Goal: Task Accomplishment & Management: Manage account settings

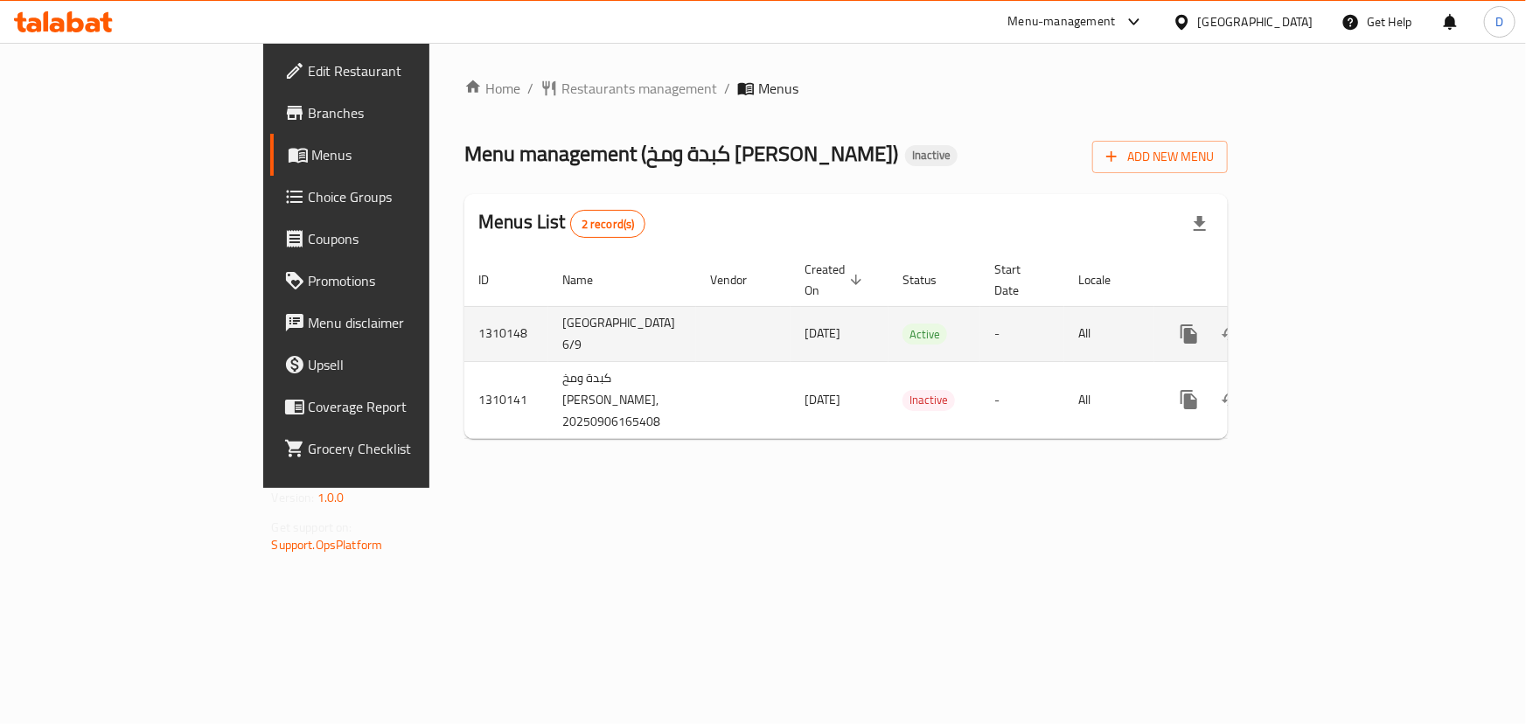
click at [1323, 326] on icon "enhanced table" at bounding box center [1315, 334] width 16 height 16
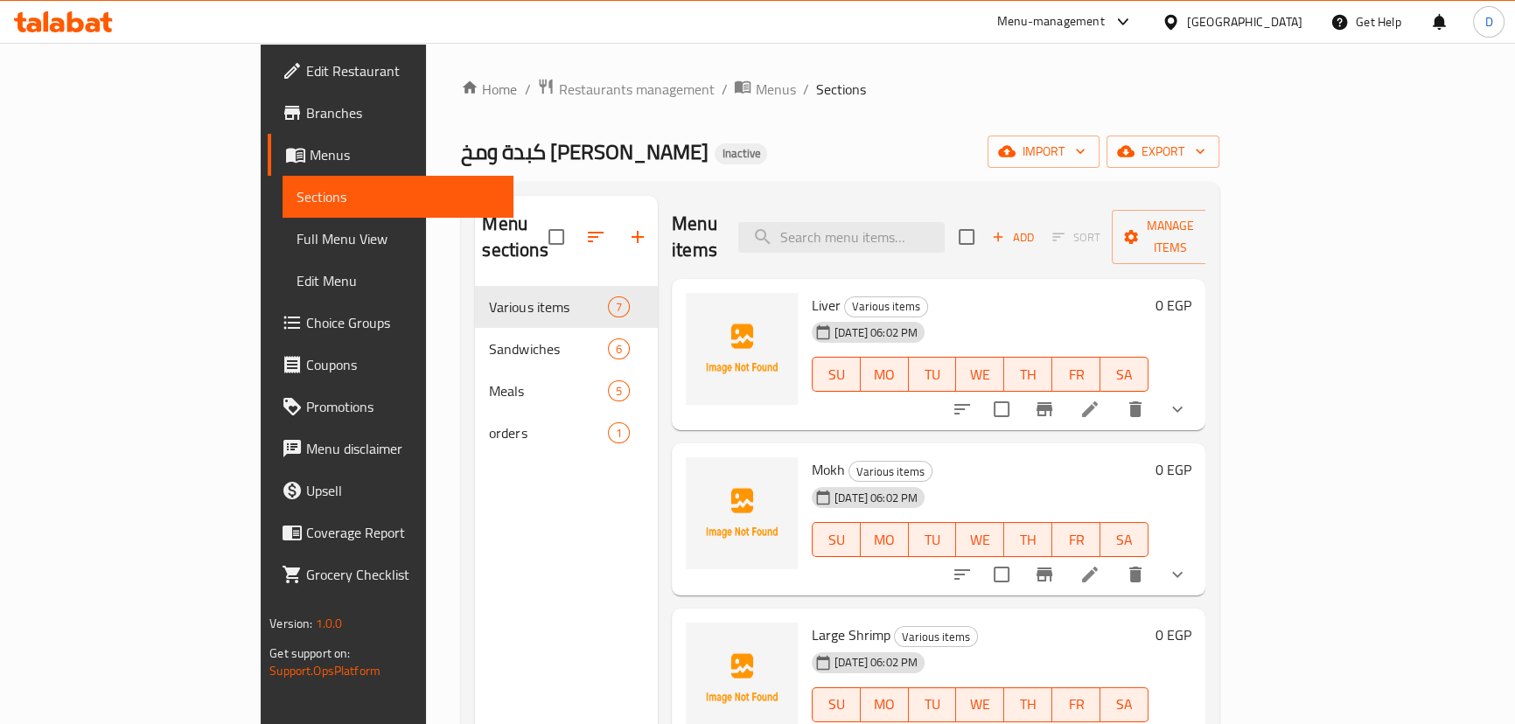
click at [296, 238] on span "Full Menu View" at bounding box center [397, 238] width 203 height 21
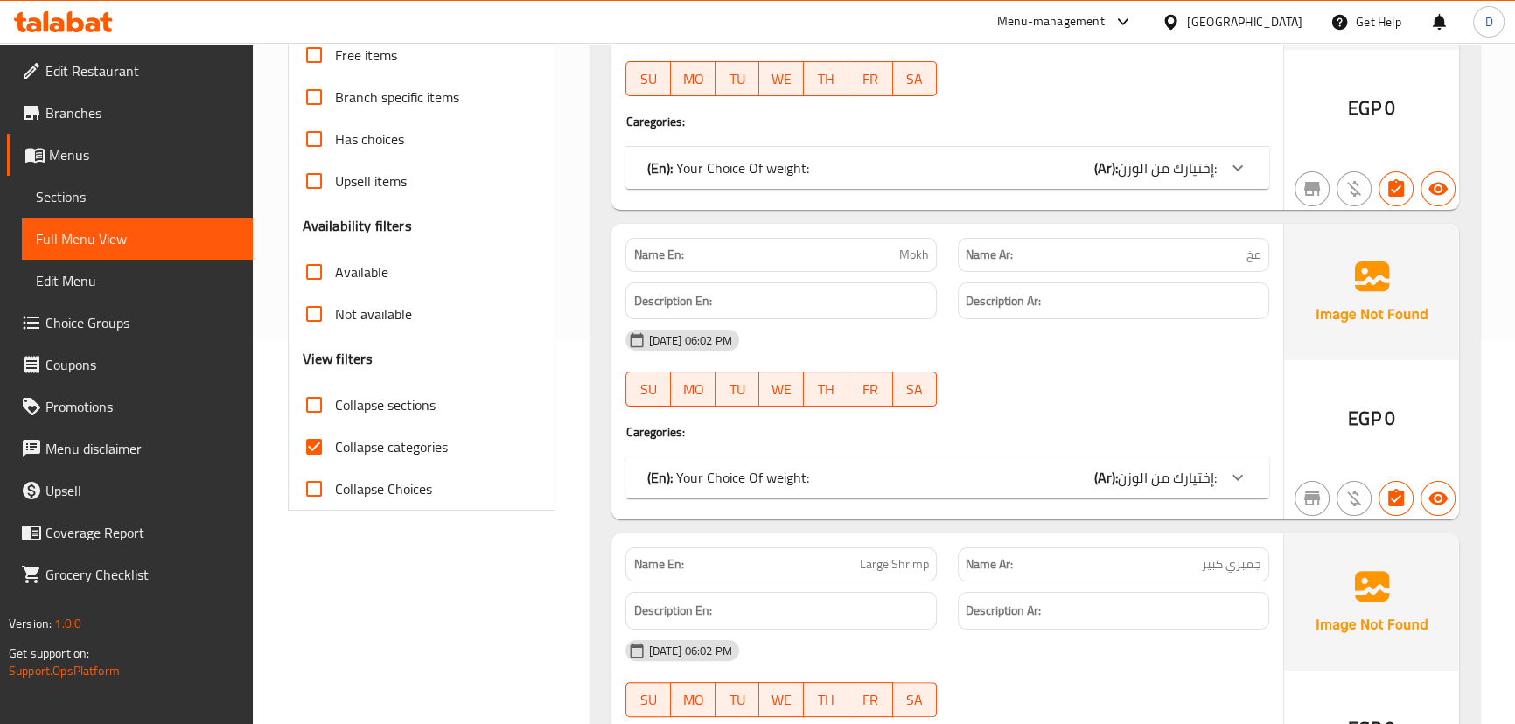
scroll to position [397, 0]
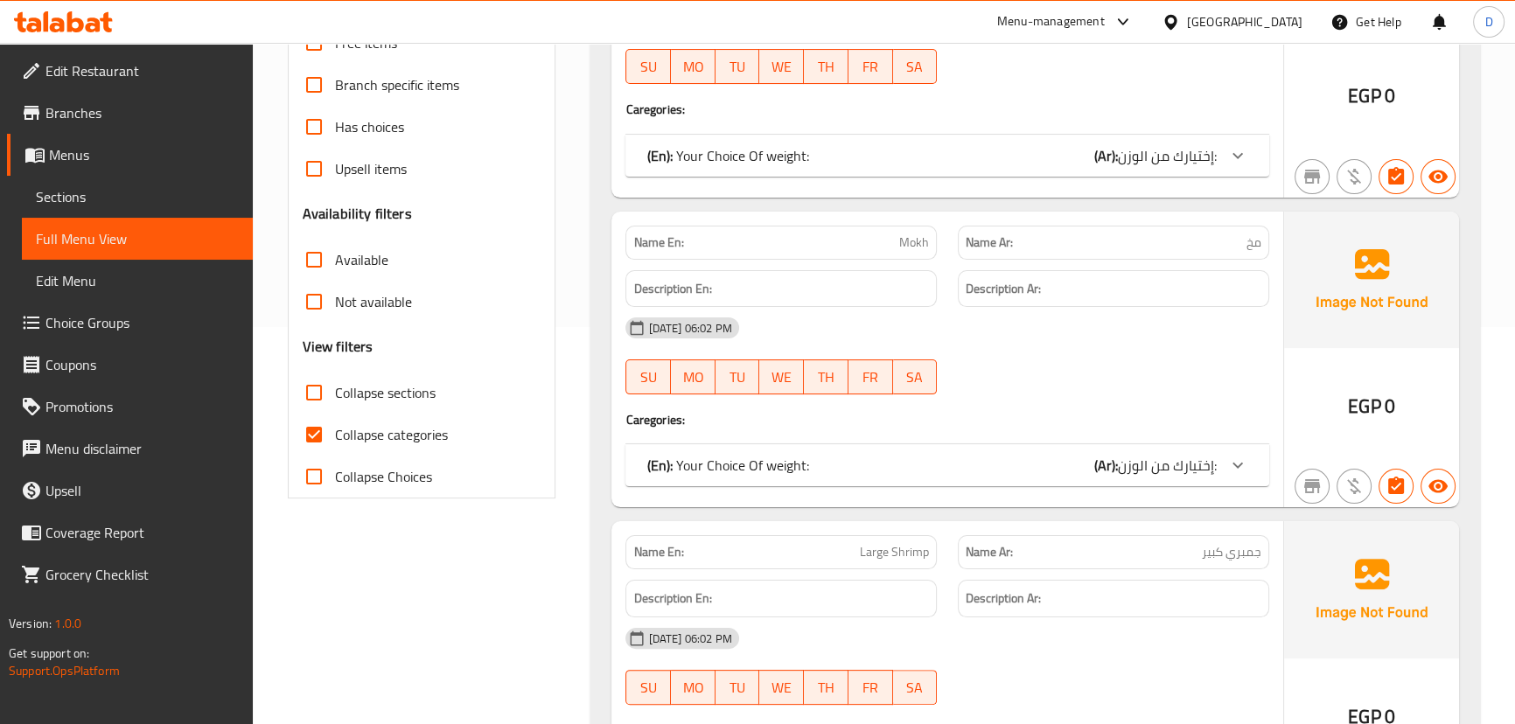
click at [389, 445] on span "Collapse categories" at bounding box center [391, 434] width 113 height 21
click at [335, 445] on input "Collapse categories" at bounding box center [314, 435] width 42 height 42
checkbox input "false"
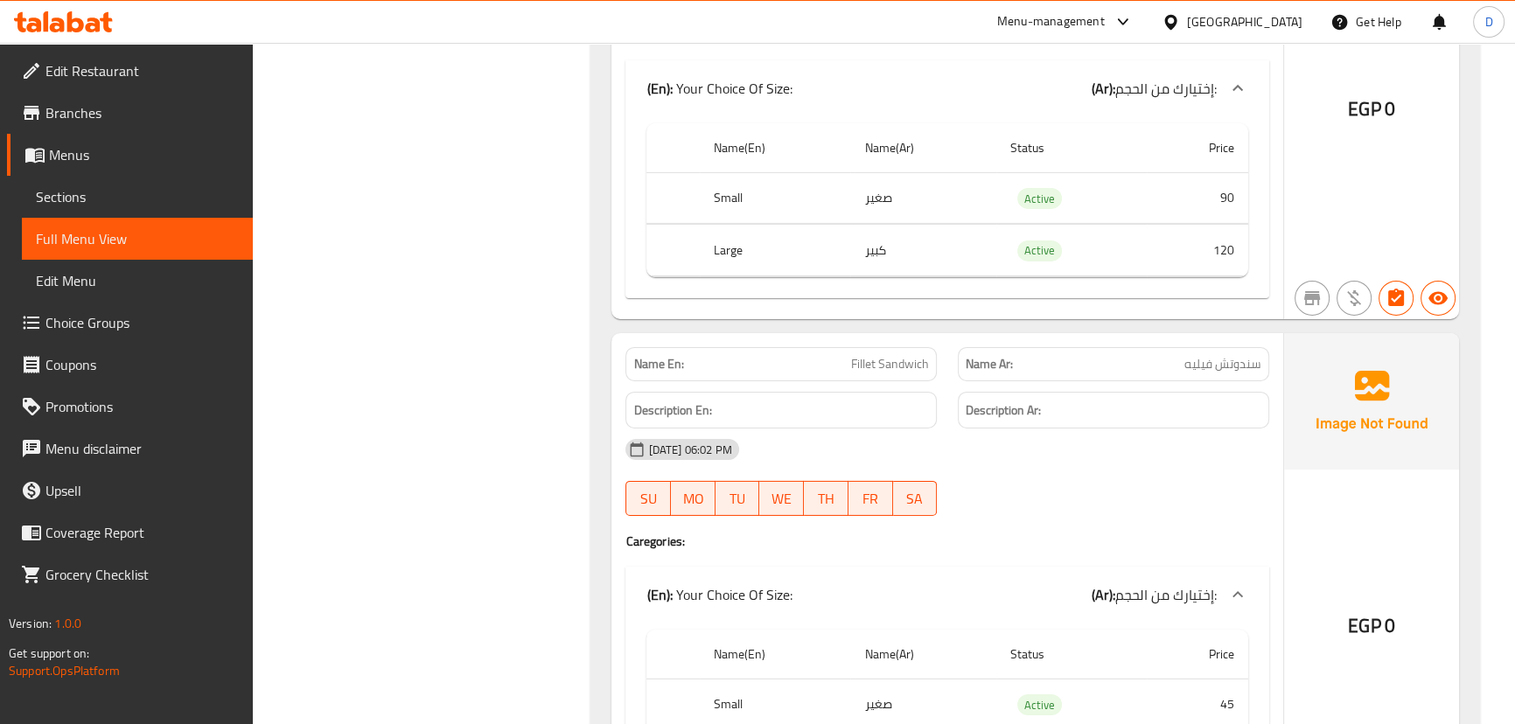
scroll to position [5585, 0]
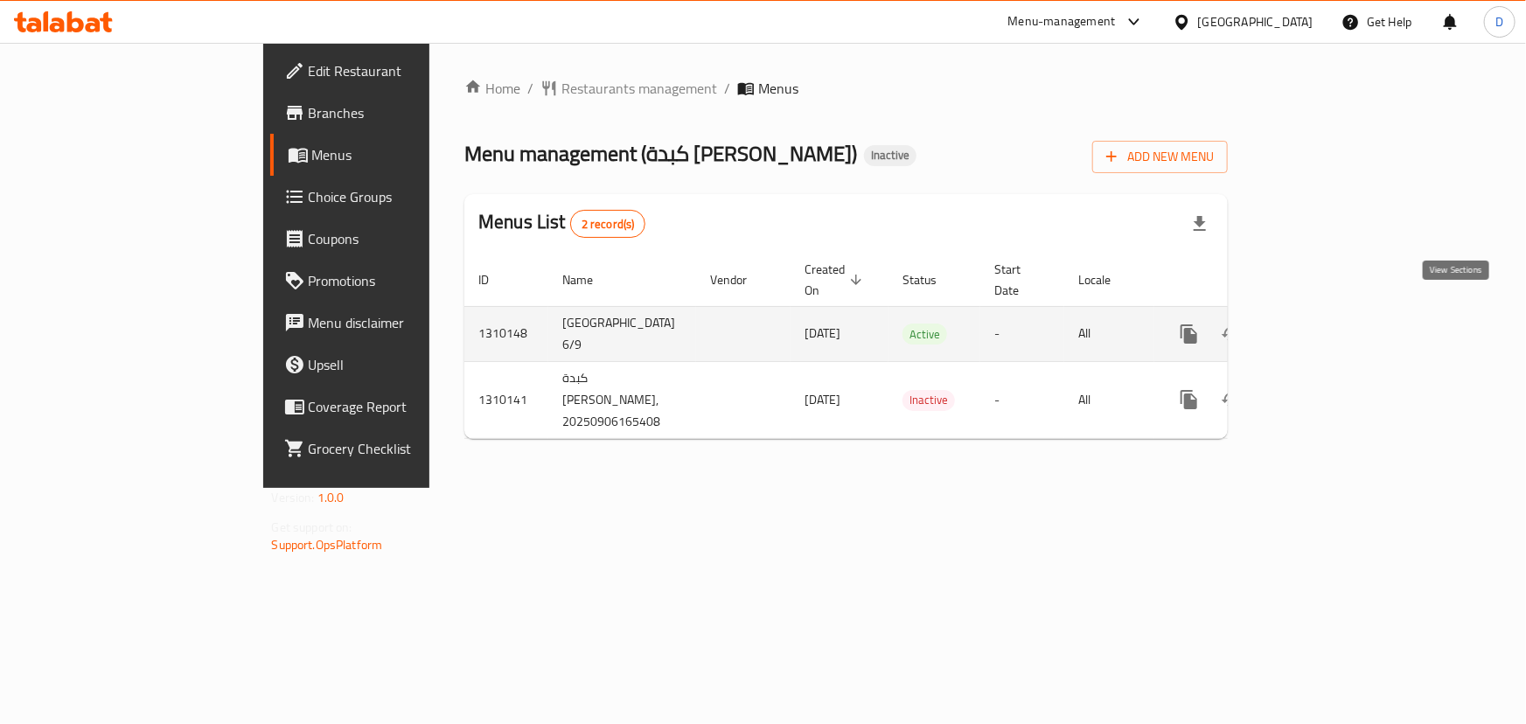
click at [1326, 324] on icon "enhanced table" at bounding box center [1315, 334] width 21 height 21
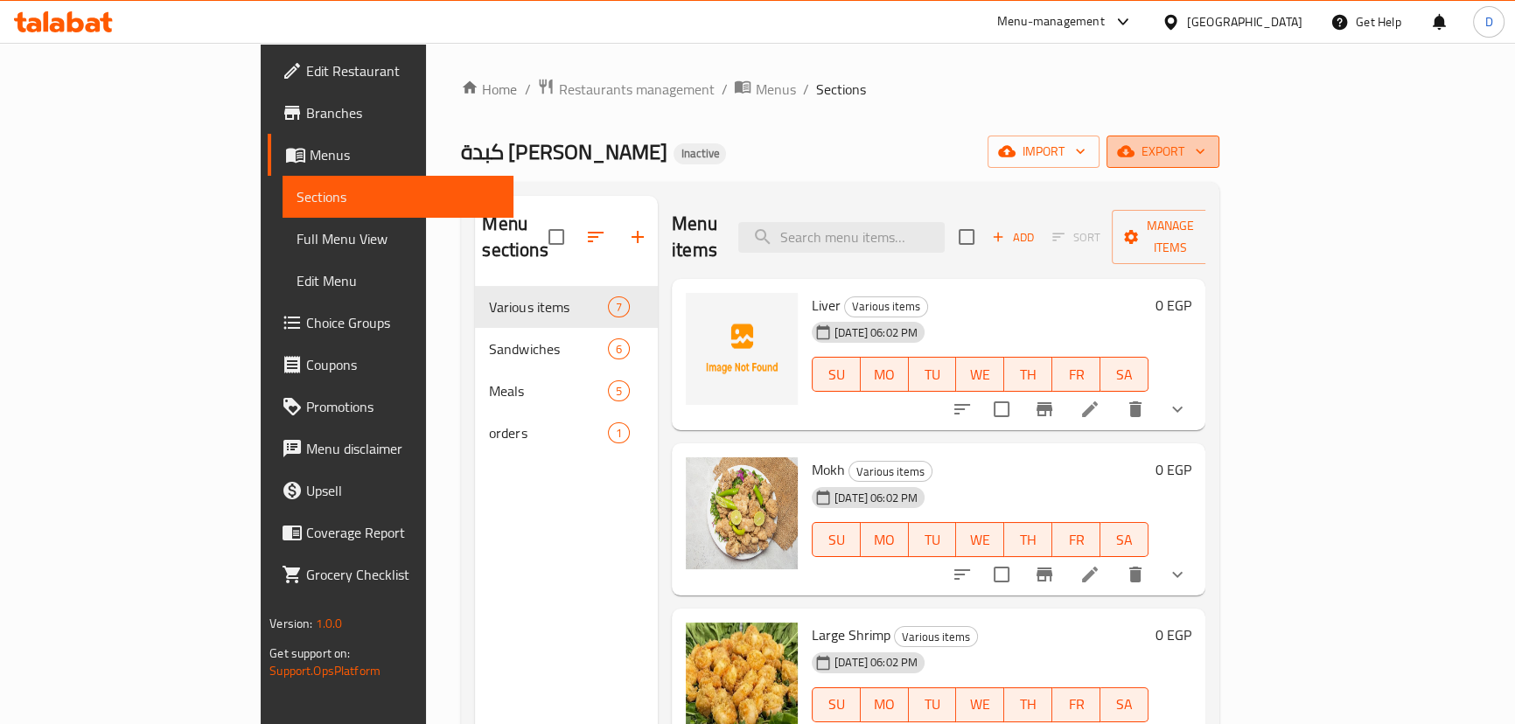
click at [1134, 151] on icon "button" at bounding box center [1125, 151] width 17 height 11
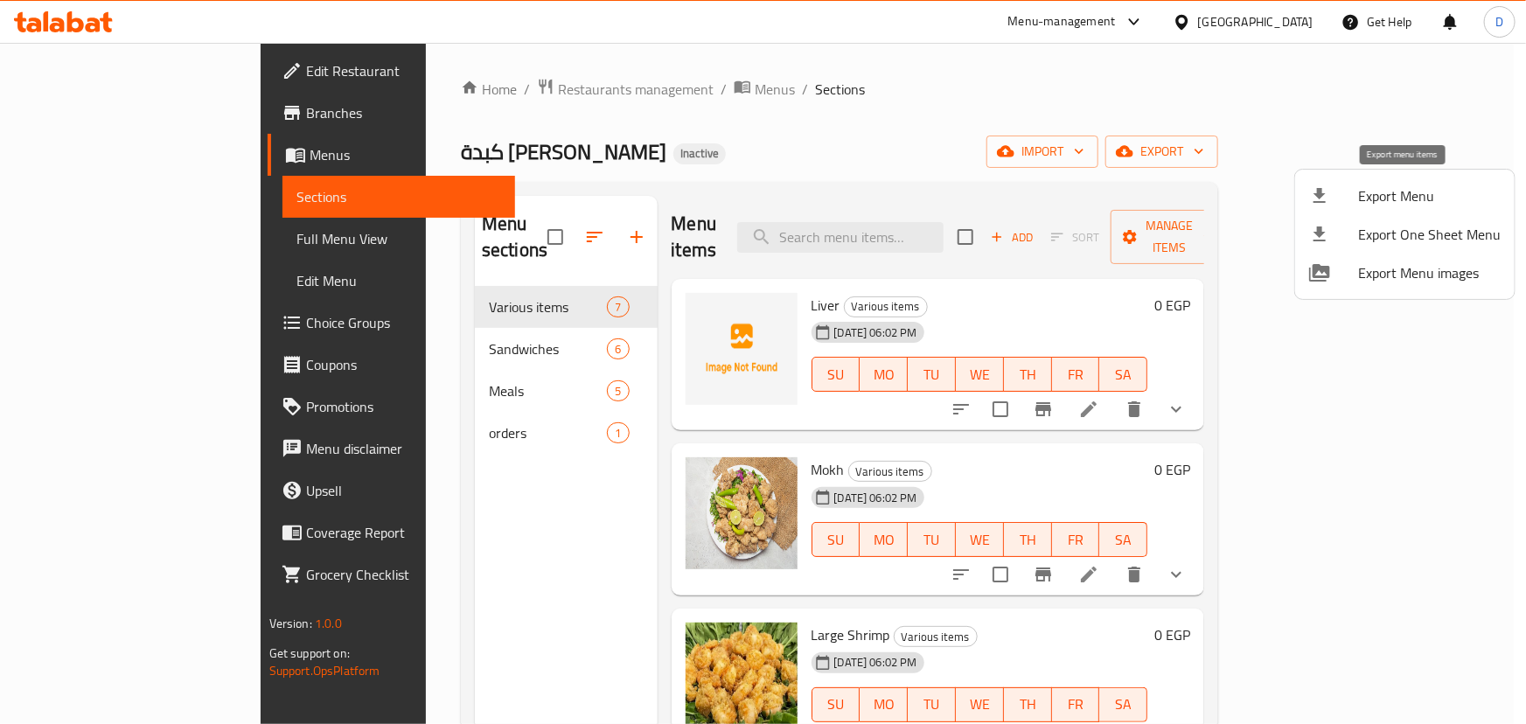
click at [1388, 187] on span "Export Menu" at bounding box center [1429, 195] width 143 height 21
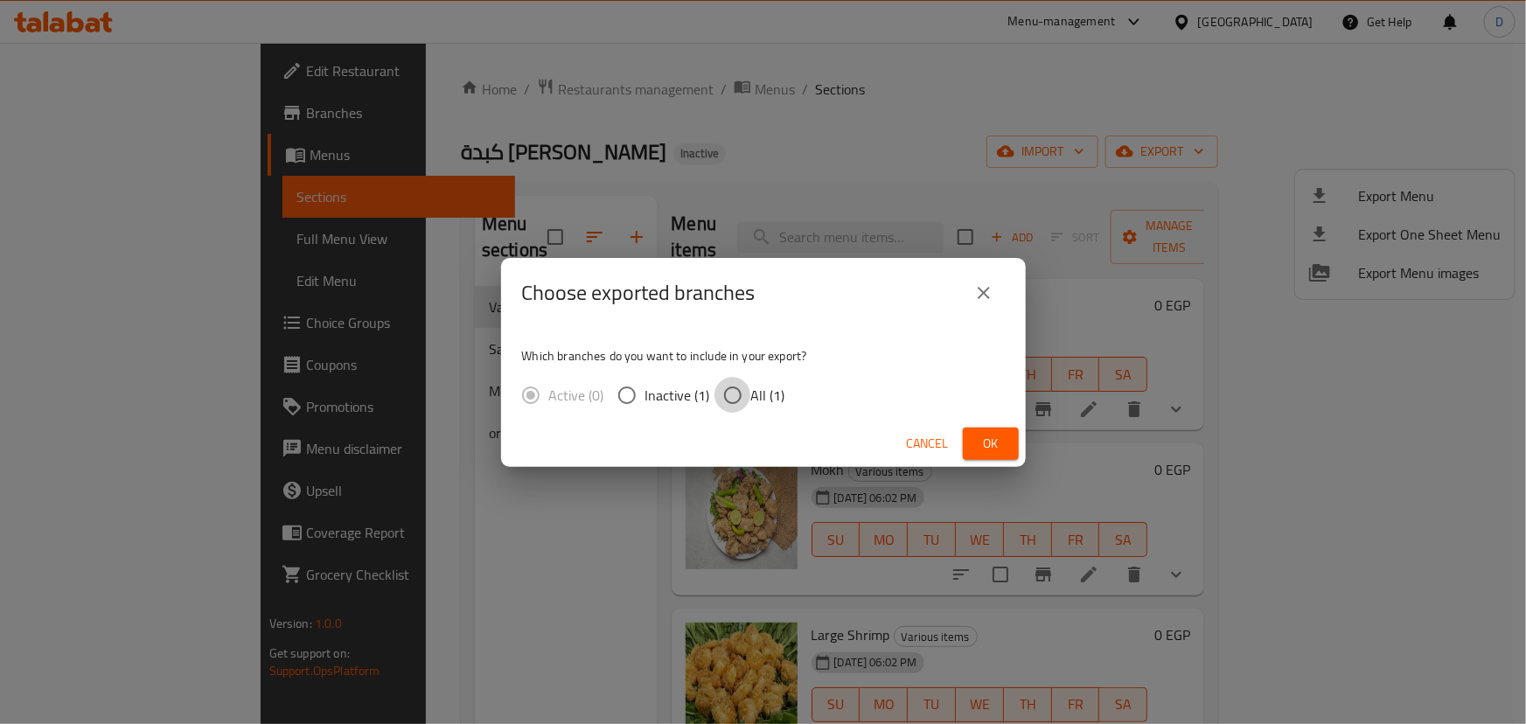
click at [736, 394] on input "All (1)" at bounding box center [732, 395] width 37 height 37
radio input "true"
drag, startPoint x: 982, startPoint y: 442, endPoint x: 908, endPoint y: 382, distance: 95.7
click at [986, 441] on span "Ok" at bounding box center [991, 444] width 28 height 22
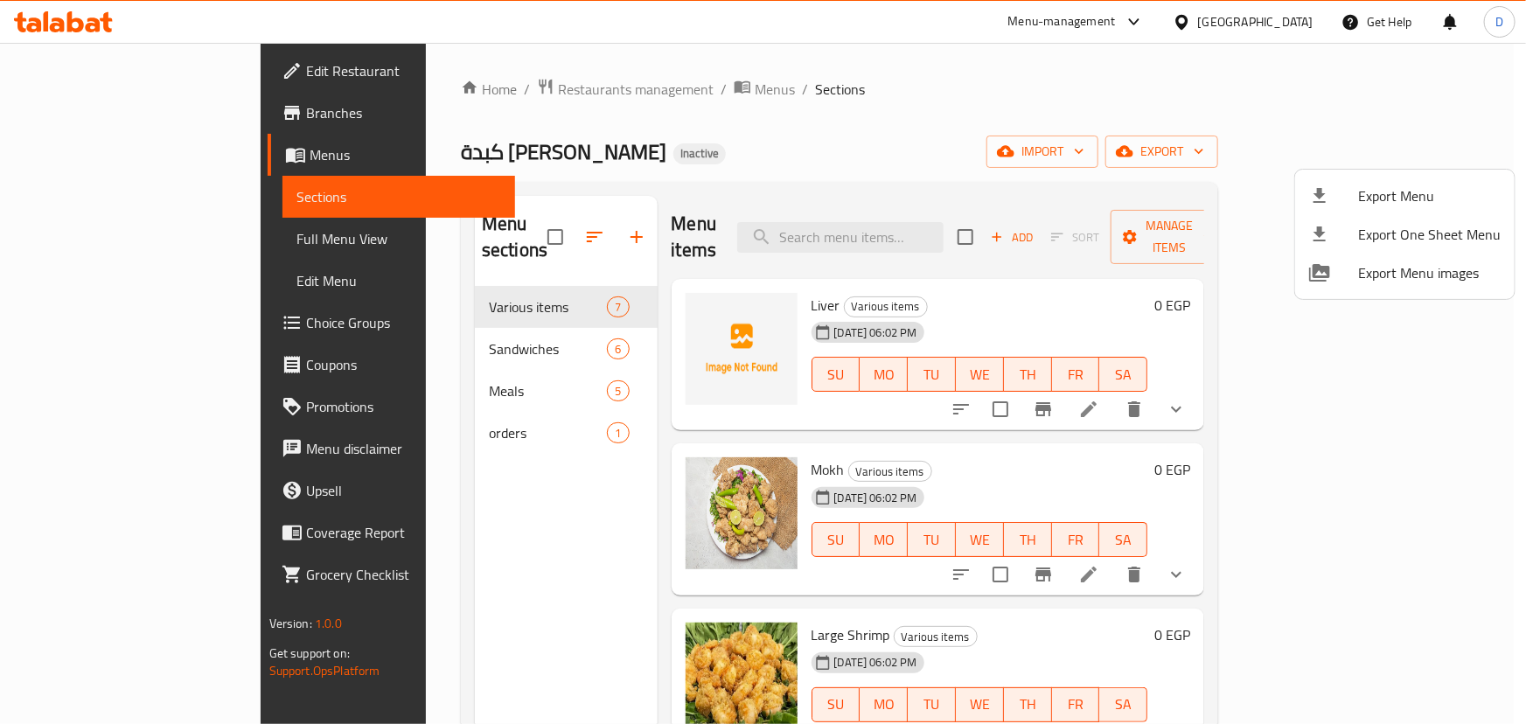
drag, startPoint x: 575, startPoint y: 219, endPoint x: 569, endPoint y: 230, distance: 12.1
click at [572, 225] on div at bounding box center [763, 362] width 1526 height 724
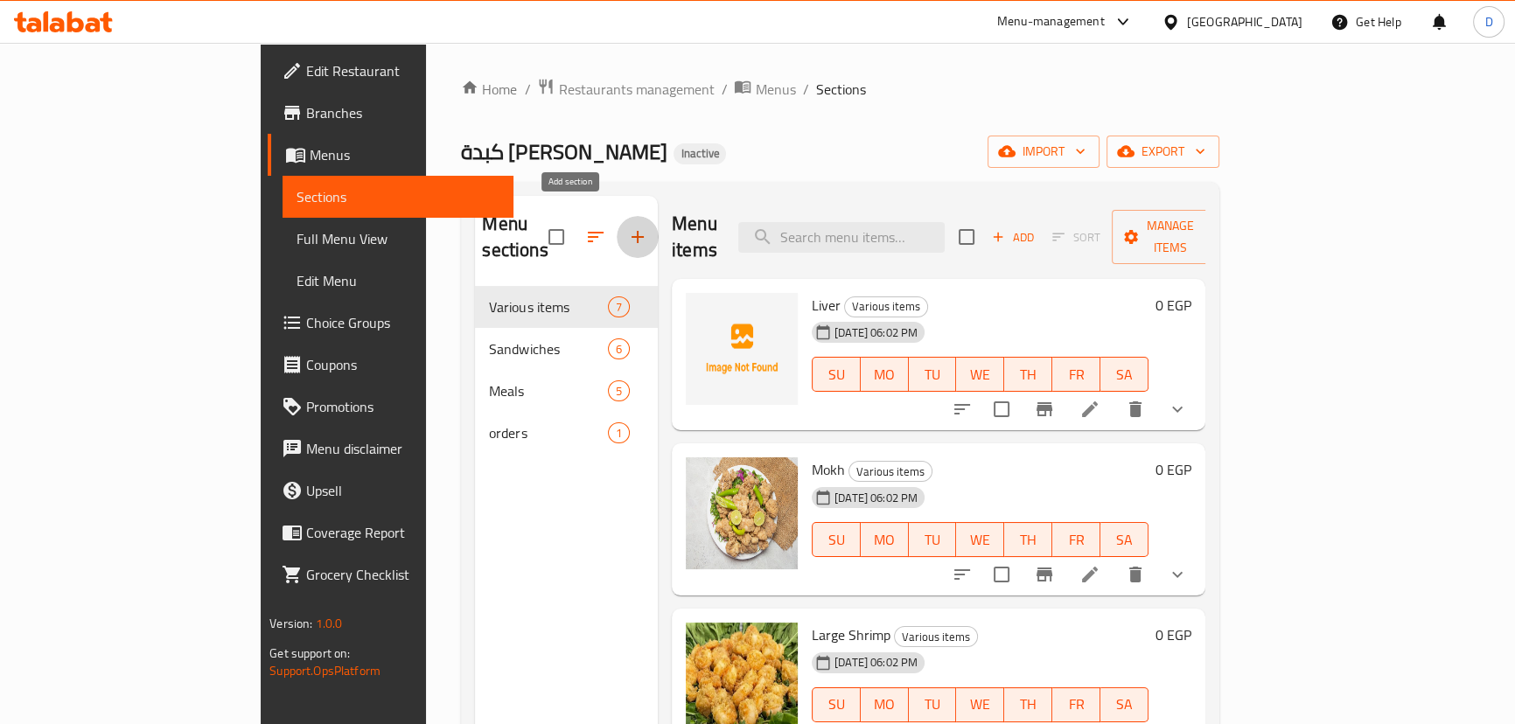
click at [627, 228] on icon "button" at bounding box center [637, 236] width 21 height 21
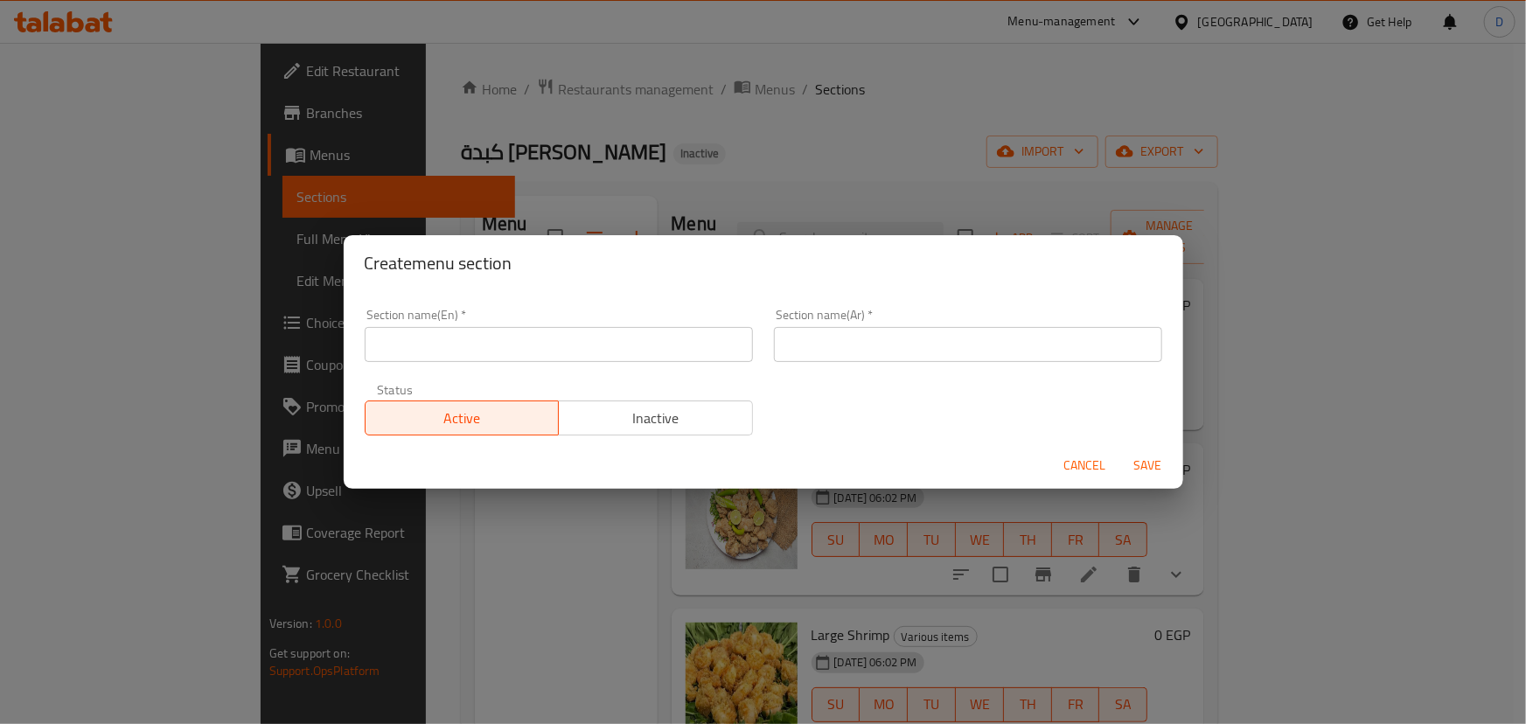
click at [682, 172] on div "Create menu section Section name(En)   * Section name(En) * Section name(Ar)   …" at bounding box center [763, 362] width 1526 height 724
drag, startPoint x: 1106, startPoint y: 467, endPoint x: 976, endPoint y: 351, distance: 174.7
click at [1104, 467] on button "Cancel" at bounding box center [1085, 465] width 56 height 32
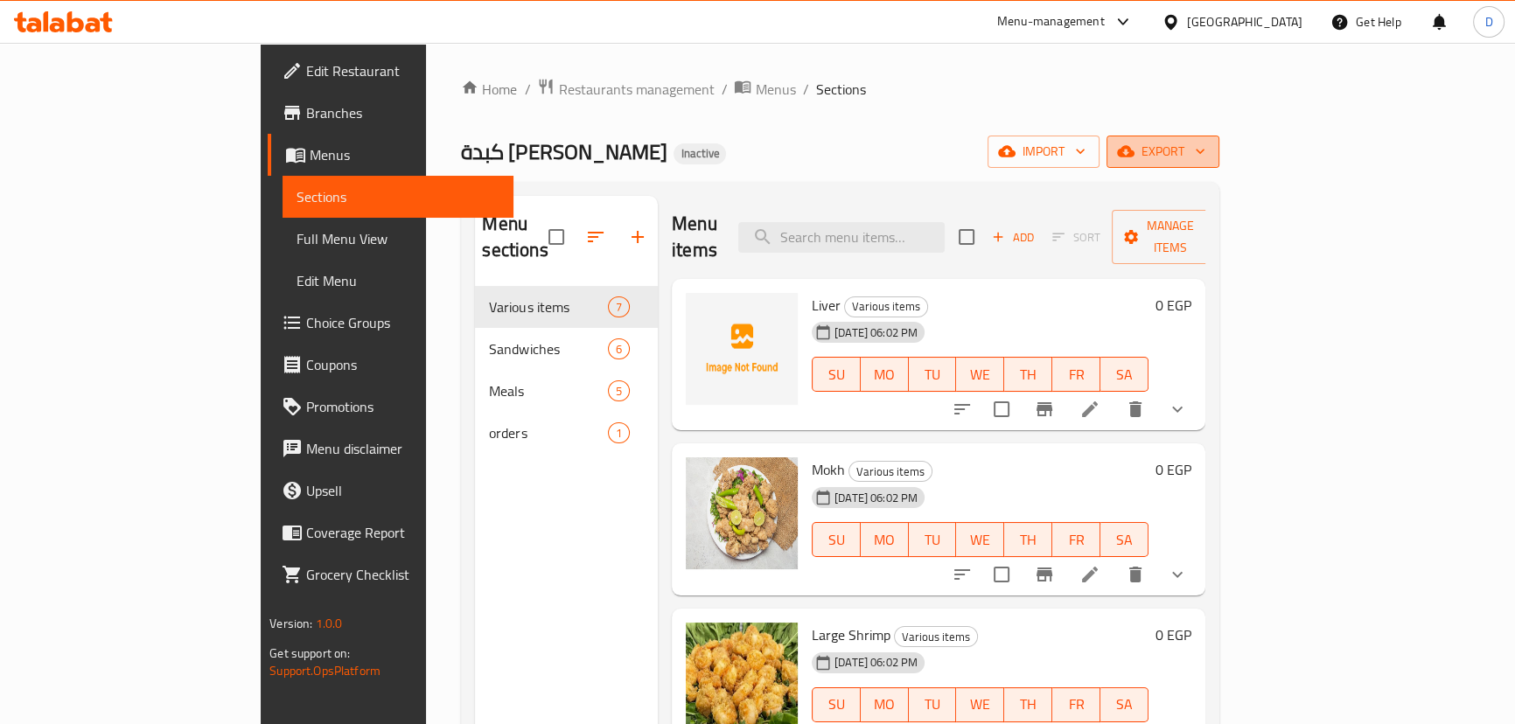
click at [1134, 159] on icon "button" at bounding box center [1125, 151] width 17 height 17
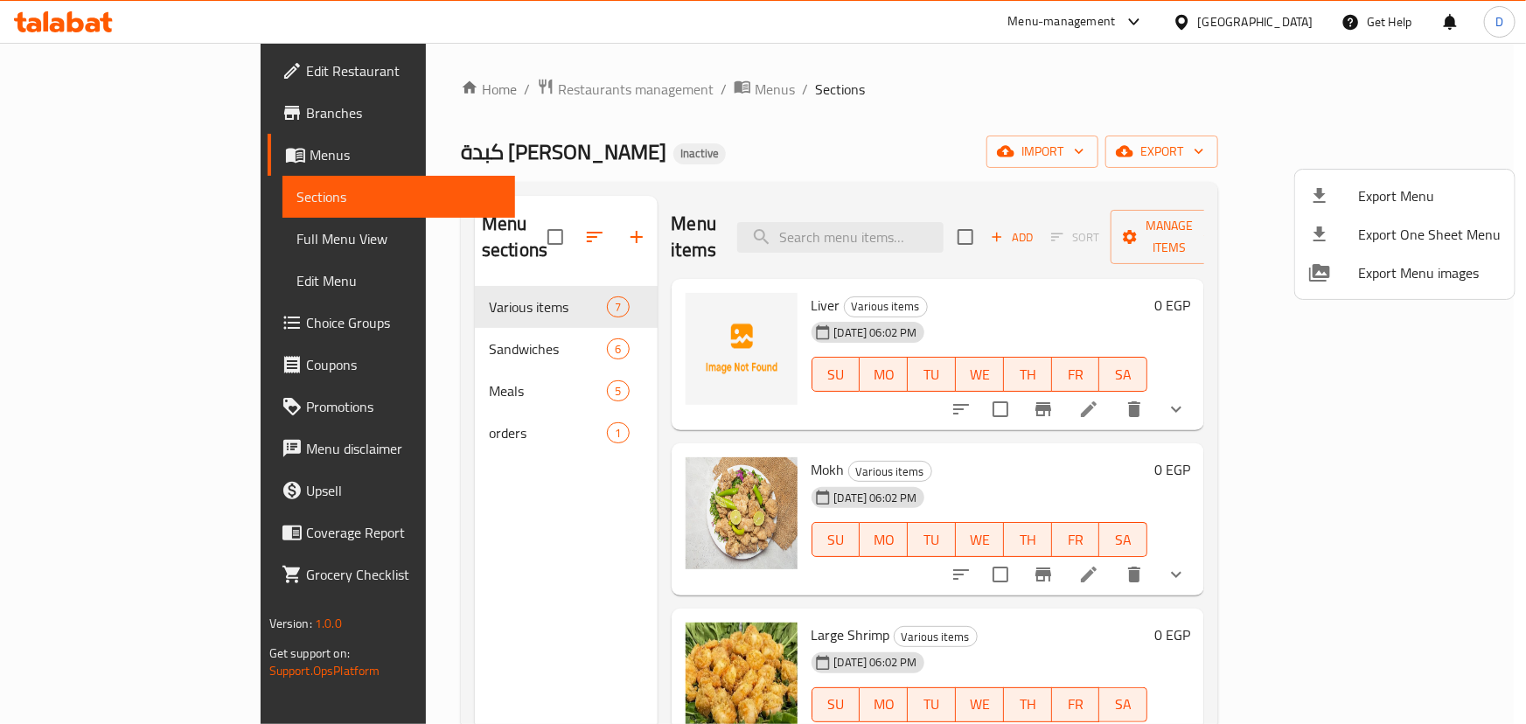
click at [1138, 166] on div at bounding box center [763, 362] width 1526 height 724
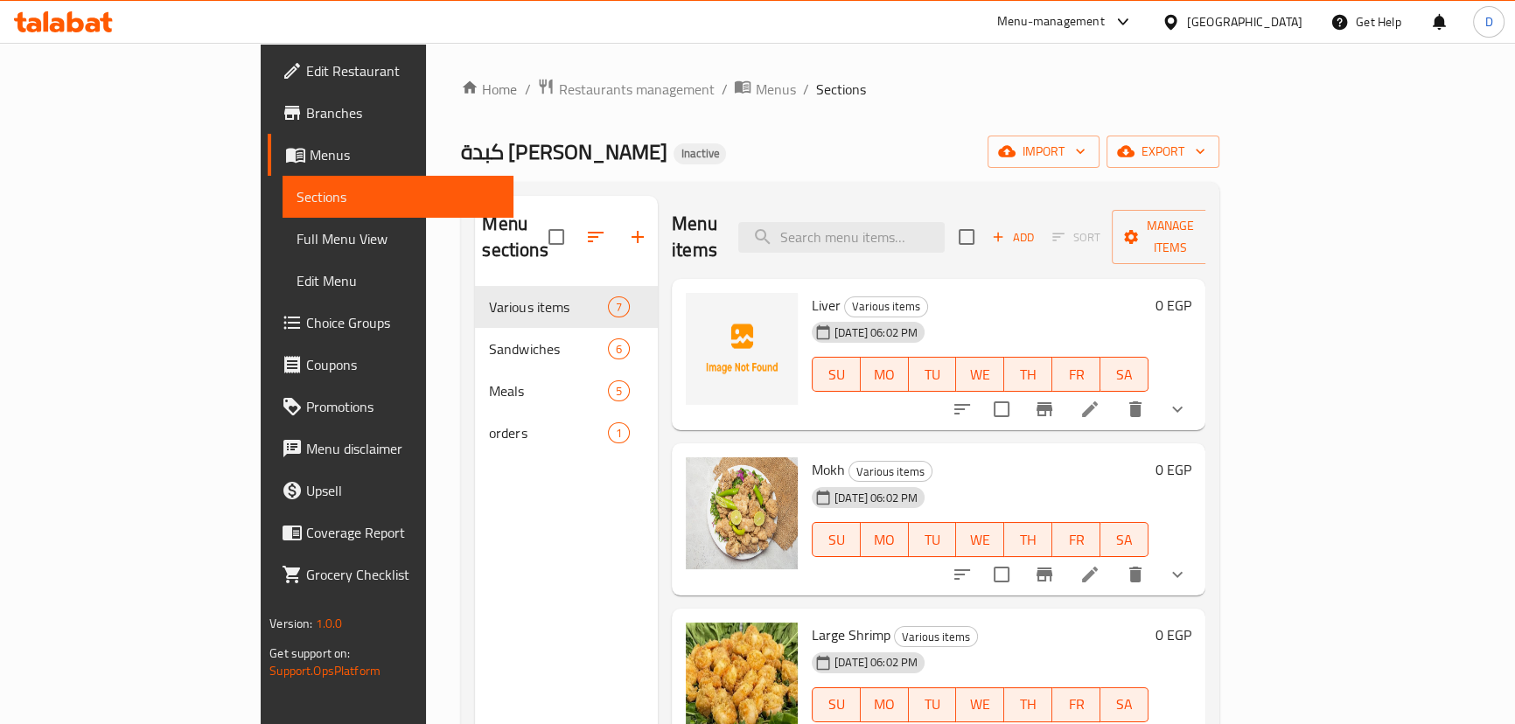
click at [1070, 171] on div "Home / Restaurants management / Menus / Sections كبدة ومخ سعيد الشرقاوي Inactiv…" at bounding box center [839, 506] width 757 height 856
click at [1015, 150] on icon "button" at bounding box center [1006, 151] width 17 height 17
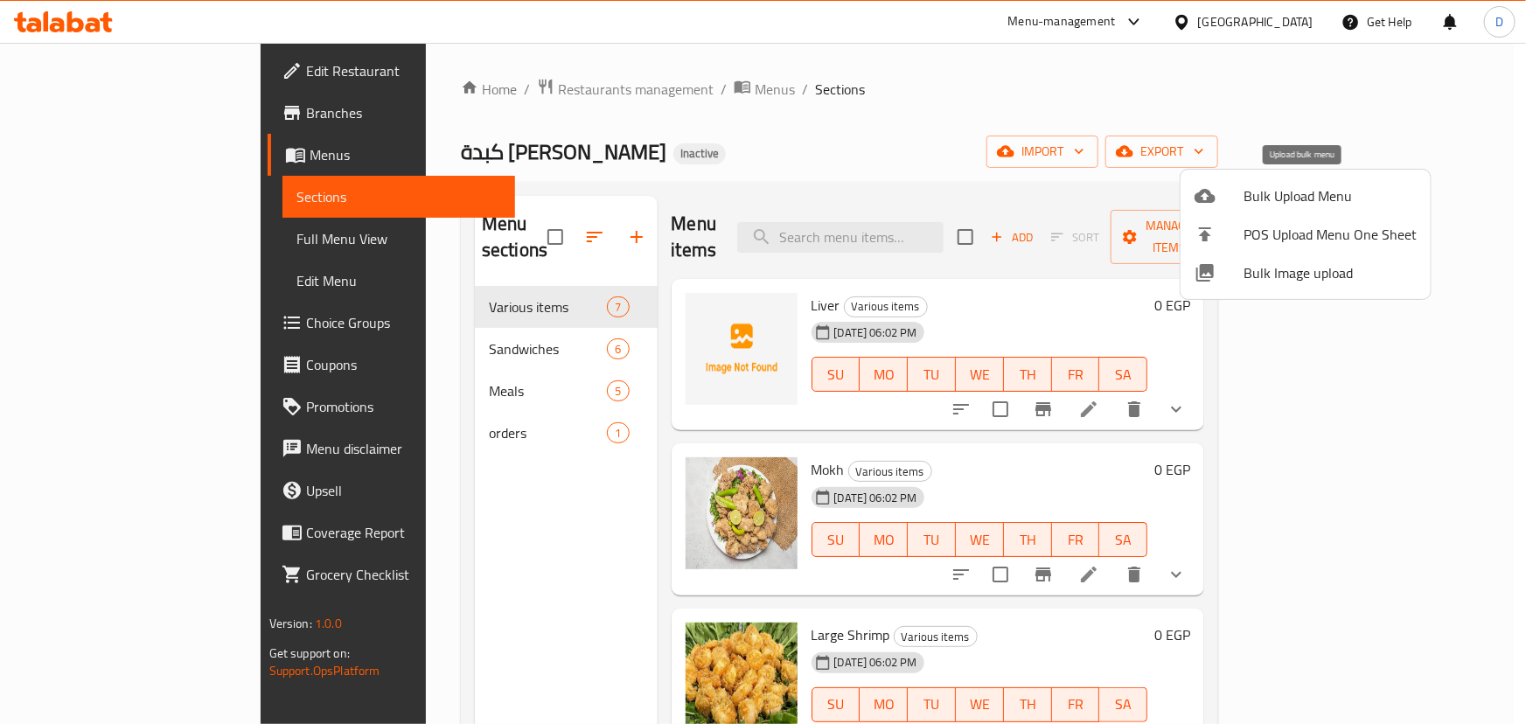
click at [1195, 195] on icon at bounding box center [1205, 196] width 21 height 14
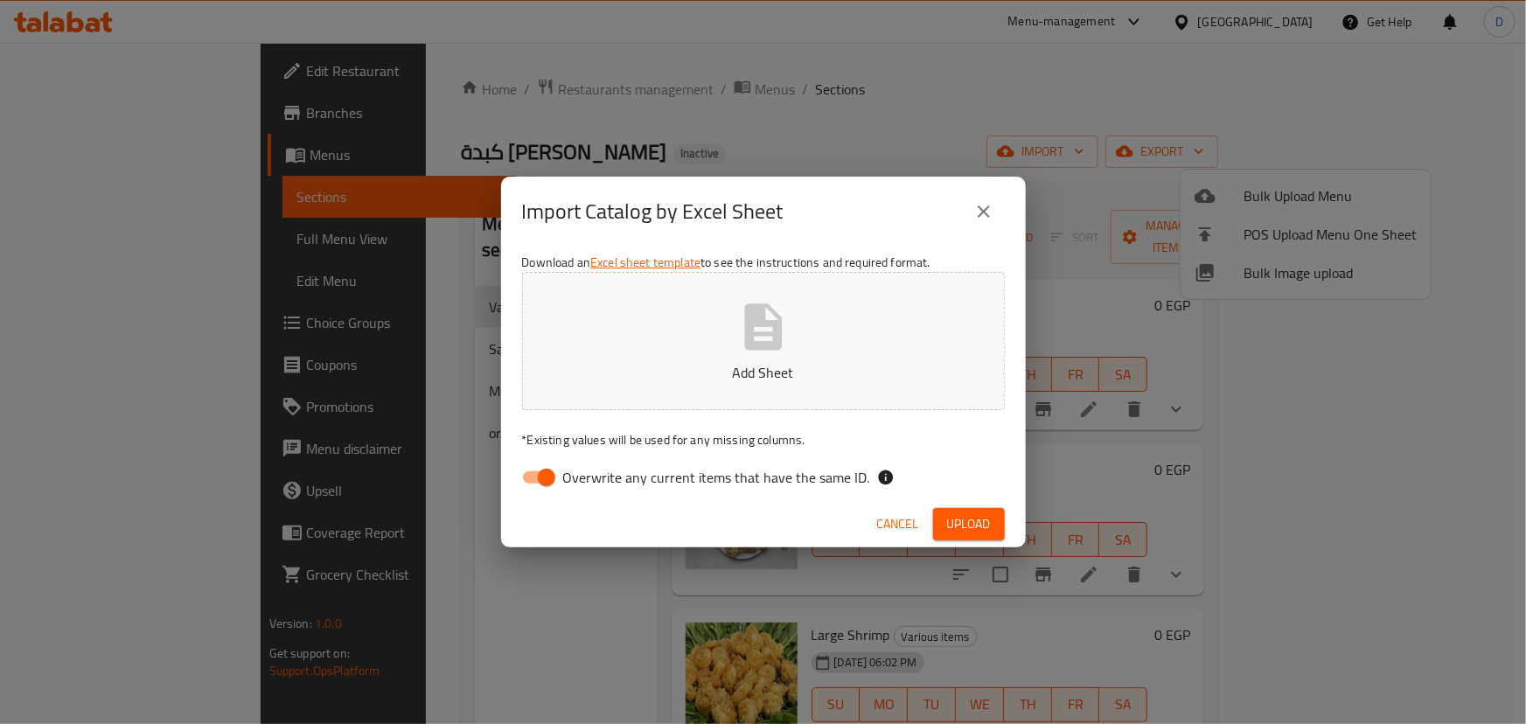
click at [617, 478] on span "Overwrite any current items that have the same ID." at bounding box center [716, 477] width 307 height 21
click at [596, 478] on input "Overwrite any current items that have the same ID." at bounding box center [547, 477] width 100 height 33
checkbox input "false"
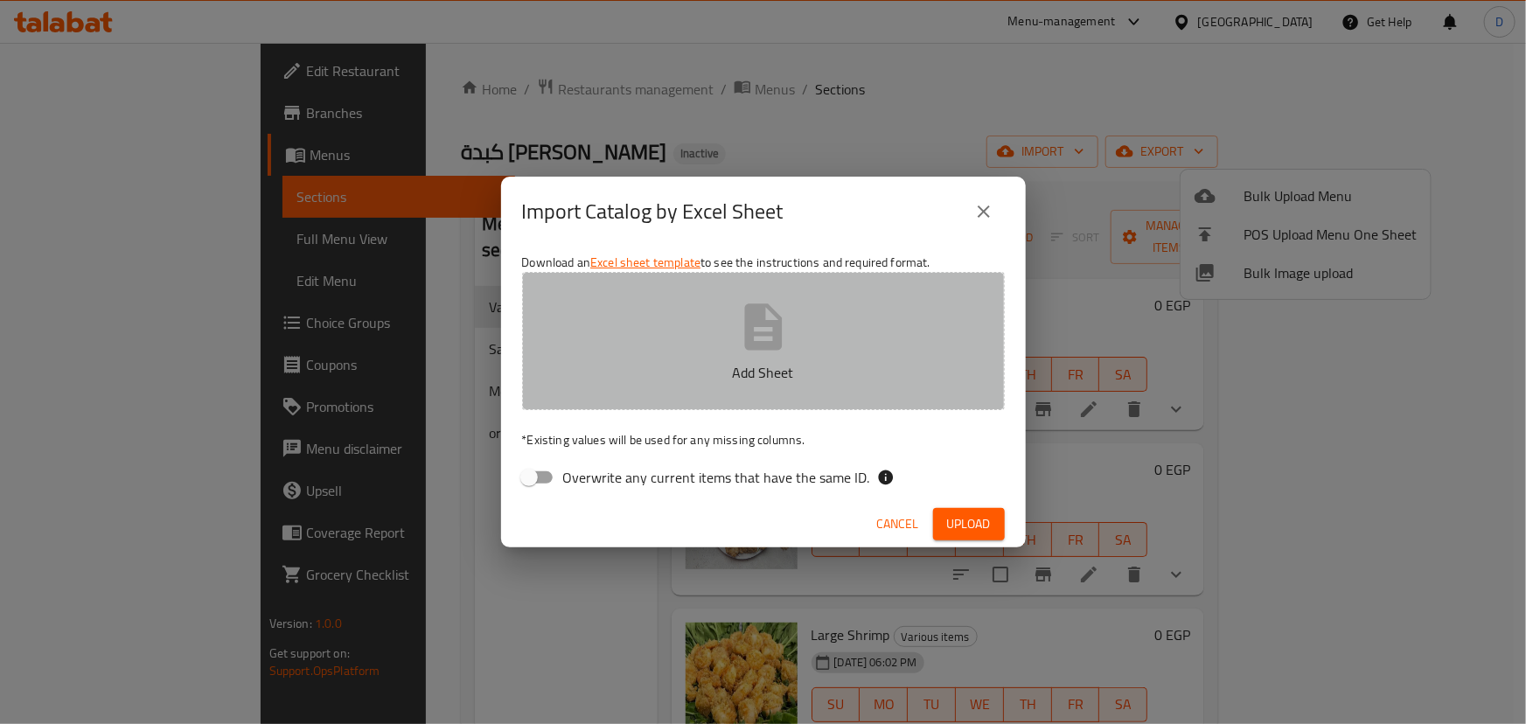
click at [657, 367] on p "Add Sheet" at bounding box center [763, 372] width 429 height 21
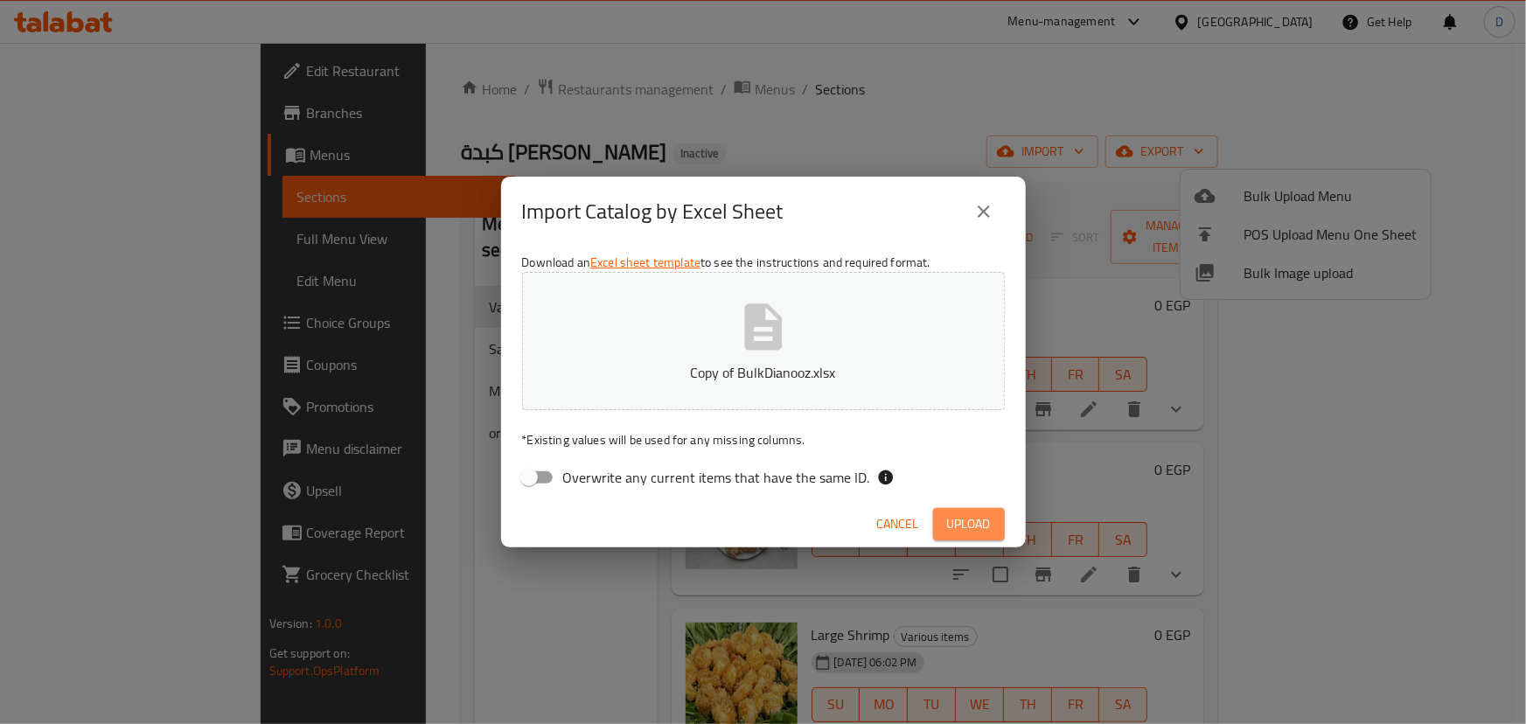
click at [972, 531] on span "Upload" at bounding box center [969, 524] width 44 height 22
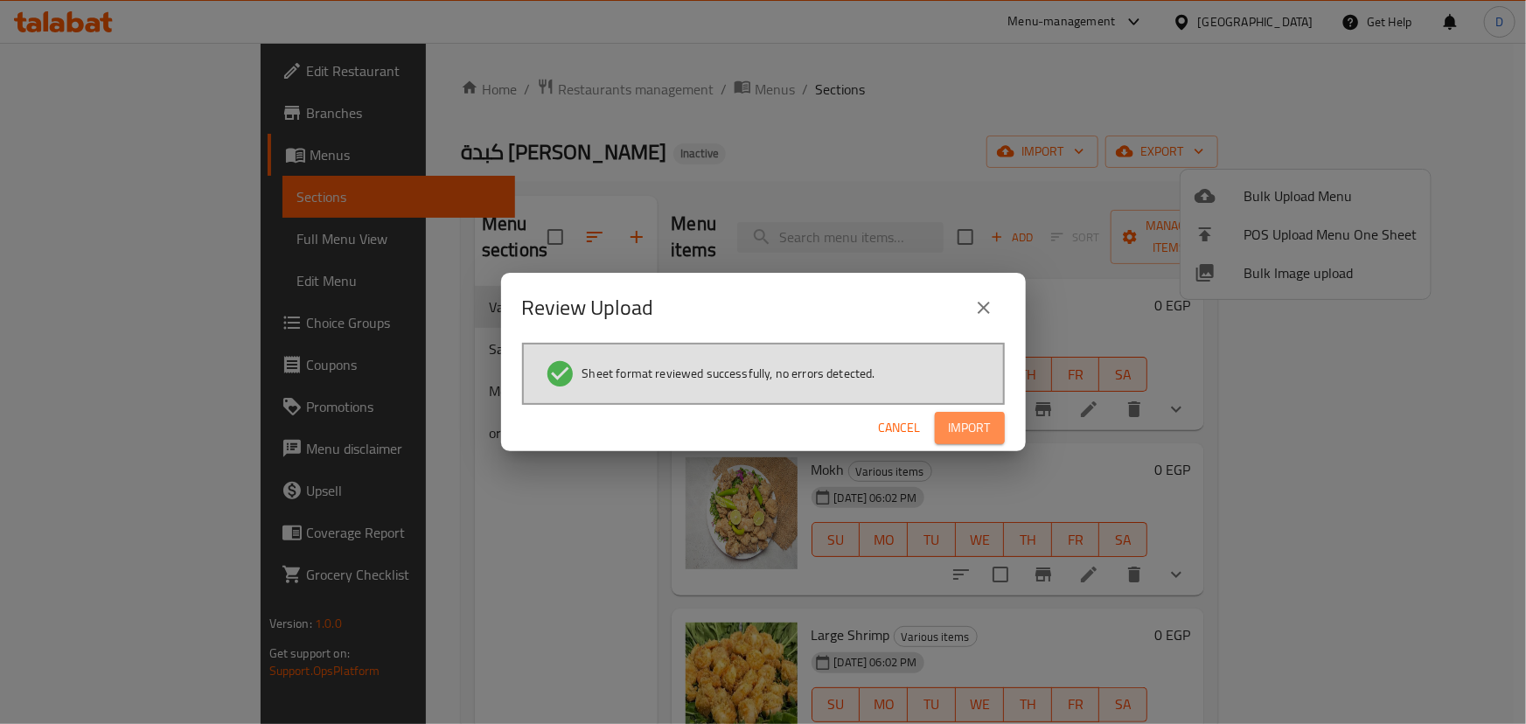
click at [990, 429] on span "Import" at bounding box center [970, 428] width 42 height 22
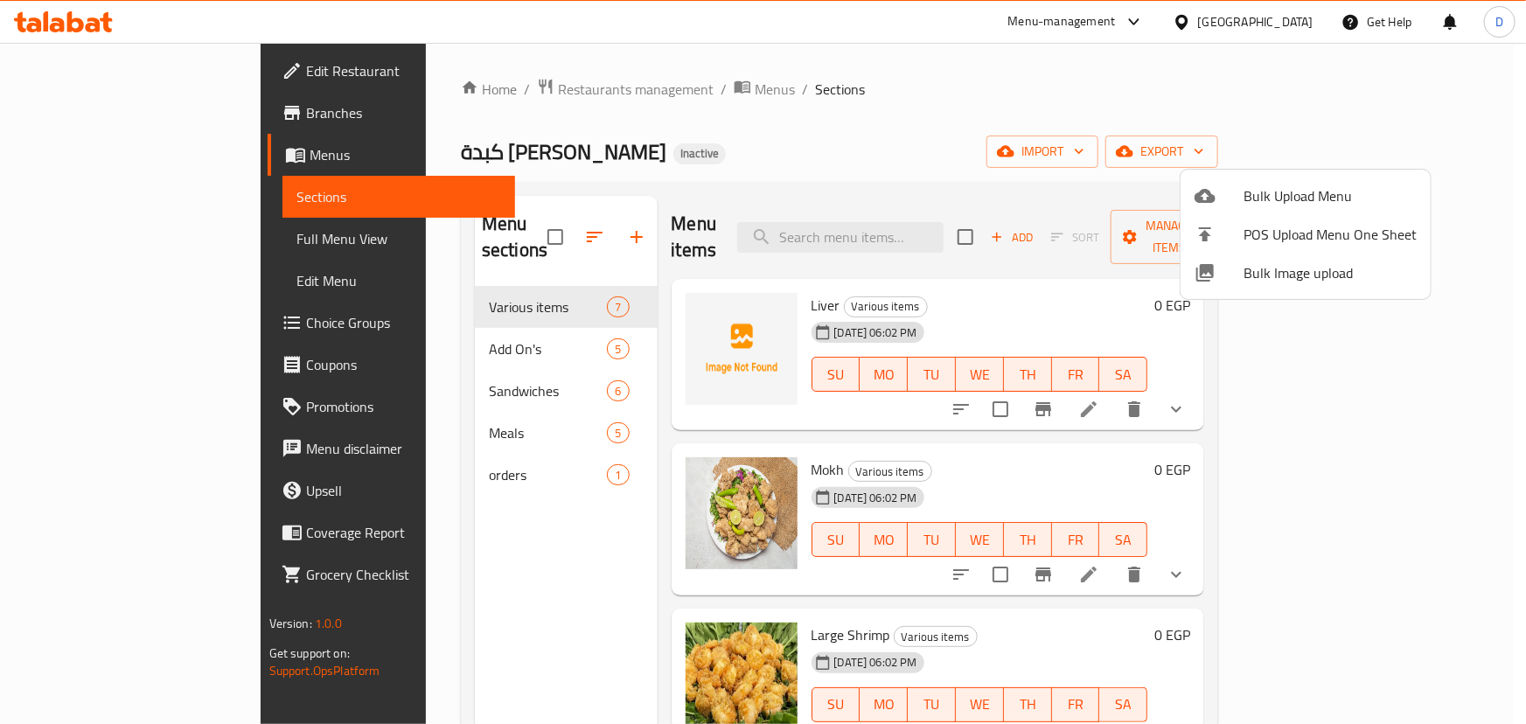
click at [471, 318] on div at bounding box center [763, 362] width 1526 height 724
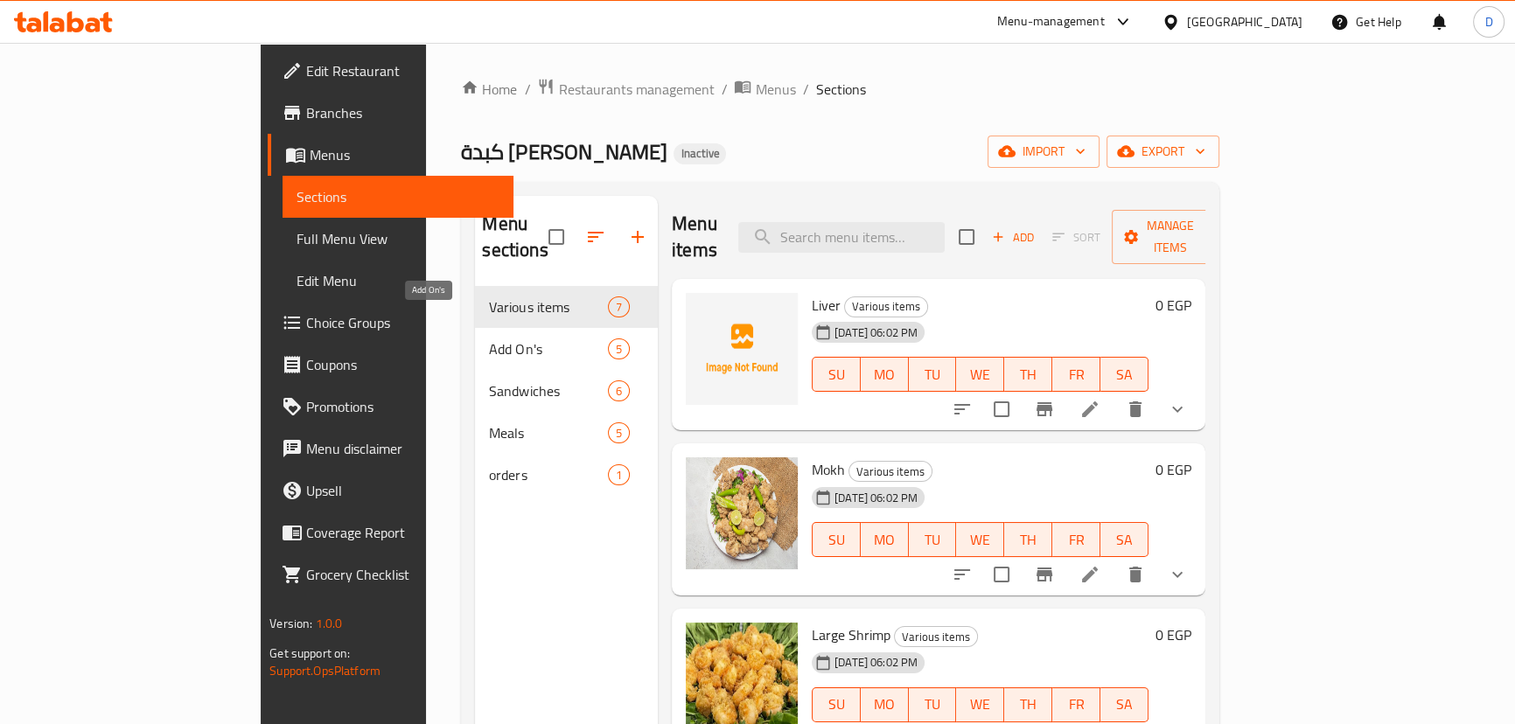
click at [489, 338] on span "Add On's" at bounding box center [548, 348] width 118 height 21
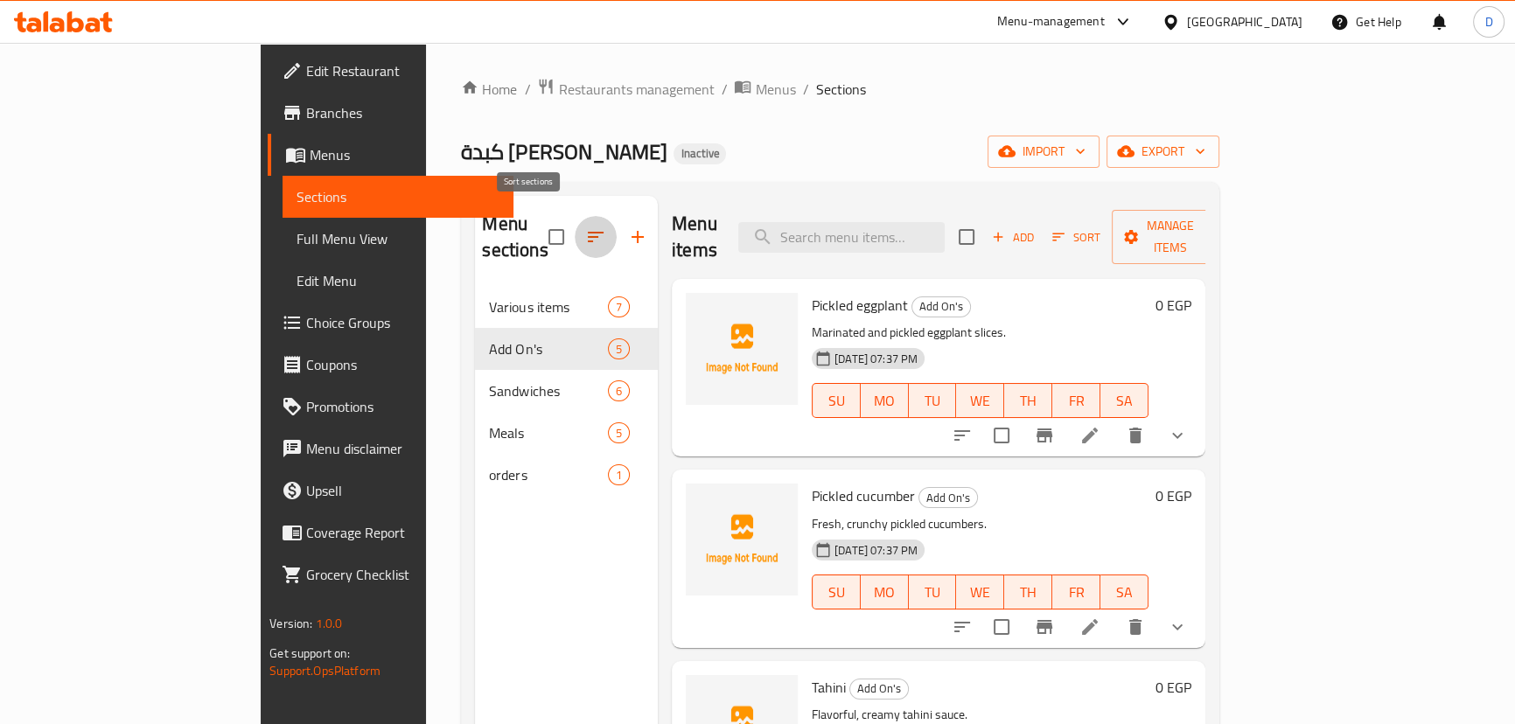
click at [585, 226] on icon "button" at bounding box center [595, 236] width 21 height 21
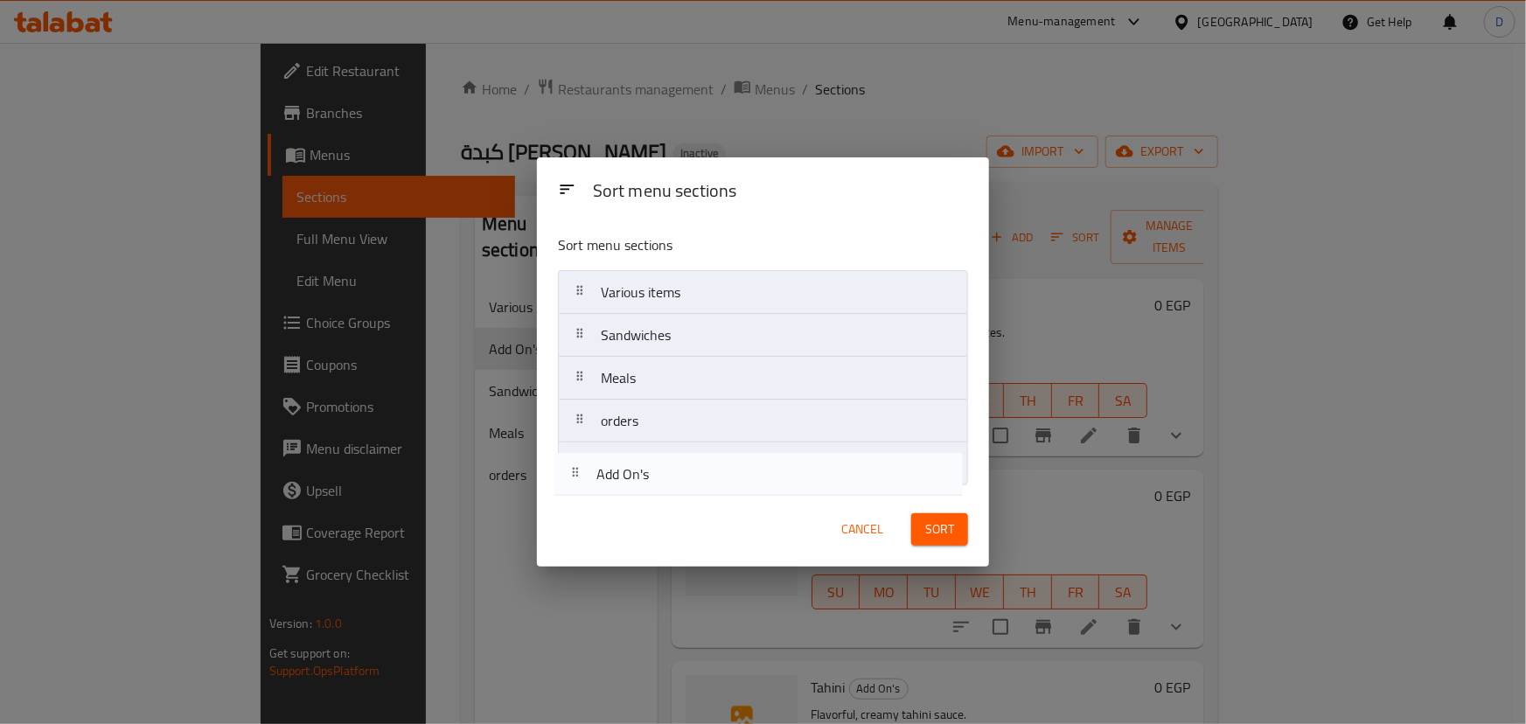
drag, startPoint x: 632, startPoint y: 338, endPoint x: 631, endPoint y: 461, distance: 123.3
click at [629, 484] on nav "Various items Add On's Sandwiches Meals orders" at bounding box center [763, 378] width 410 height 216
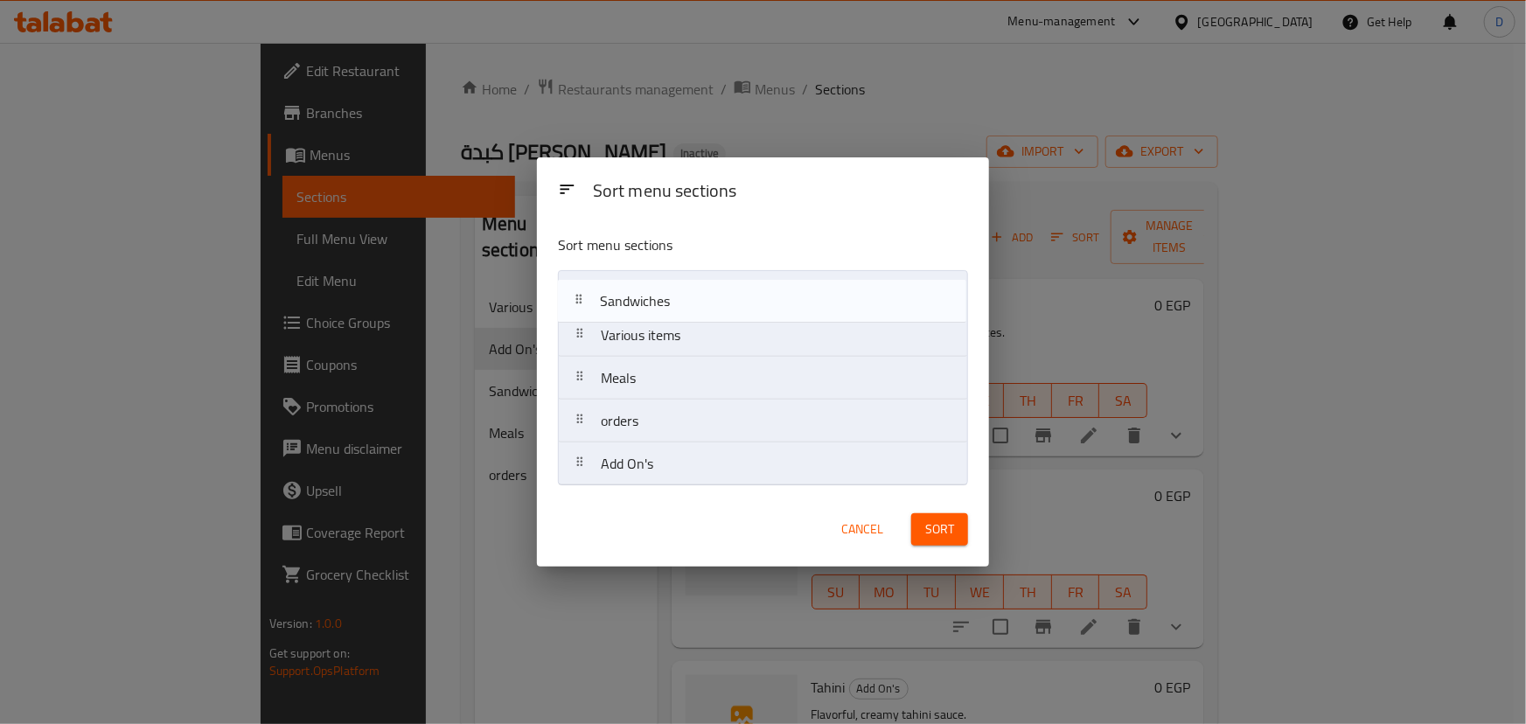
drag, startPoint x: 632, startPoint y: 332, endPoint x: 631, endPoint y: 290, distance: 42.0
click at [631, 290] on nav "Various items Sandwiches Meals orders Add On's" at bounding box center [763, 378] width 410 height 216
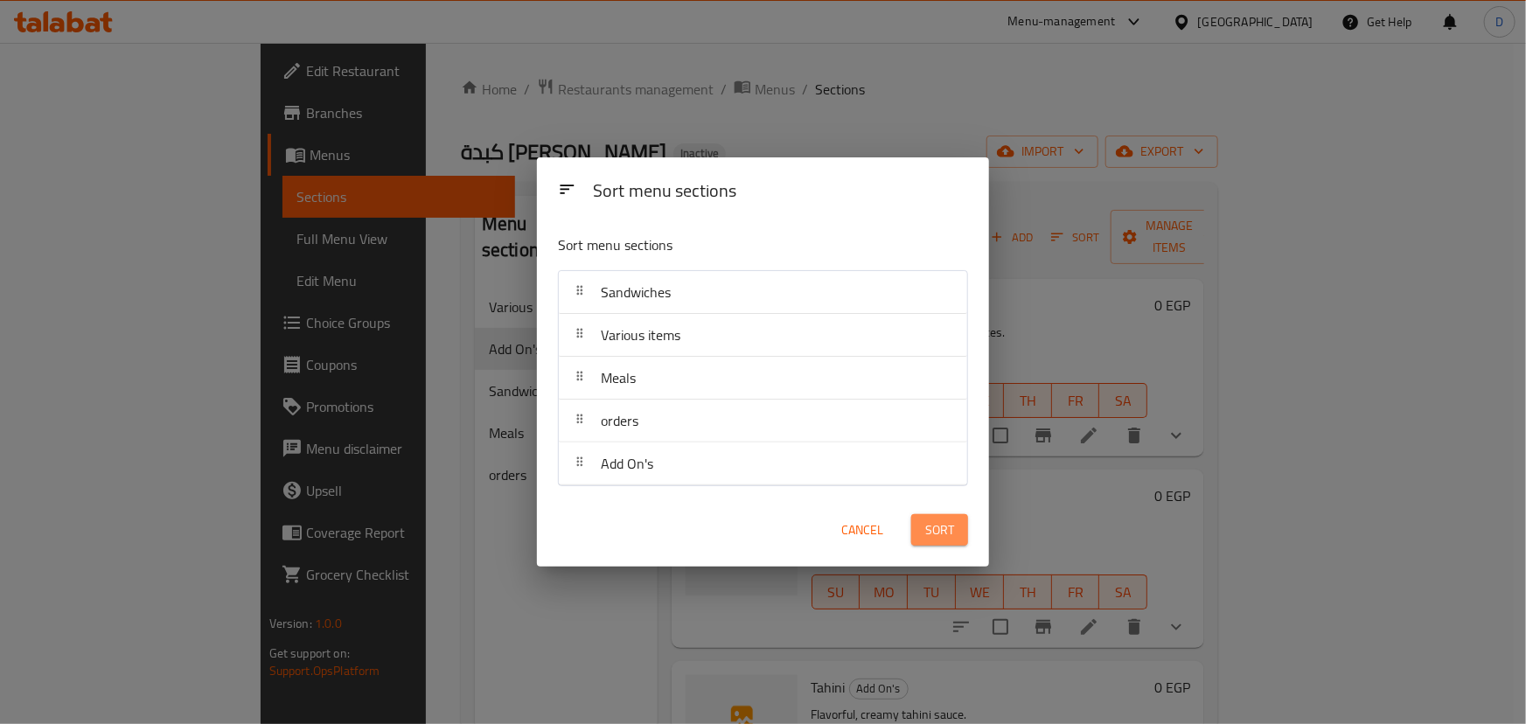
click at [937, 538] on span "Sort" at bounding box center [939, 530] width 29 height 22
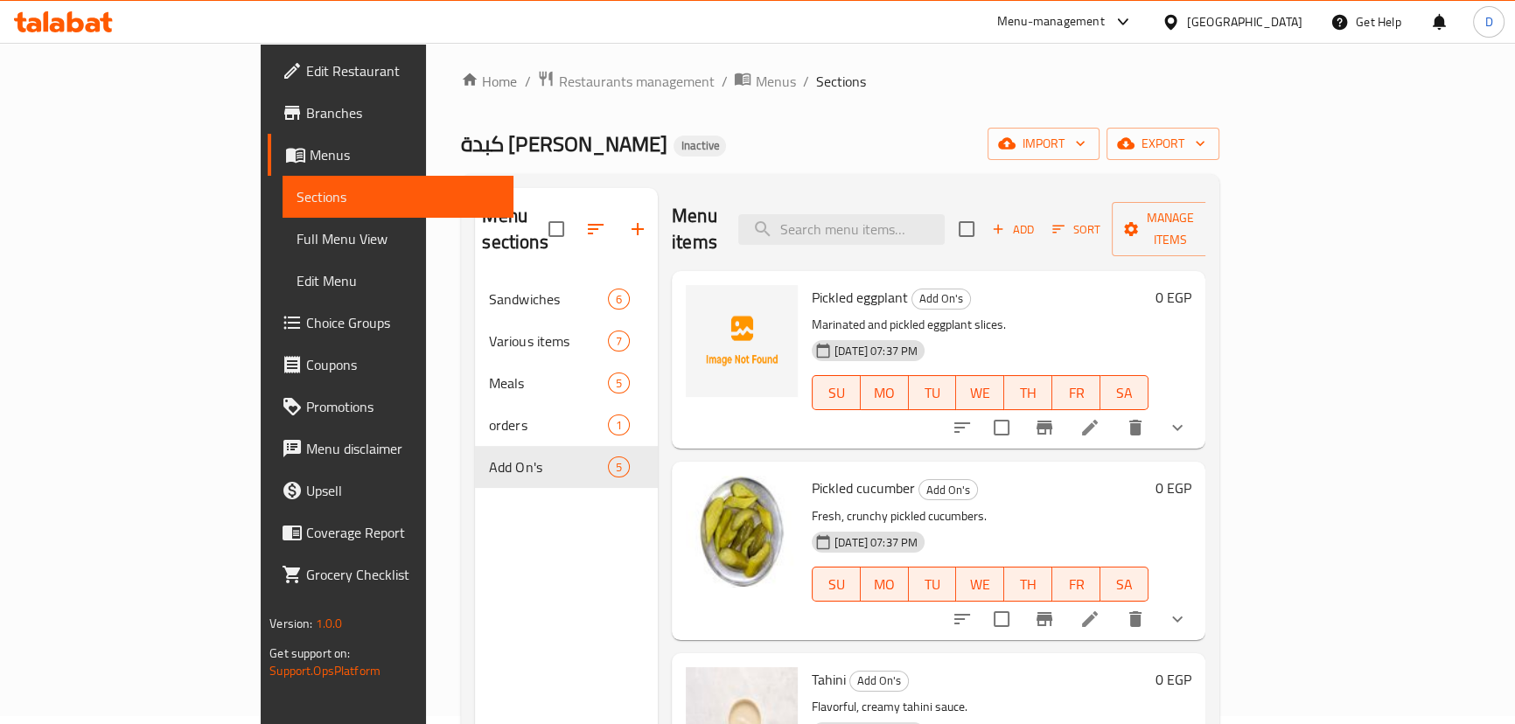
scroll to position [7, 0]
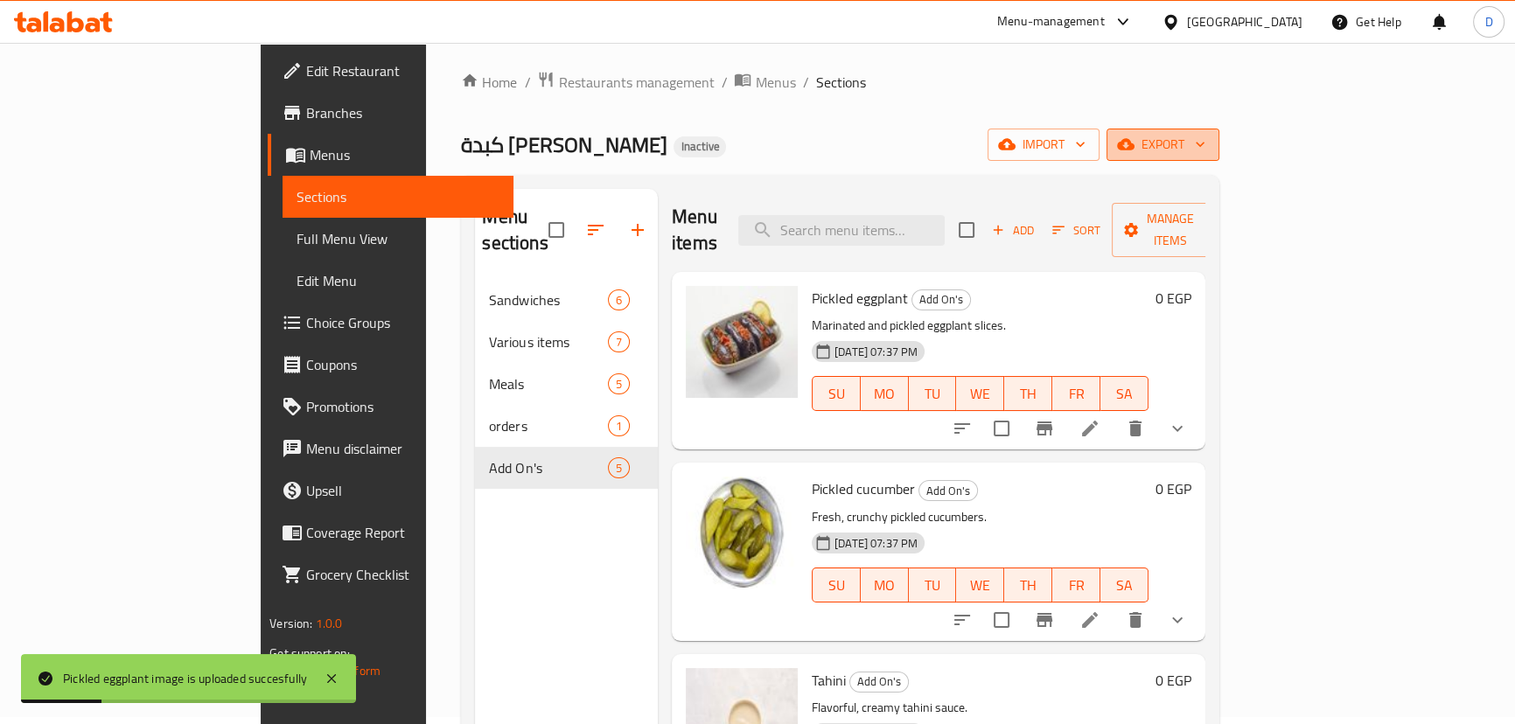
click at [1205, 151] on span "export" at bounding box center [1162, 145] width 85 height 22
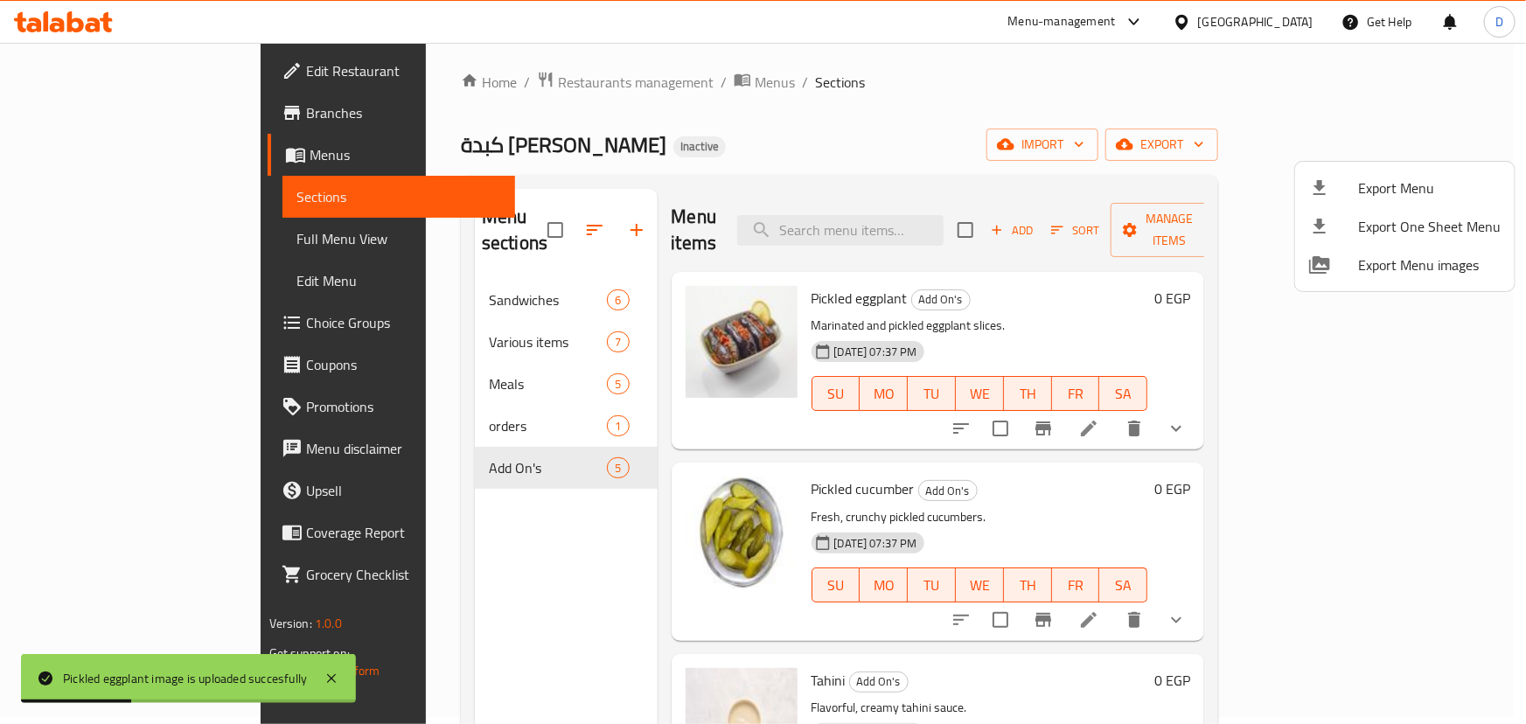
click at [1425, 180] on span "Export Menu" at bounding box center [1429, 188] width 143 height 21
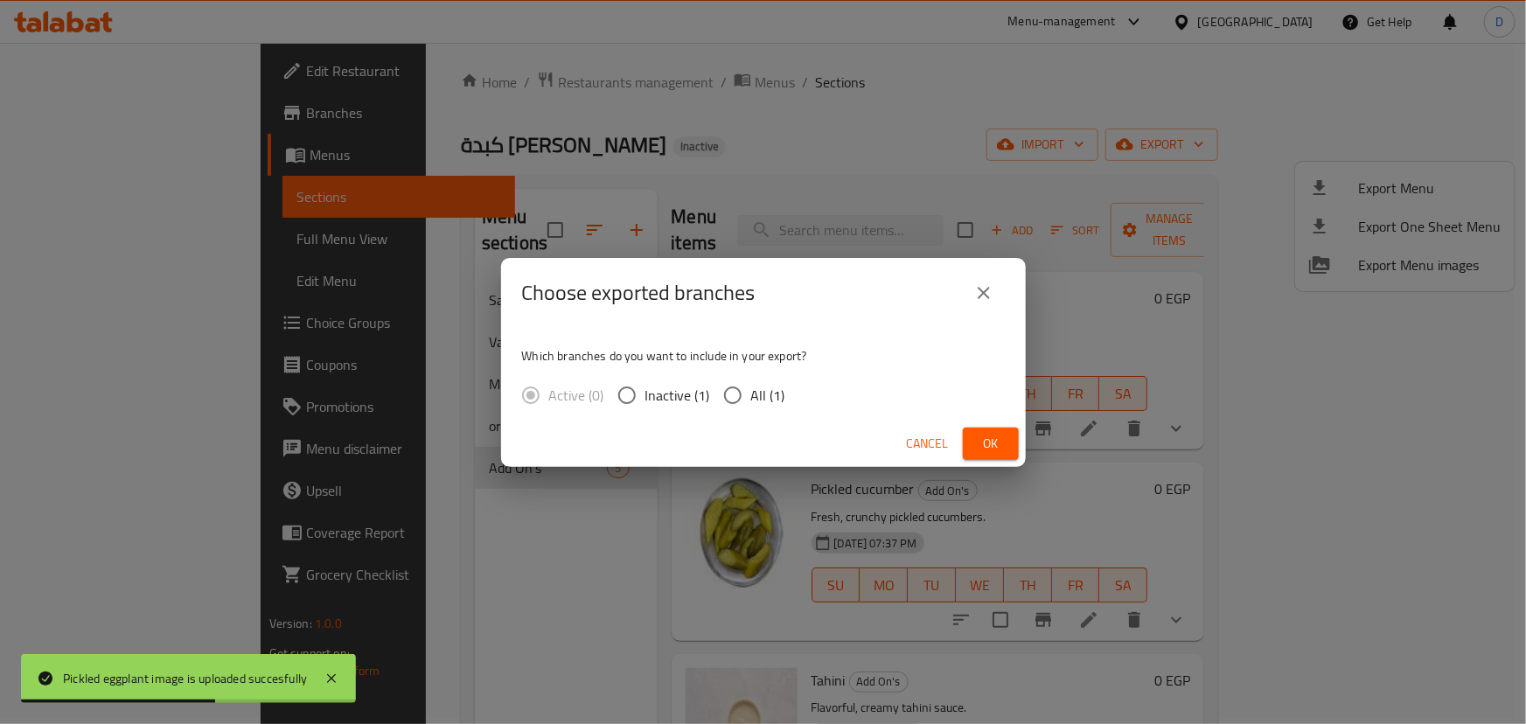
click at [769, 388] on span "All (1)" at bounding box center [768, 395] width 34 height 21
click at [751, 388] on input "All (1)" at bounding box center [732, 395] width 37 height 37
radio input "true"
click at [1010, 438] on button "Ok" at bounding box center [991, 444] width 56 height 32
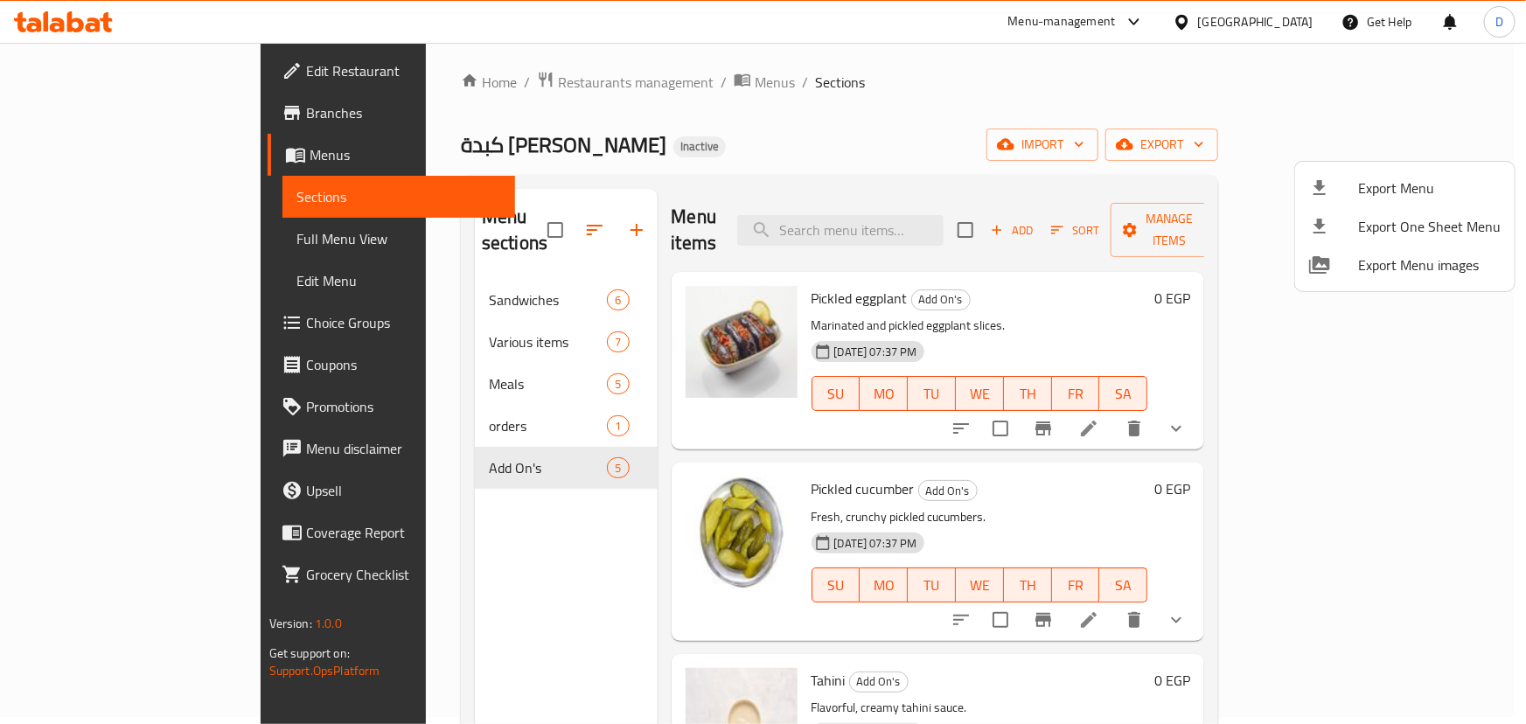
click at [442, 402] on div at bounding box center [763, 362] width 1526 height 724
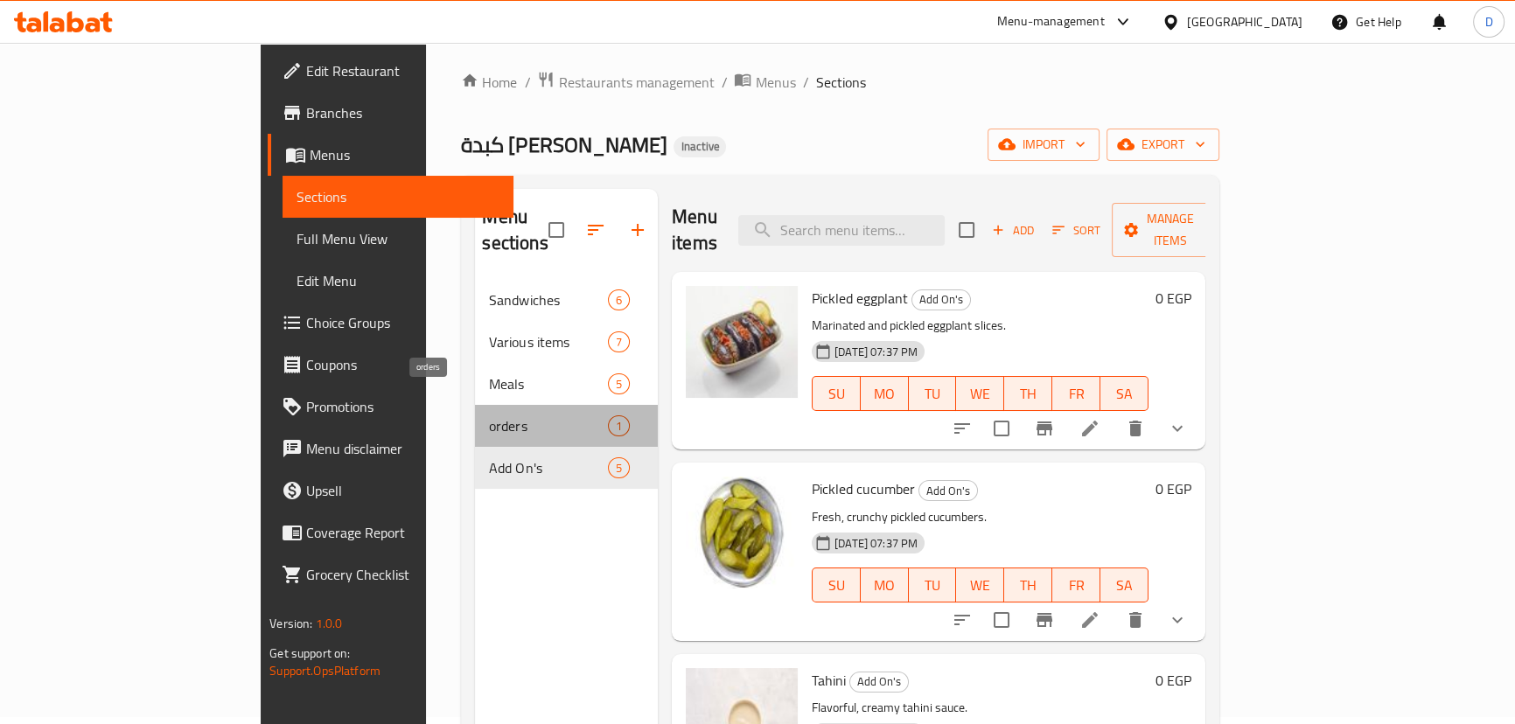
click at [489, 415] on span "orders" at bounding box center [548, 425] width 118 height 21
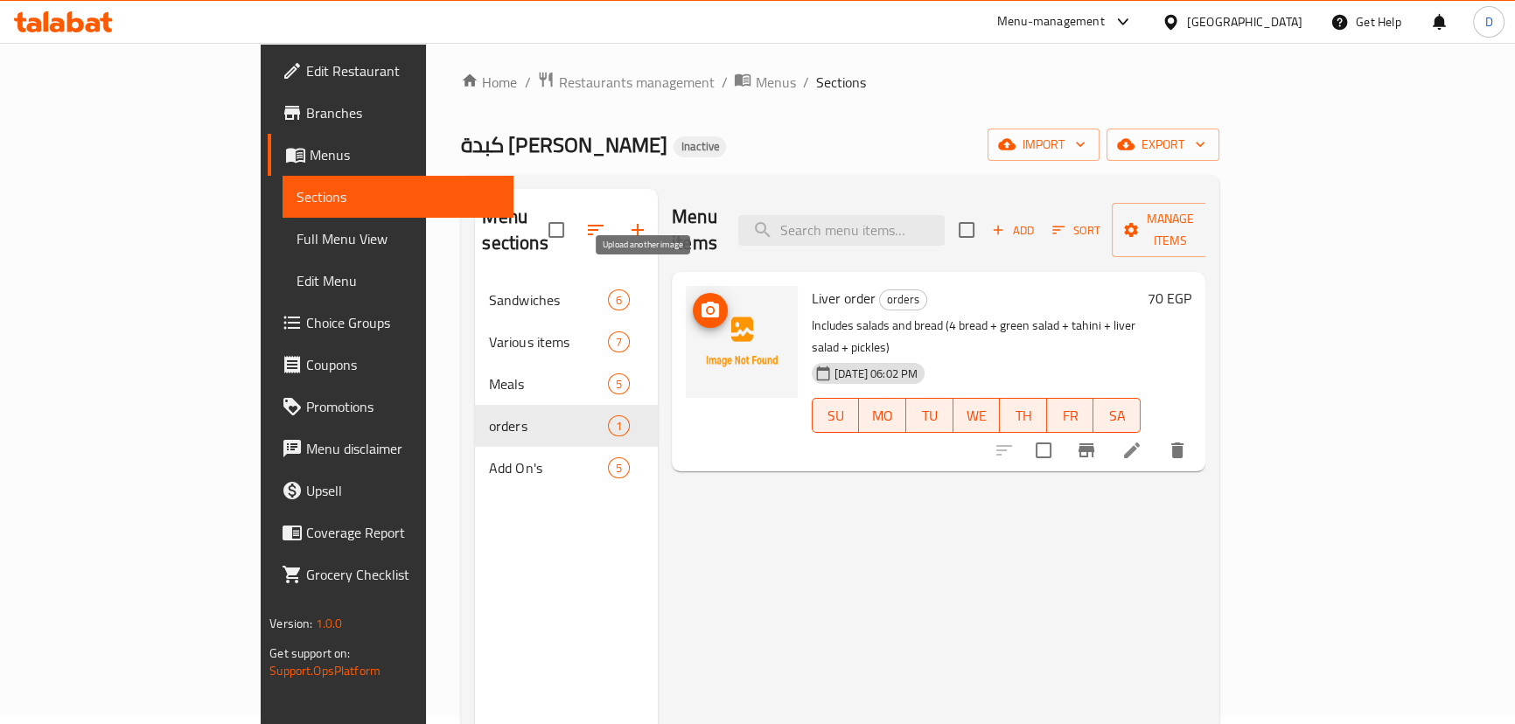
click at [701, 302] on icon "upload picture" at bounding box center [709, 310] width 17 height 16
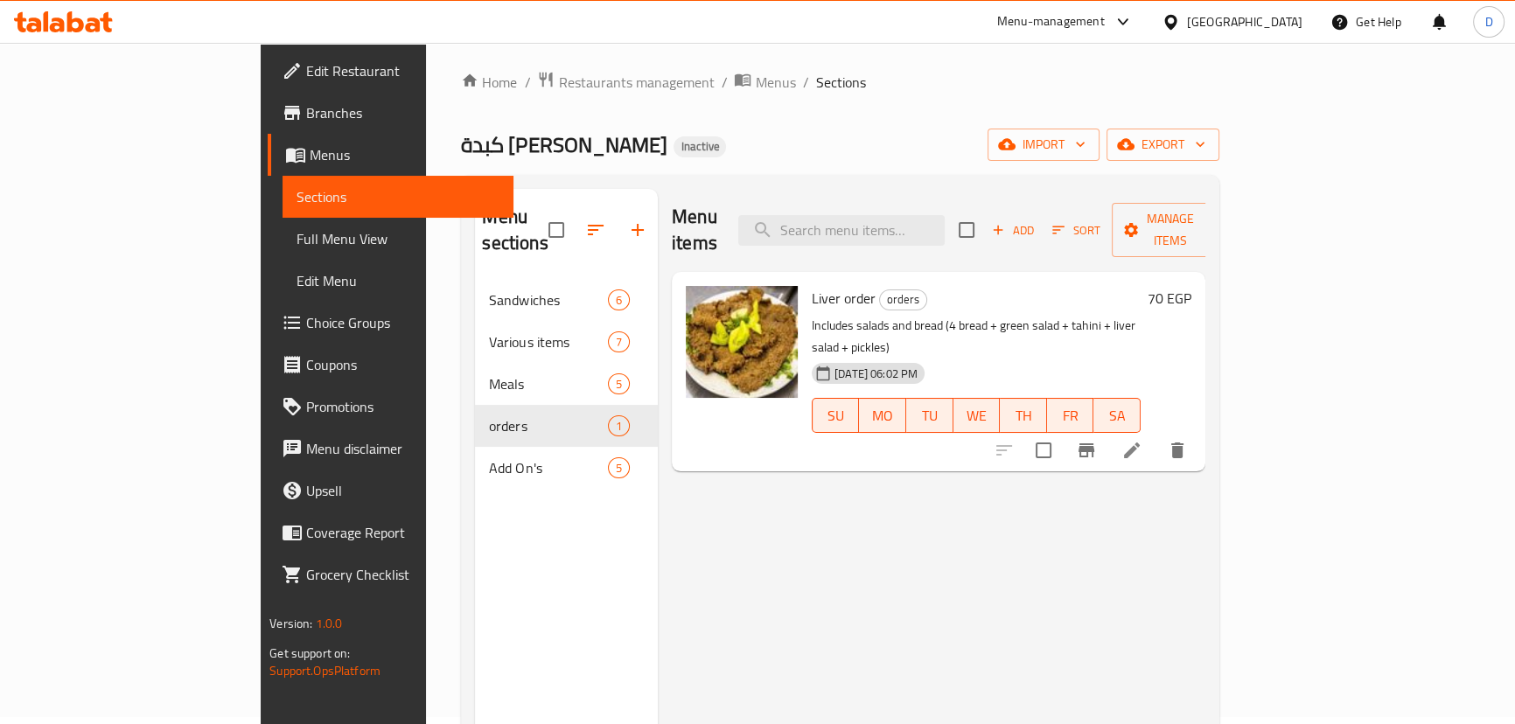
click at [812, 285] on span "Liver order" at bounding box center [844, 298] width 64 height 26
copy h6 "Liver order"
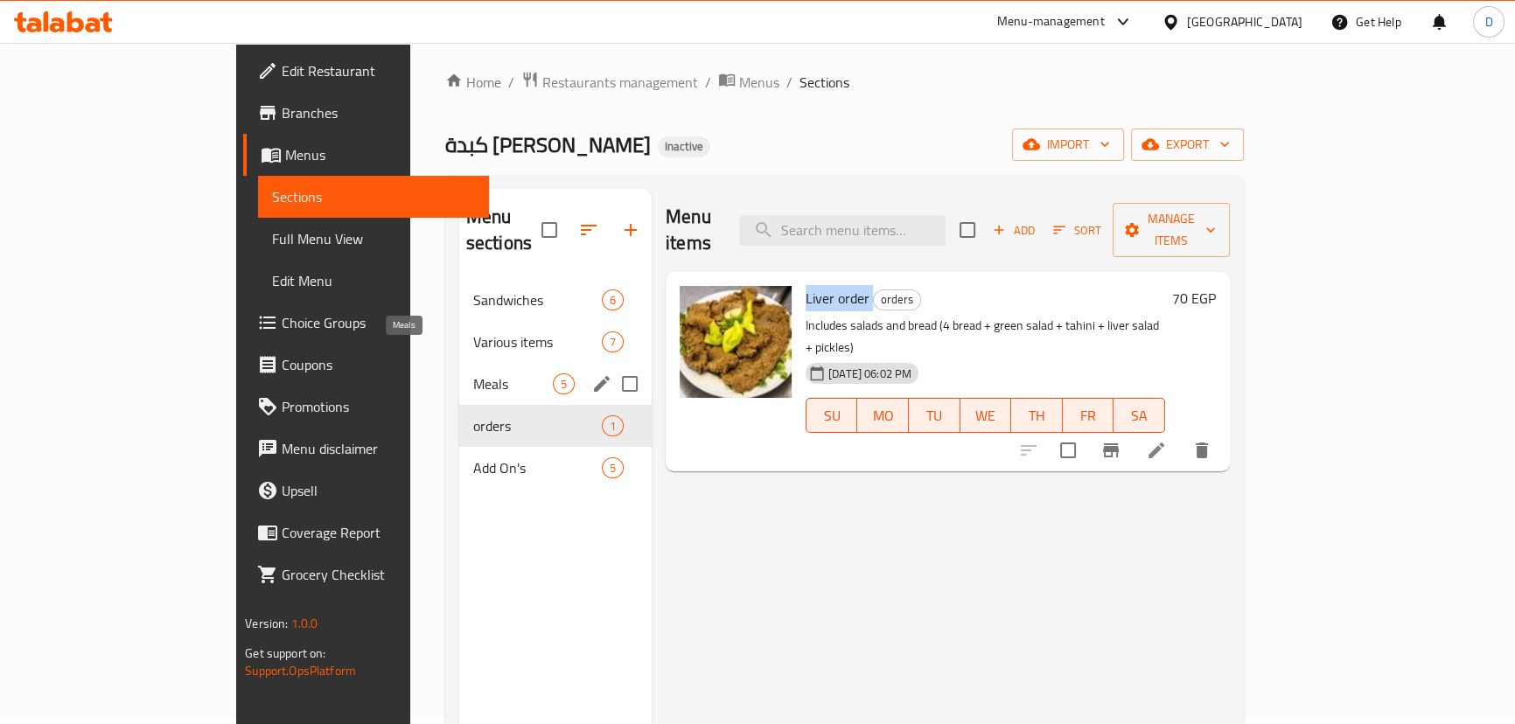
click at [473, 373] on span "Meals" at bounding box center [513, 383] width 80 height 21
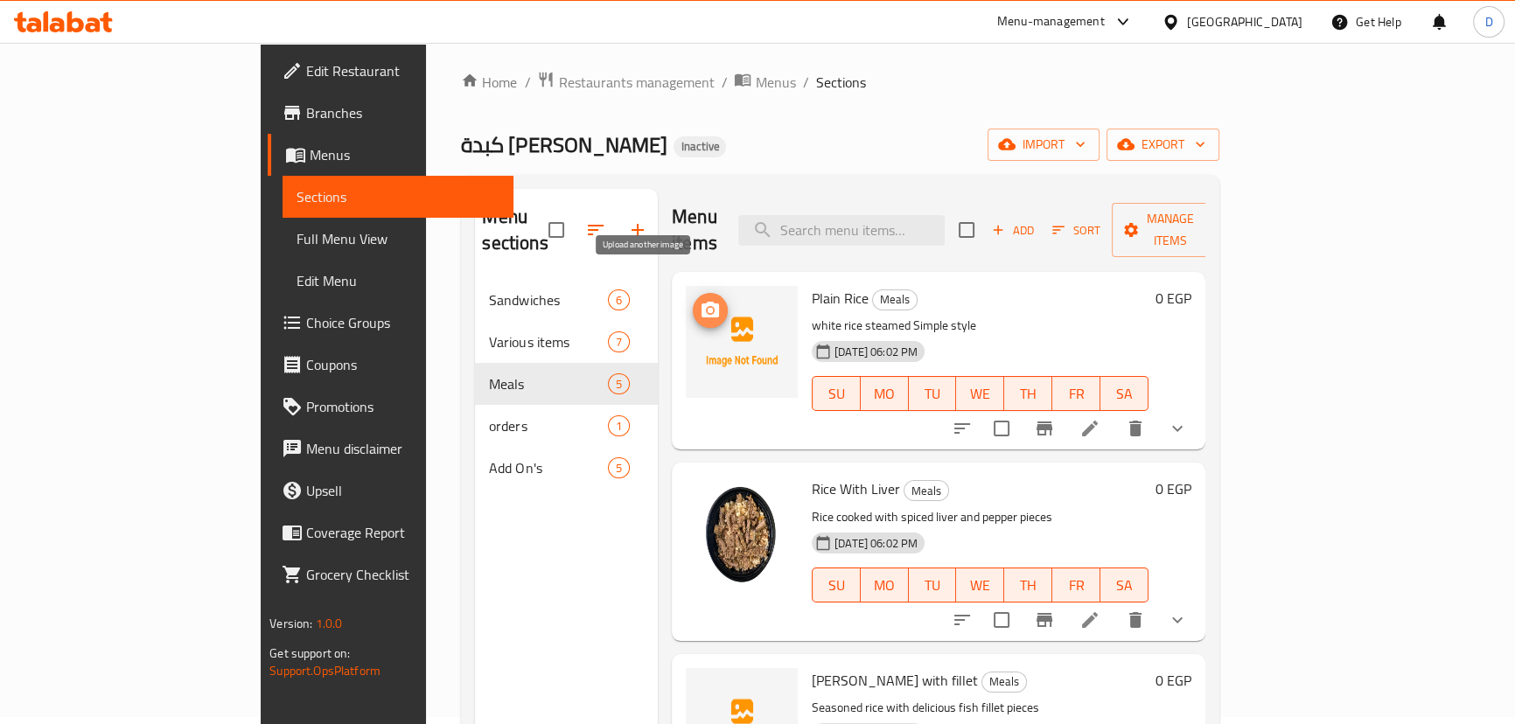
click at [701, 302] on icon "upload picture" at bounding box center [709, 310] width 17 height 16
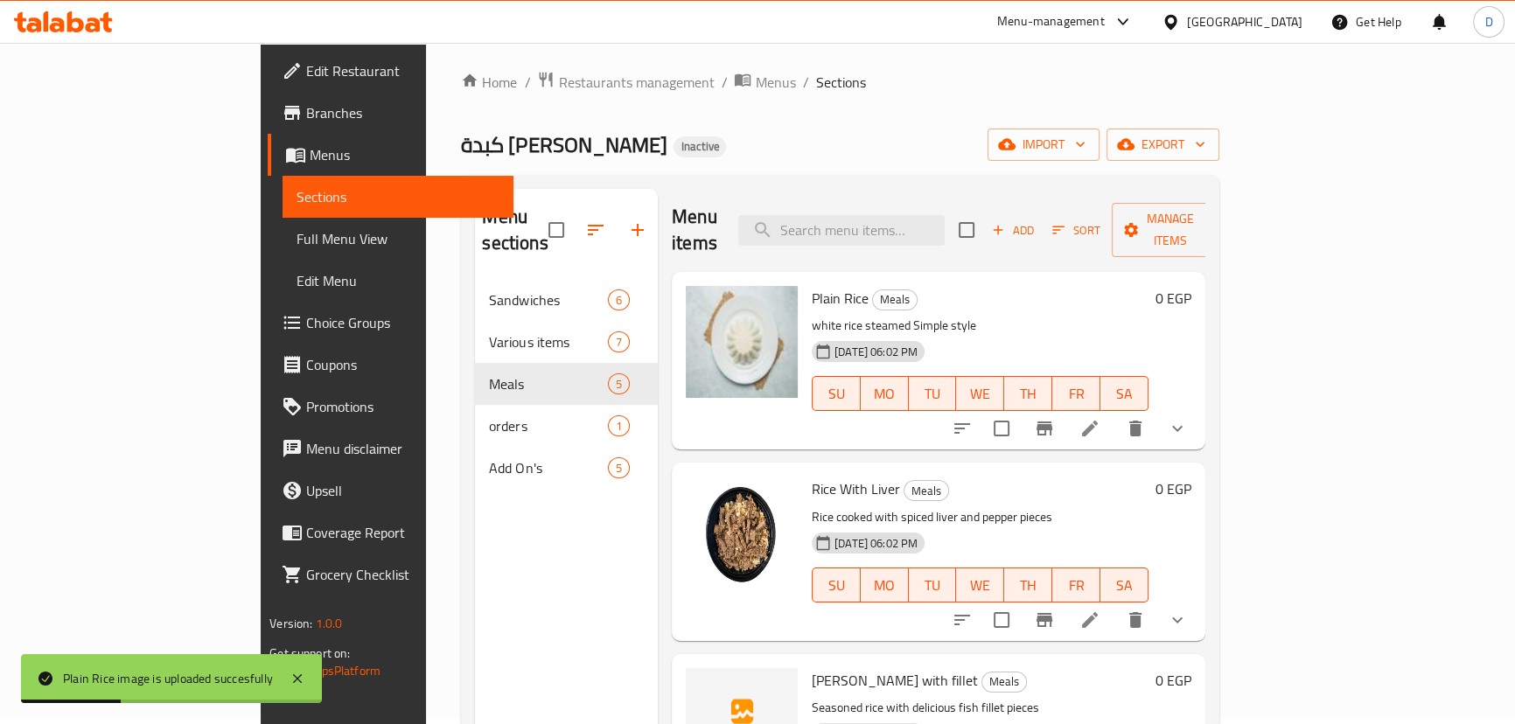
click at [805, 279] on div "Plain Rice Meals white rice steamed Simple style 06-09-2025 06:02 PM SU MO TU W…" at bounding box center [980, 361] width 351 height 164
click at [812, 285] on span "Plain Rice" at bounding box center [840, 298] width 57 height 26
copy h6 "Plain Rice"
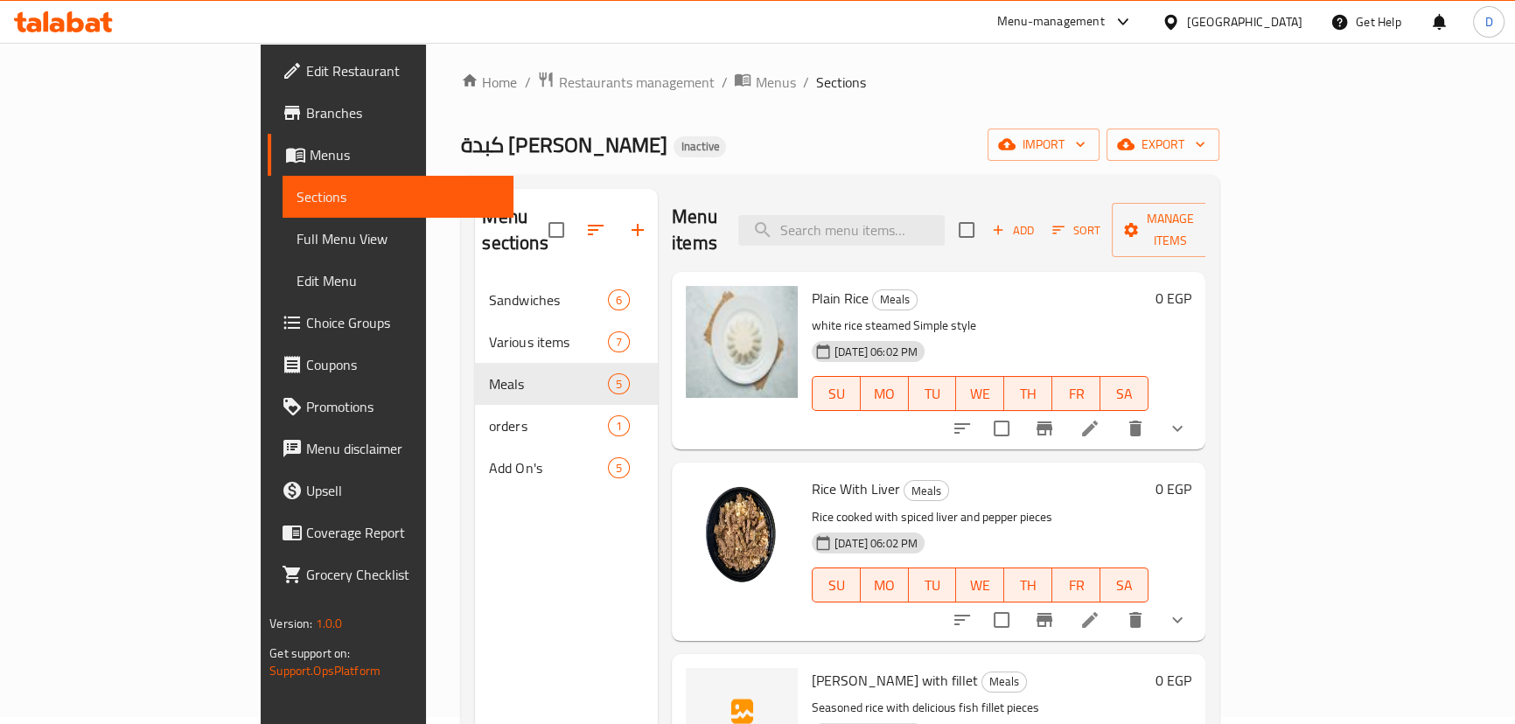
click at [913, 140] on div "كبدة ومخ سعيد الشرقاوي Inactive import export" at bounding box center [839, 145] width 757 height 32
click at [856, 215] on input "search" at bounding box center [841, 230] width 206 height 31
paste input "Alexandrian Sandwich"
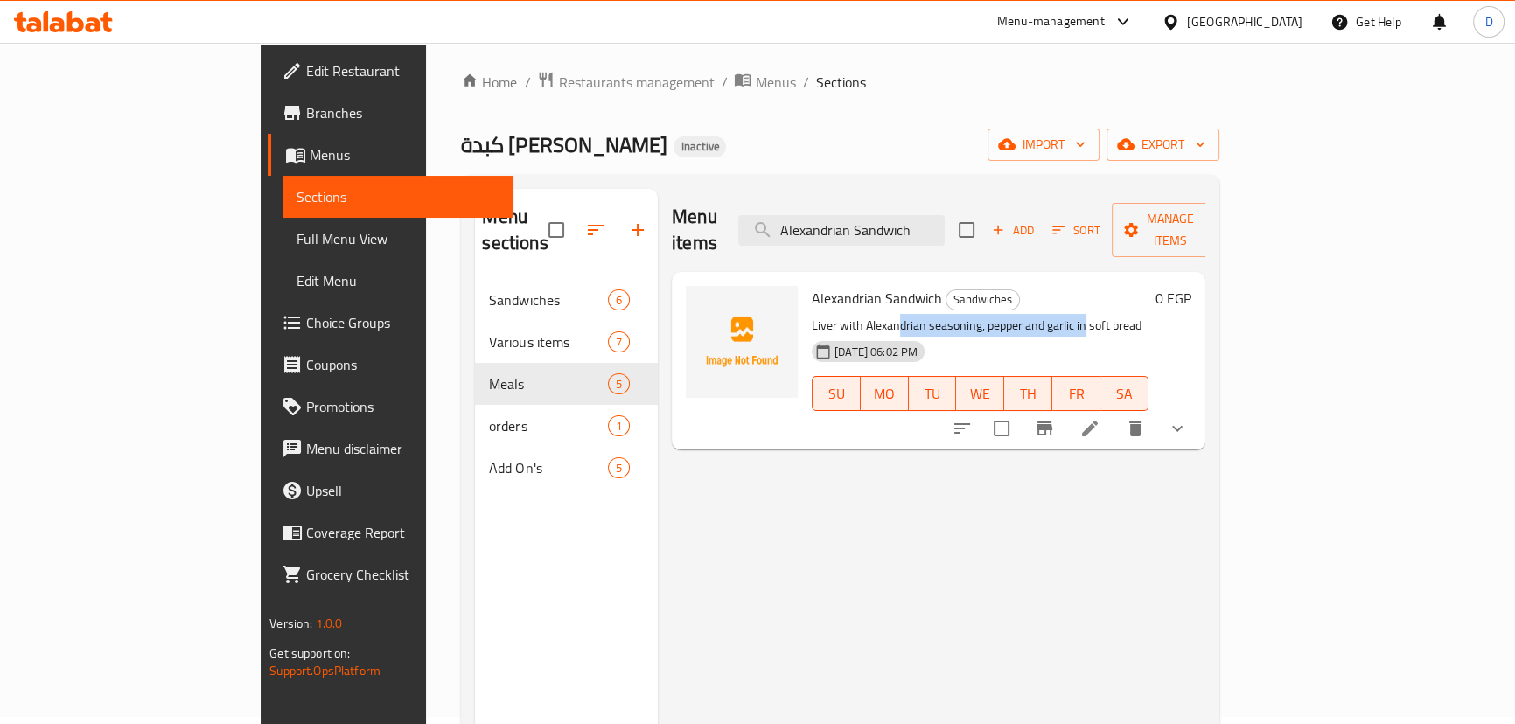
drag, startPoint x: 833, startPoint y: 294, endPoint x: 1018, endPoint y: 307, distance: 185.9
click at [1018, 315] on p "Liver with Alexandrian seasoning, pepper and garlic in soft bread" at bounding box center [980, 326] width 337 height 22
click at [999, 315] on p "Liver with Alexandrian seasoning, pepper and garlic in soft bread" at bounding box center [980, 326] width 337 height 22
click at [848, 285] on span "Alexandrian Sandwich" at bounding box center [877, 298] width 130 height 26
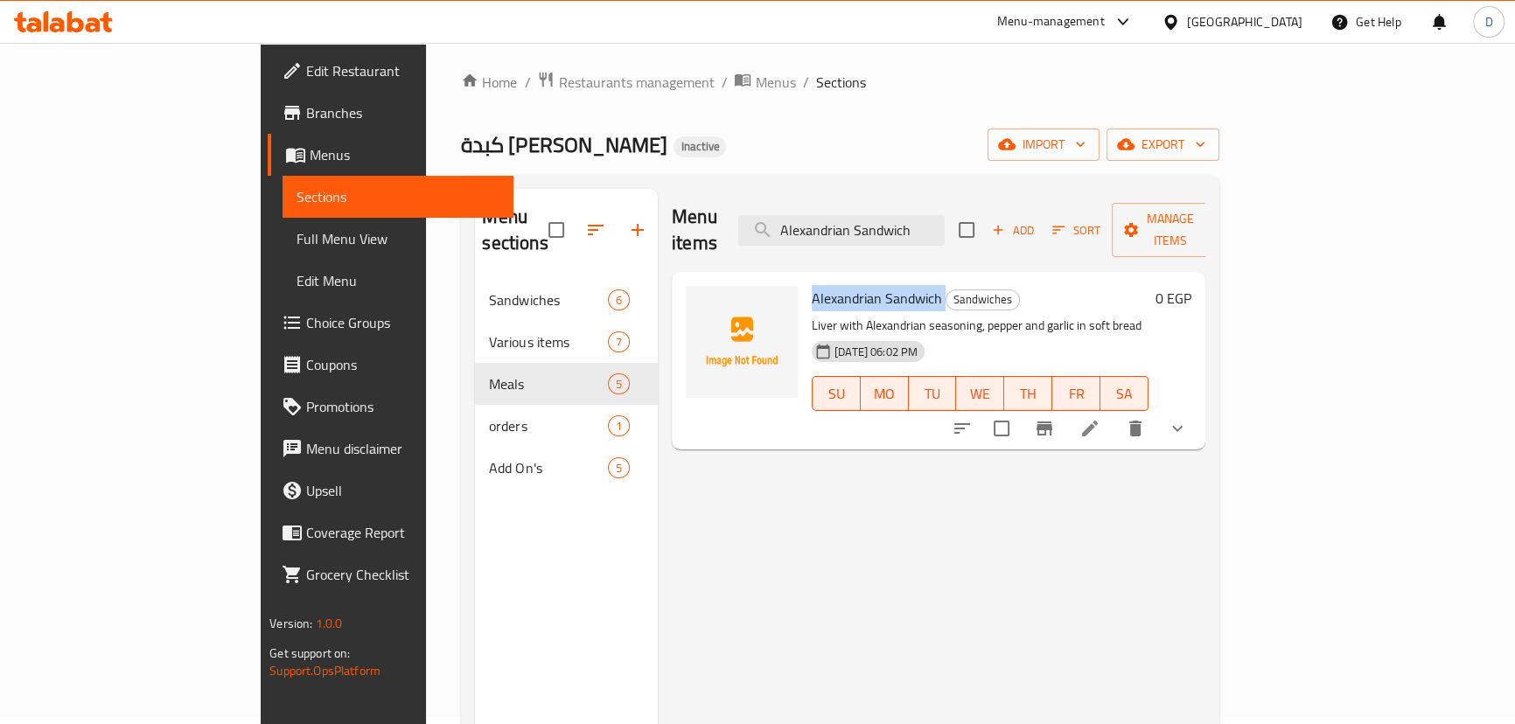
click at [848, 285] on span "Alexandrian Sandwich" at bounding box center [877, 298] width 130 height 26
copy h6 "Alexandrian Sandwich"
click at [701, 302] on icon "upload picture" at bounding box center [709, 310] width 17 height 16
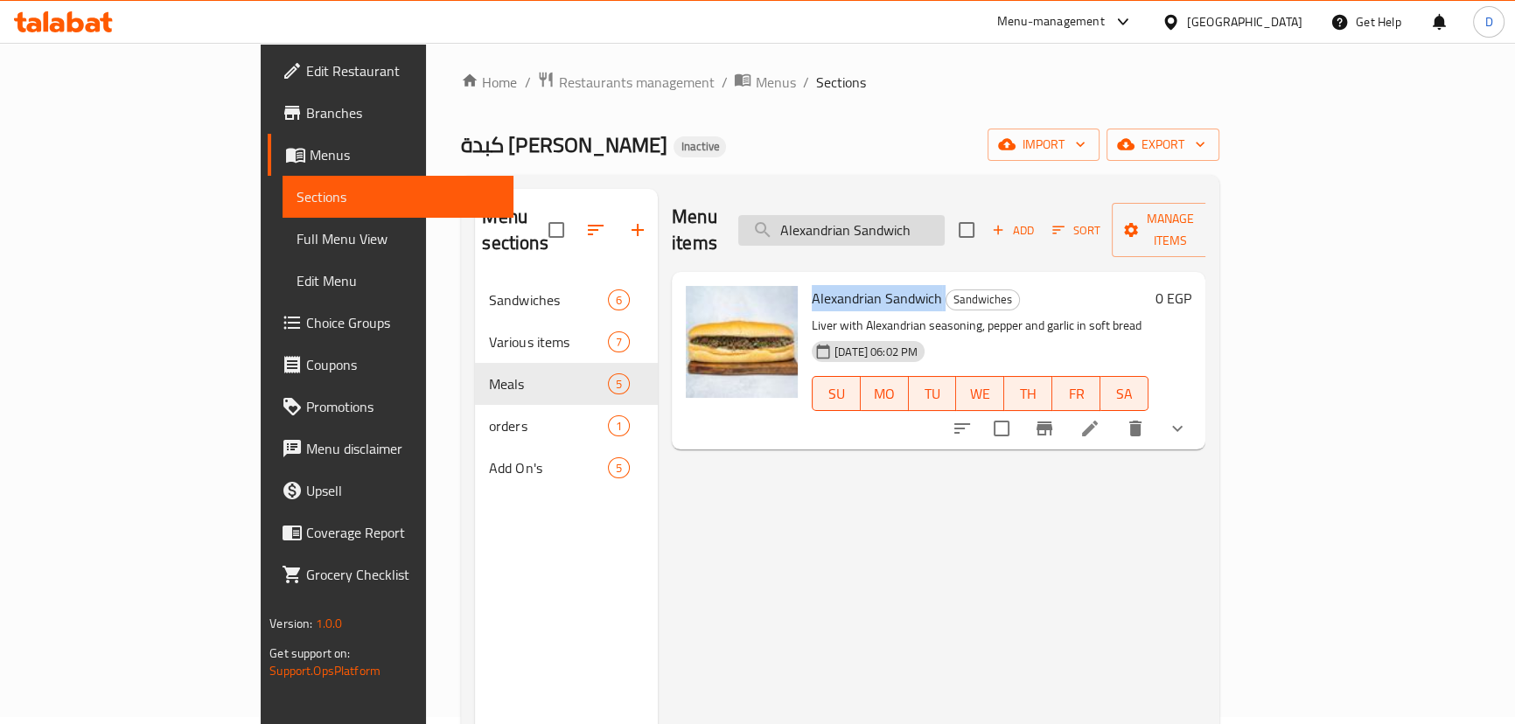
click at [923, 227] on input "Alexandrian Sandwich" at bounding box center [841, 230] width 206 height 31
paste input "Liver Salad"
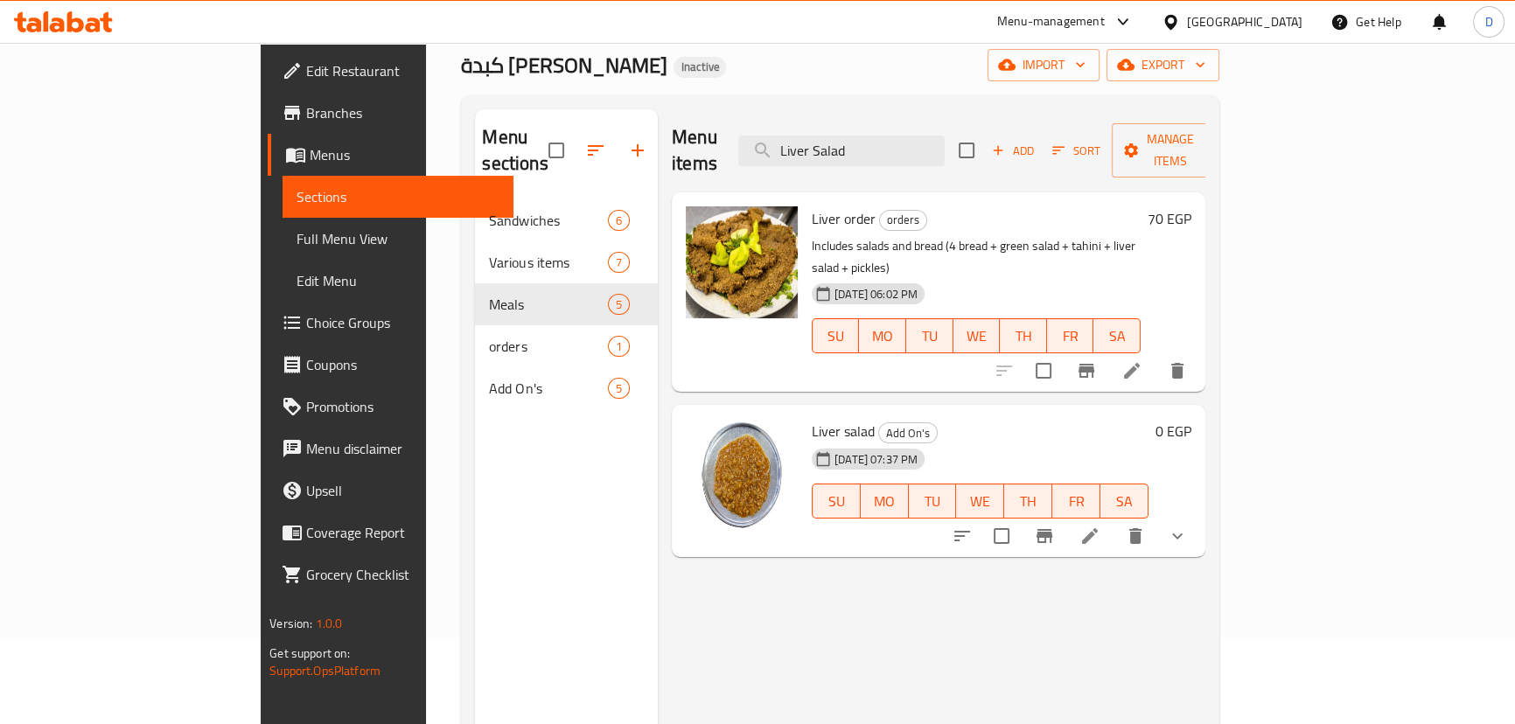
scroll to position [166, 0]
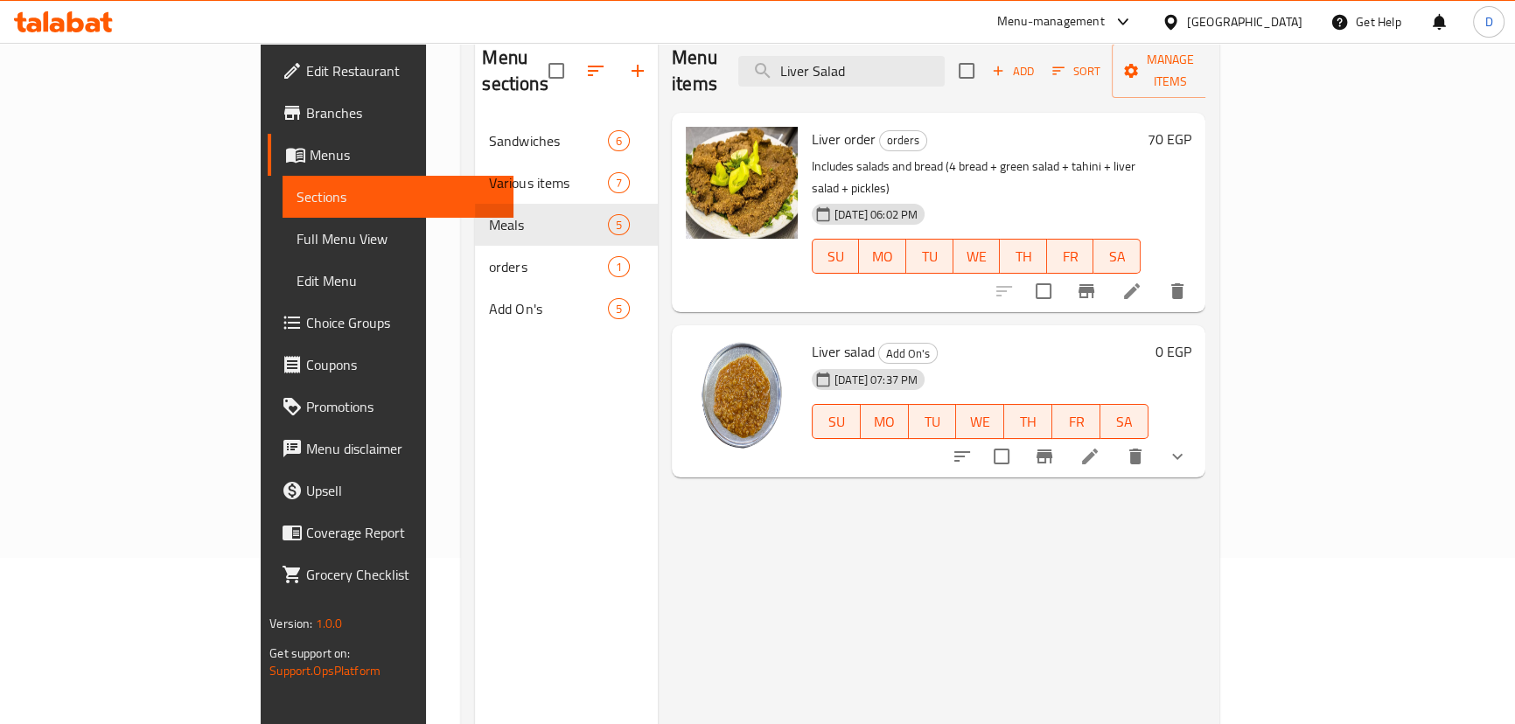
type input "Liver Salad"
click at [1100, 446] on icon at bounding box center [1089, 456] width 21 height 21
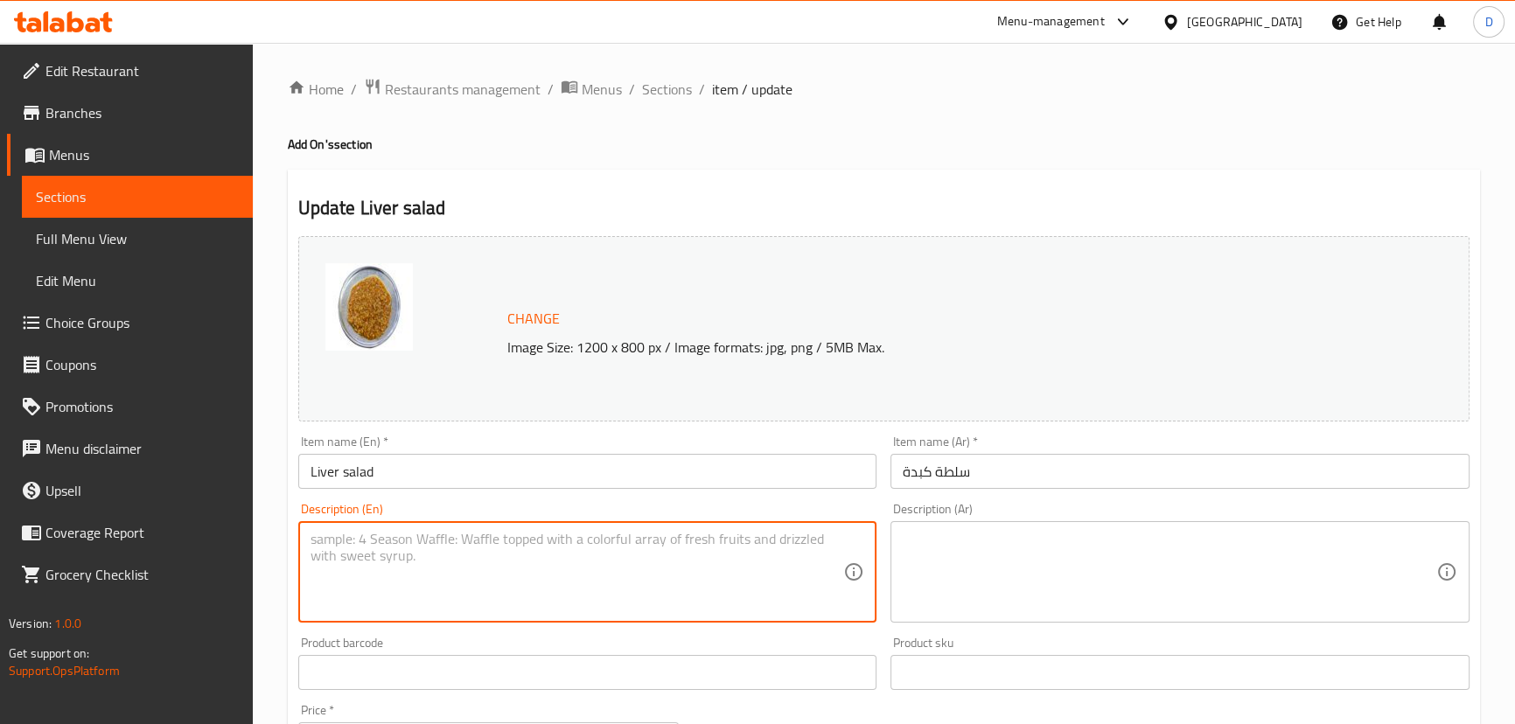
click at [507, 550] on textarea at bounding box center [576, 572] width 533 height 83
paste textarea "Liver, Onions, Olive oil, Lemon juice, Salt and Pepper"
type textarea "Liver, Onions, Olive oil, Lemon juice, Salt and Pepper"
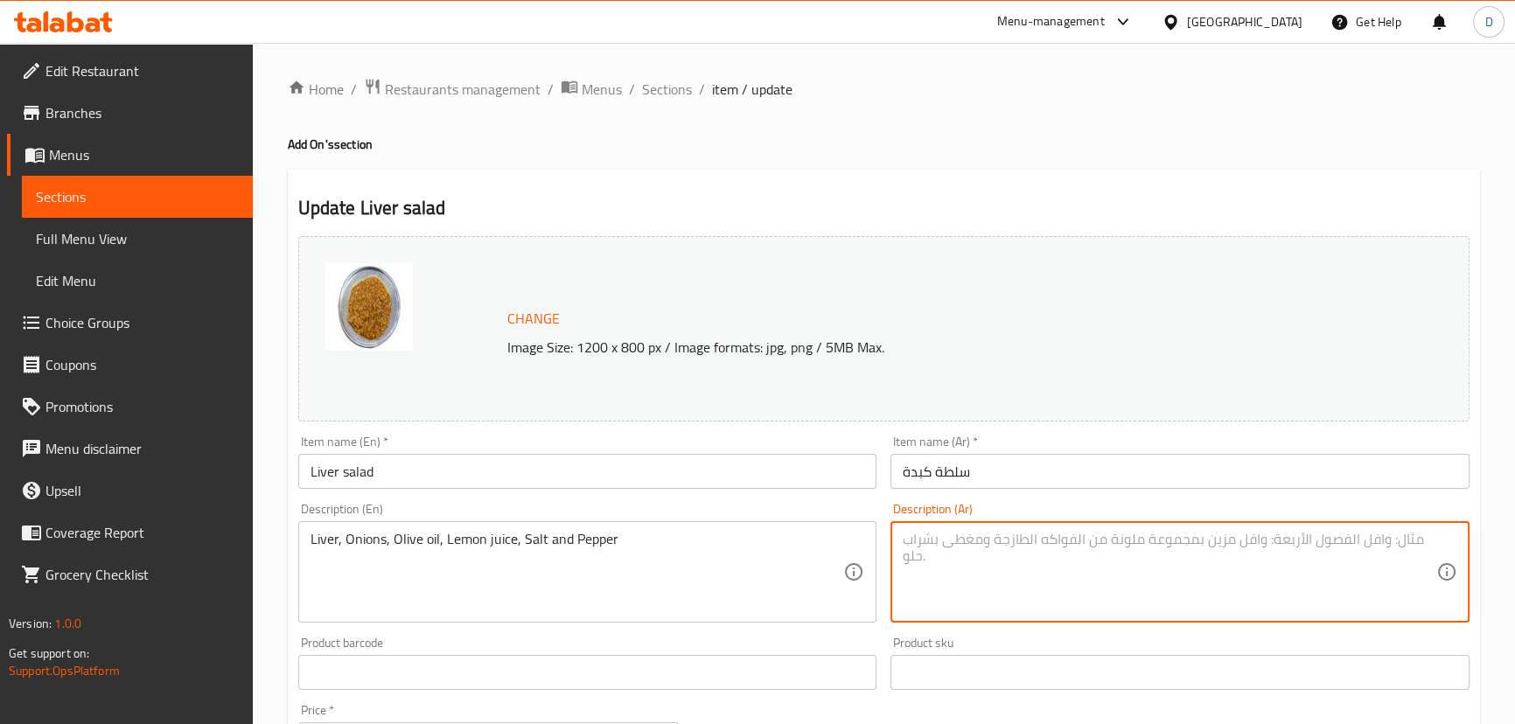
click at [949, 582] on textarea at bounding box center [1168, 572] width 533 height 83
paste textarea "كبدة، بصل، زيت زيتون، عصير ليمون، ملح وفلفل"
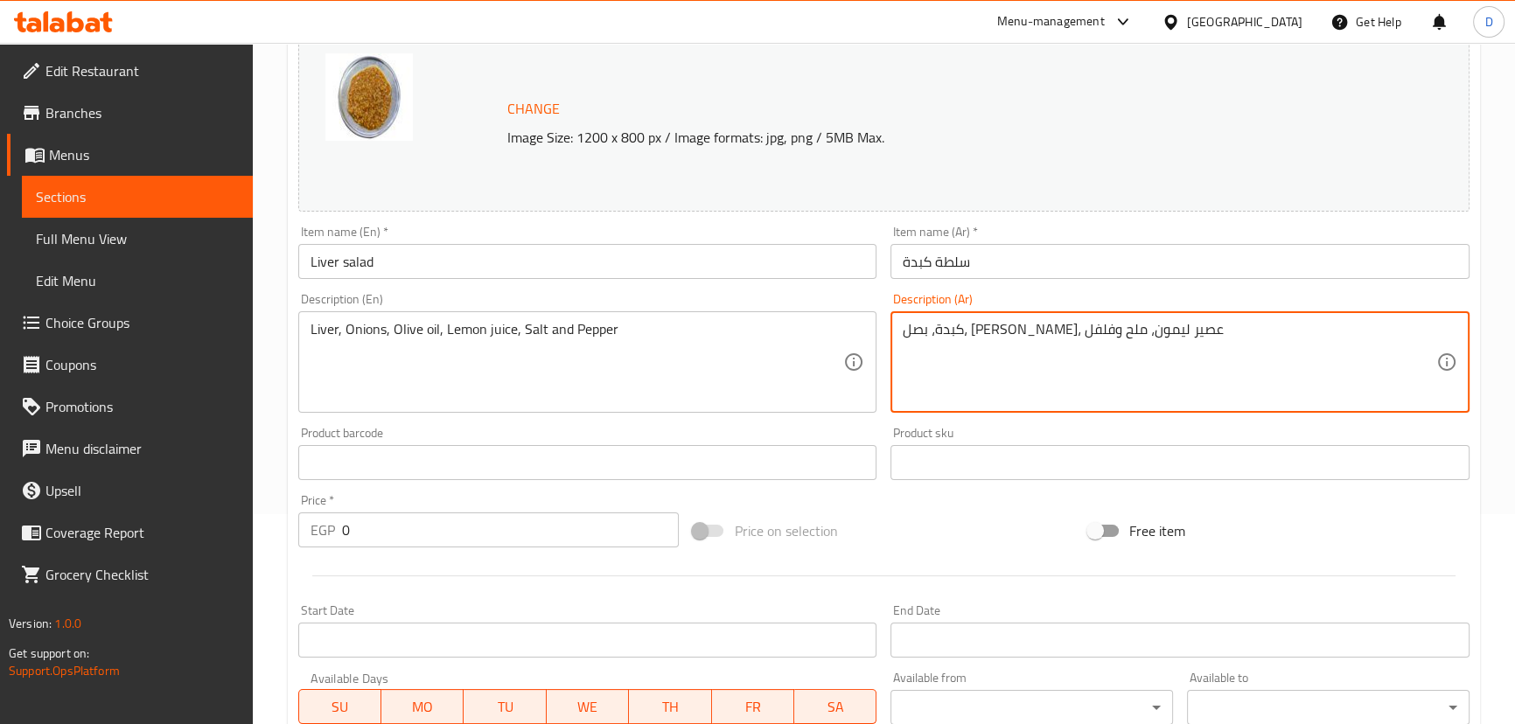
scroll to position [575, 0]
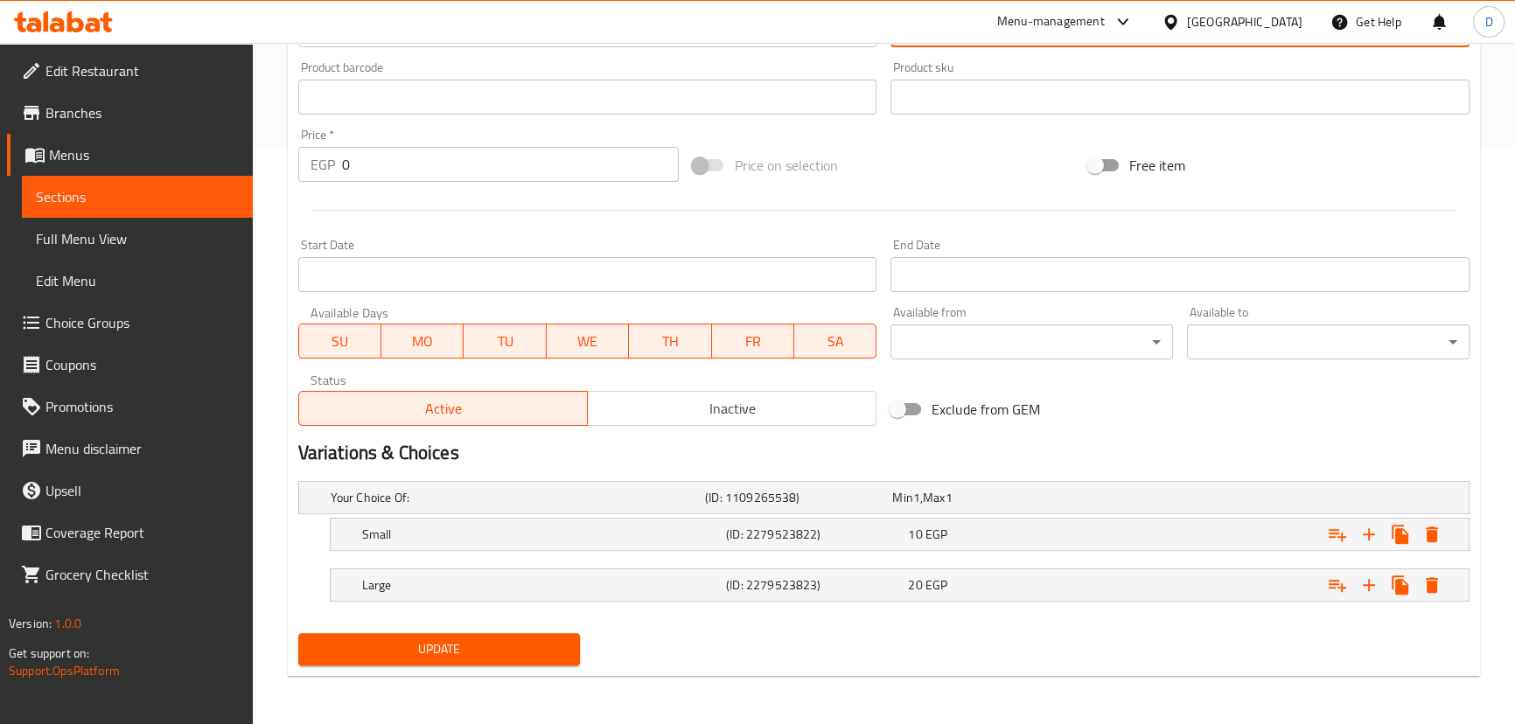
type textarea "كبدة، بصل، زيت زيتون، عصير ليمون، ملح وفلفل"
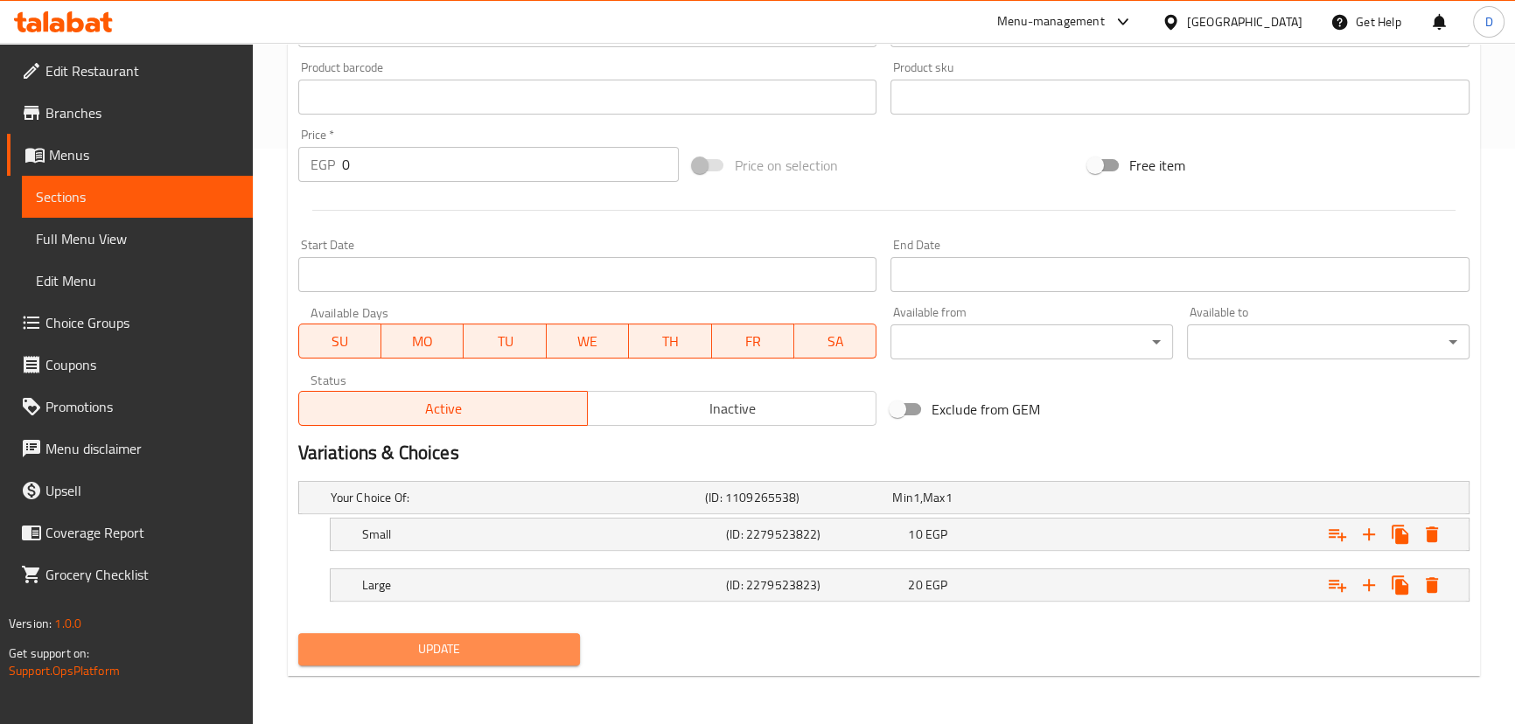
click at [456, 658] on span "Update" at bounding box center [439, 649] width 254 height 22
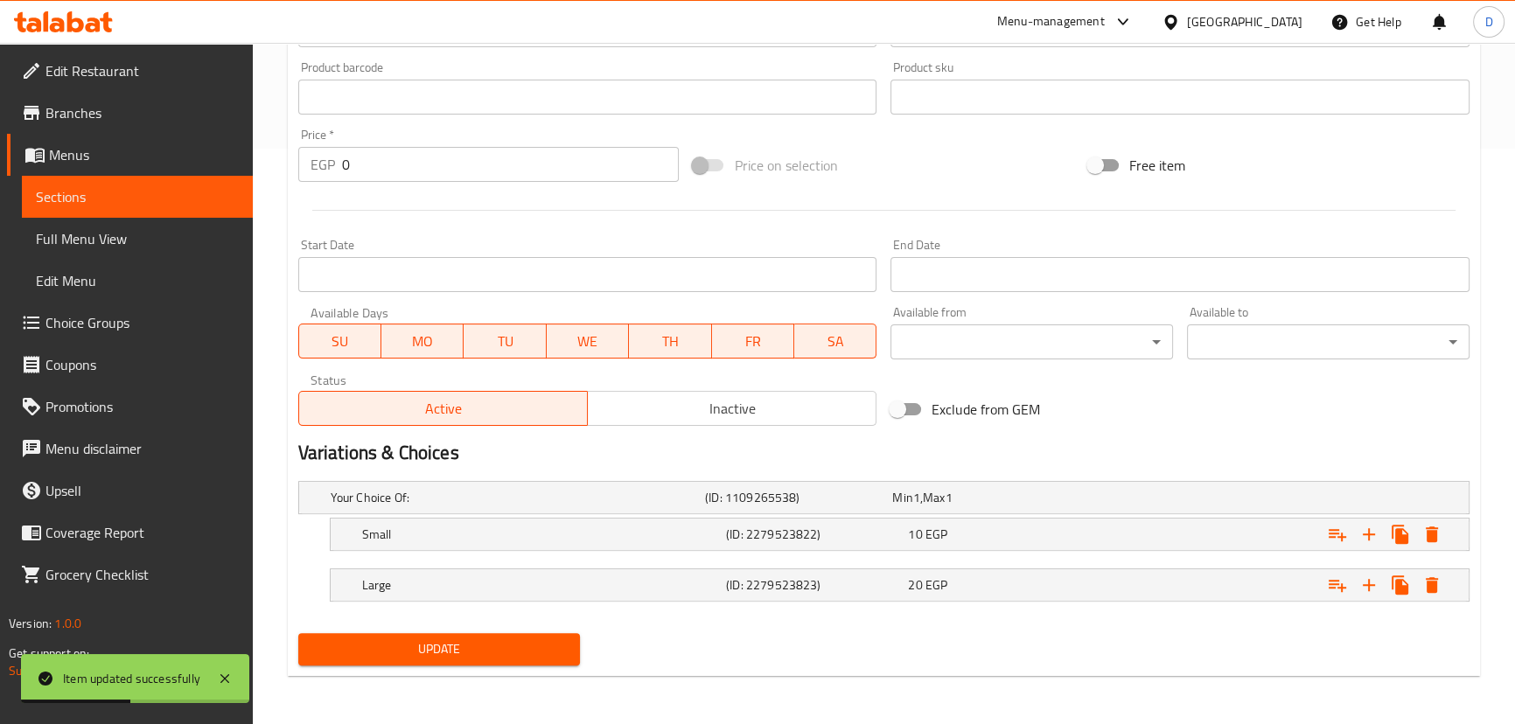
click at [149, 206] on span "Sections" at bounding box center [137, 196] width 203 height 21
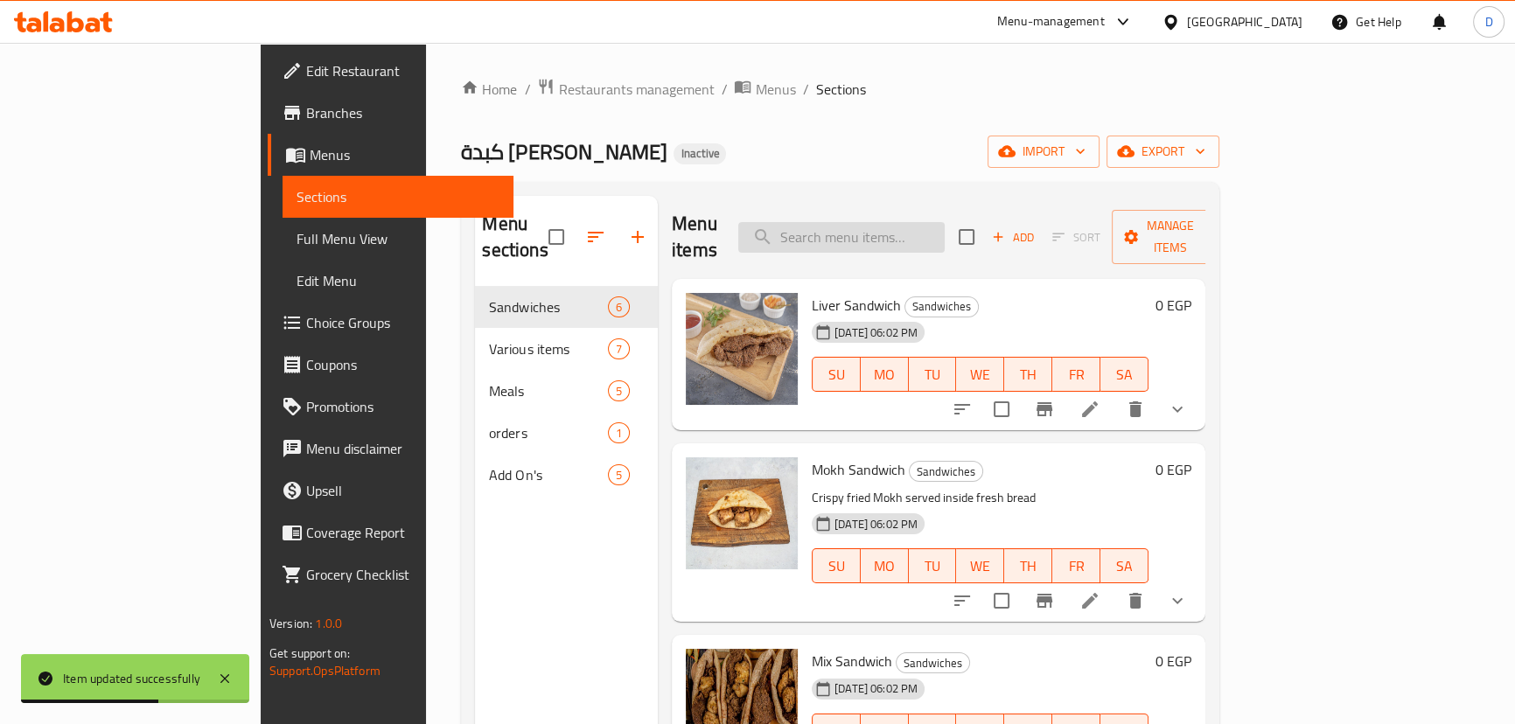
click at [845, 222] on input "search" at bounding box center [841, 237] width 206 height 31
paste input "Liver Sandwich"
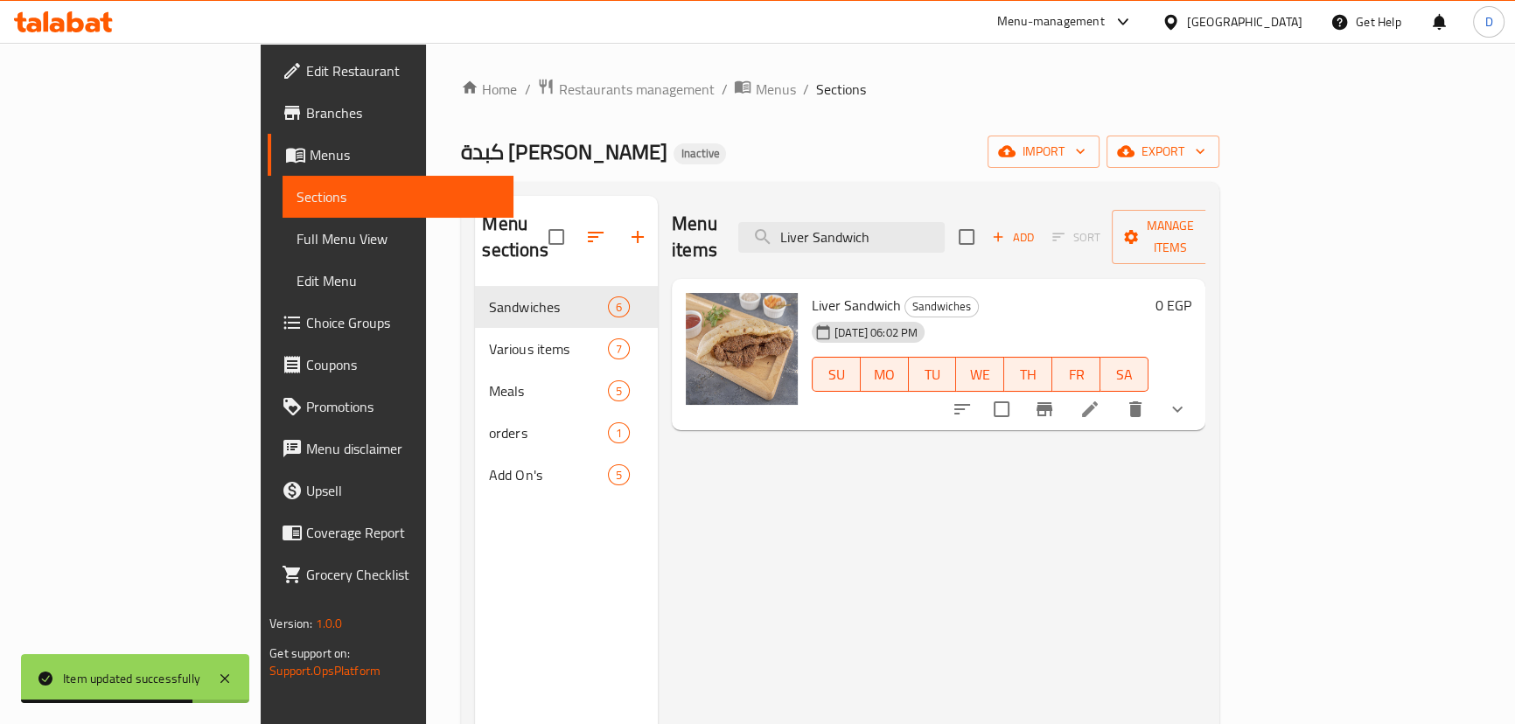
type input "Liver Sandwich"
click at [1100, 399] on icon at bounding box center [1089, 409] width 21 height 21
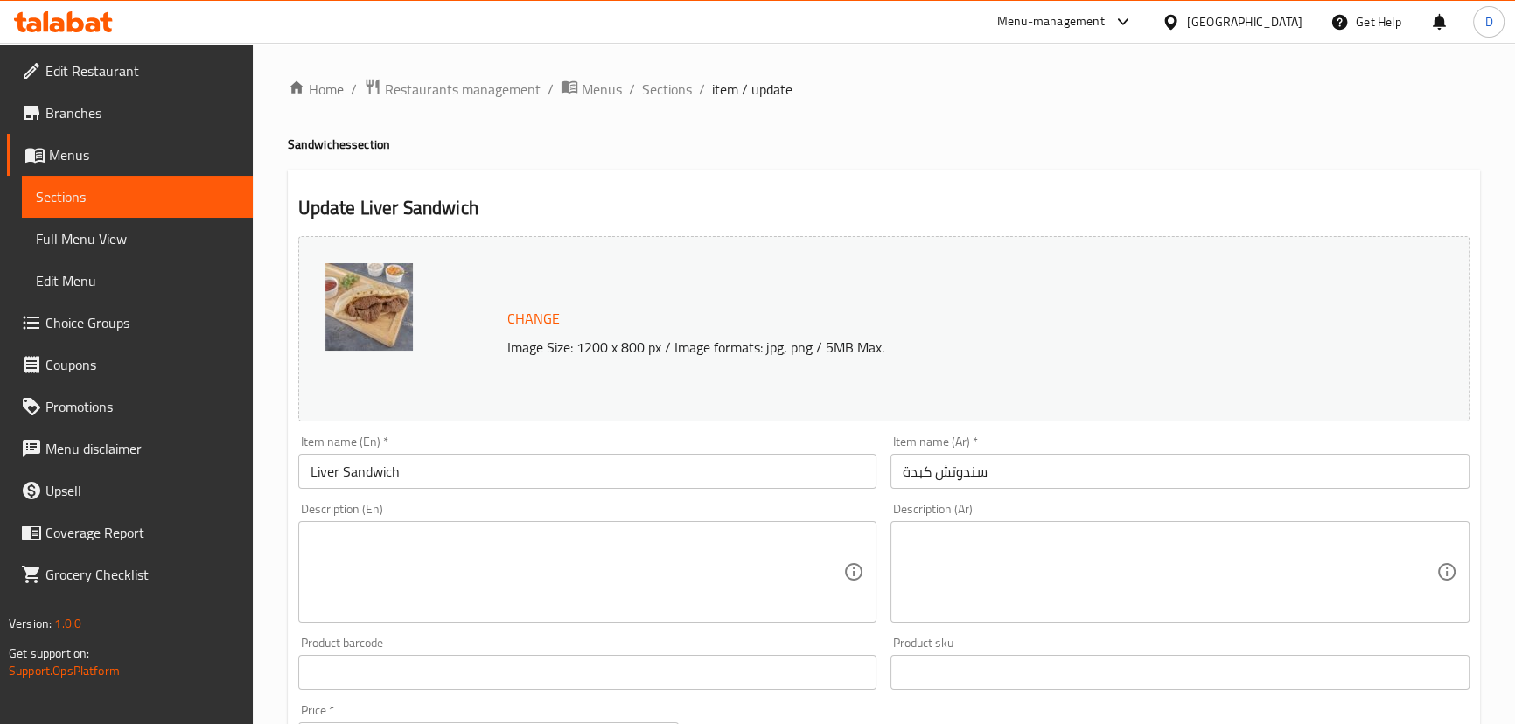
click at [178, 194] on span "Sections" at bounding box center [137, 196] width 203 height 21
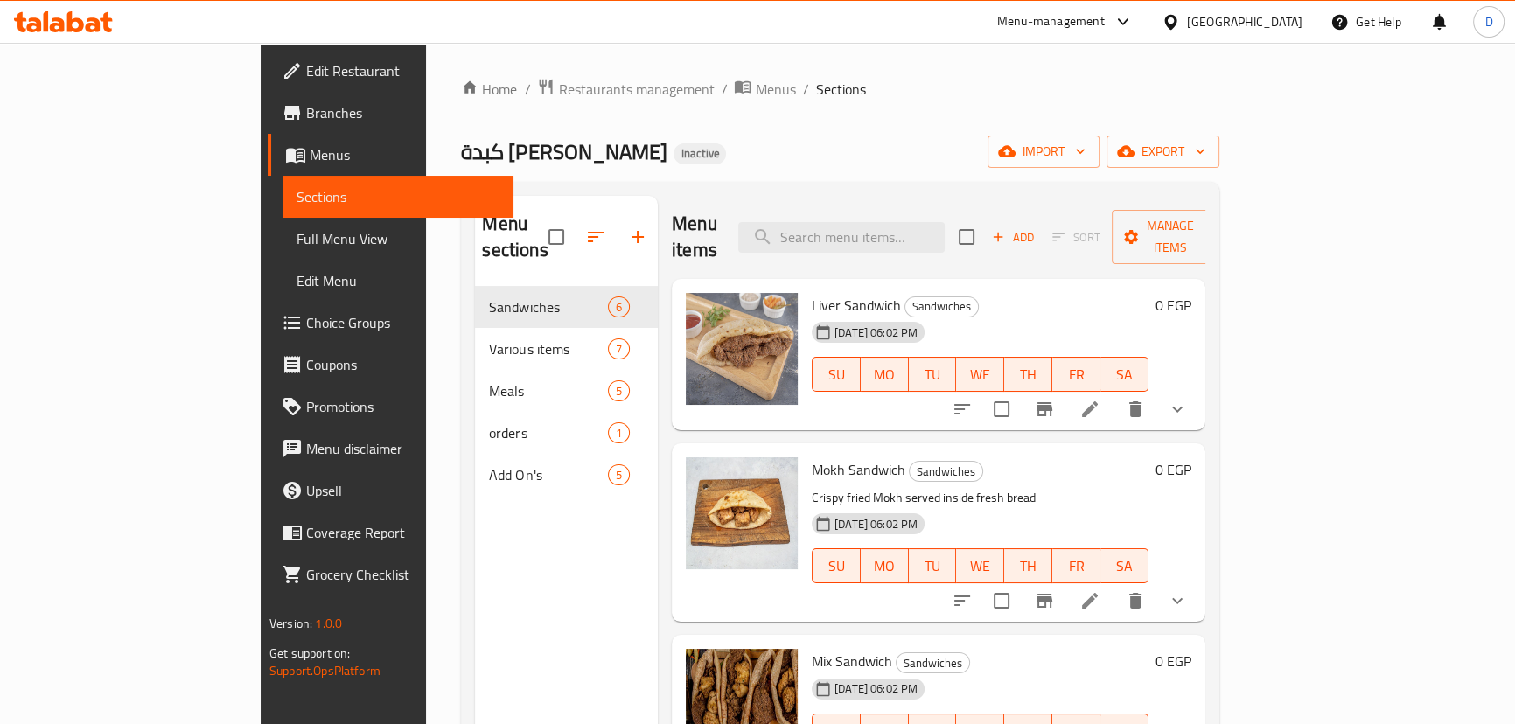
click at [868, 242] on div "Menu items Add Sort Manage items" at bounding box center [938, 237] width 533 height 83
click at [871, 235] on input "search" at bounding box center [841, 237] width 206 height 31
paste input "Fillet Sandwich"
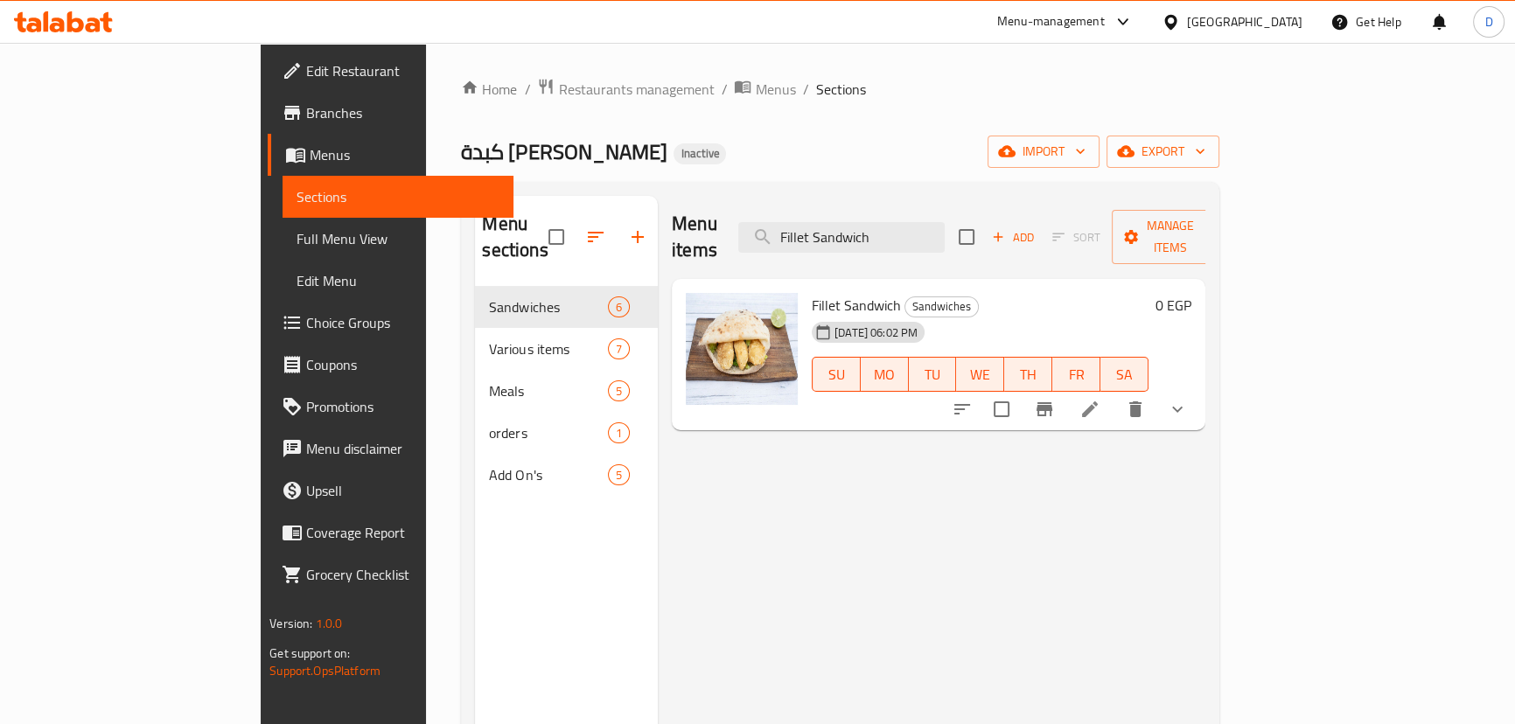
type input "Fillet Sandwich"
click at [1097, 401] on icon at bounding box center [1090, 409] width 16 height 16
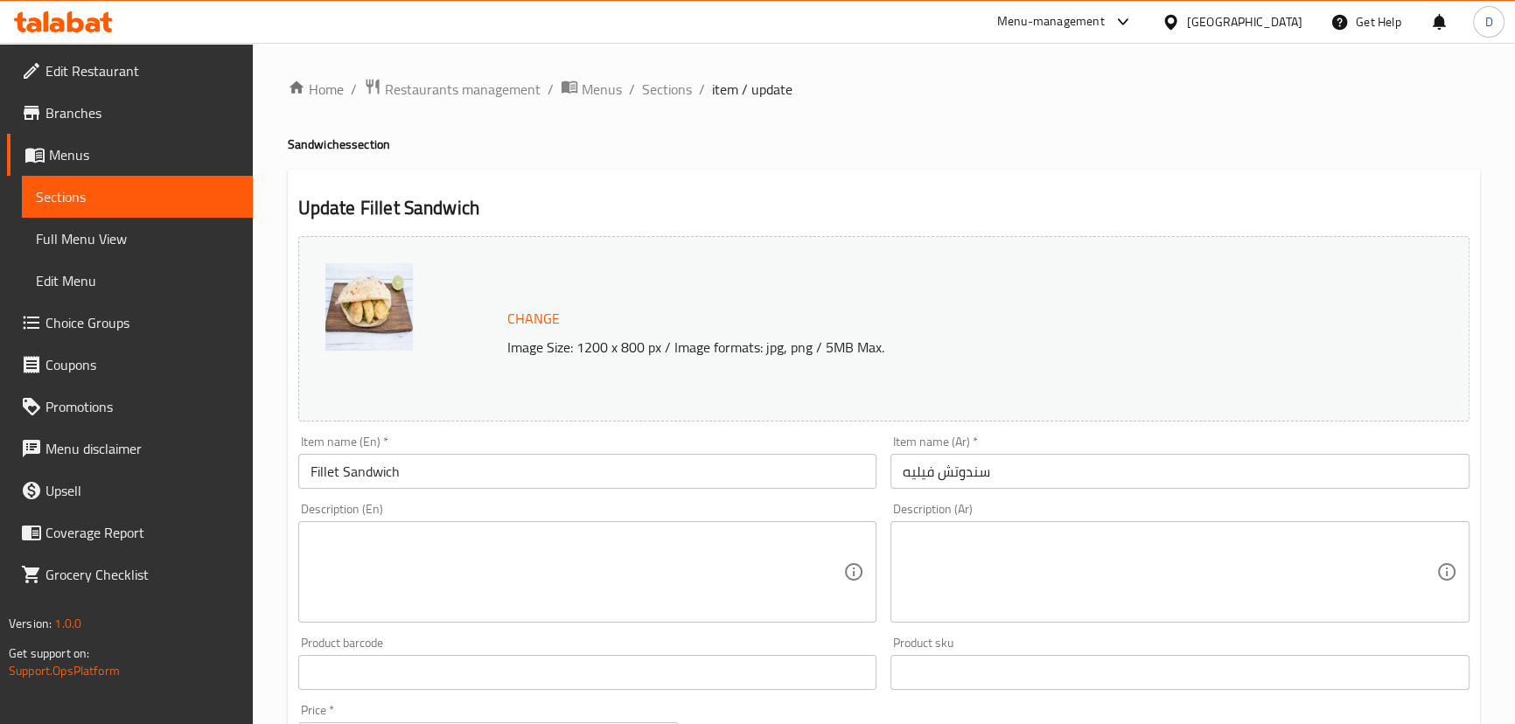
click at [444, 551] on textarea at bounding box center [576, 572] width 533 height 83
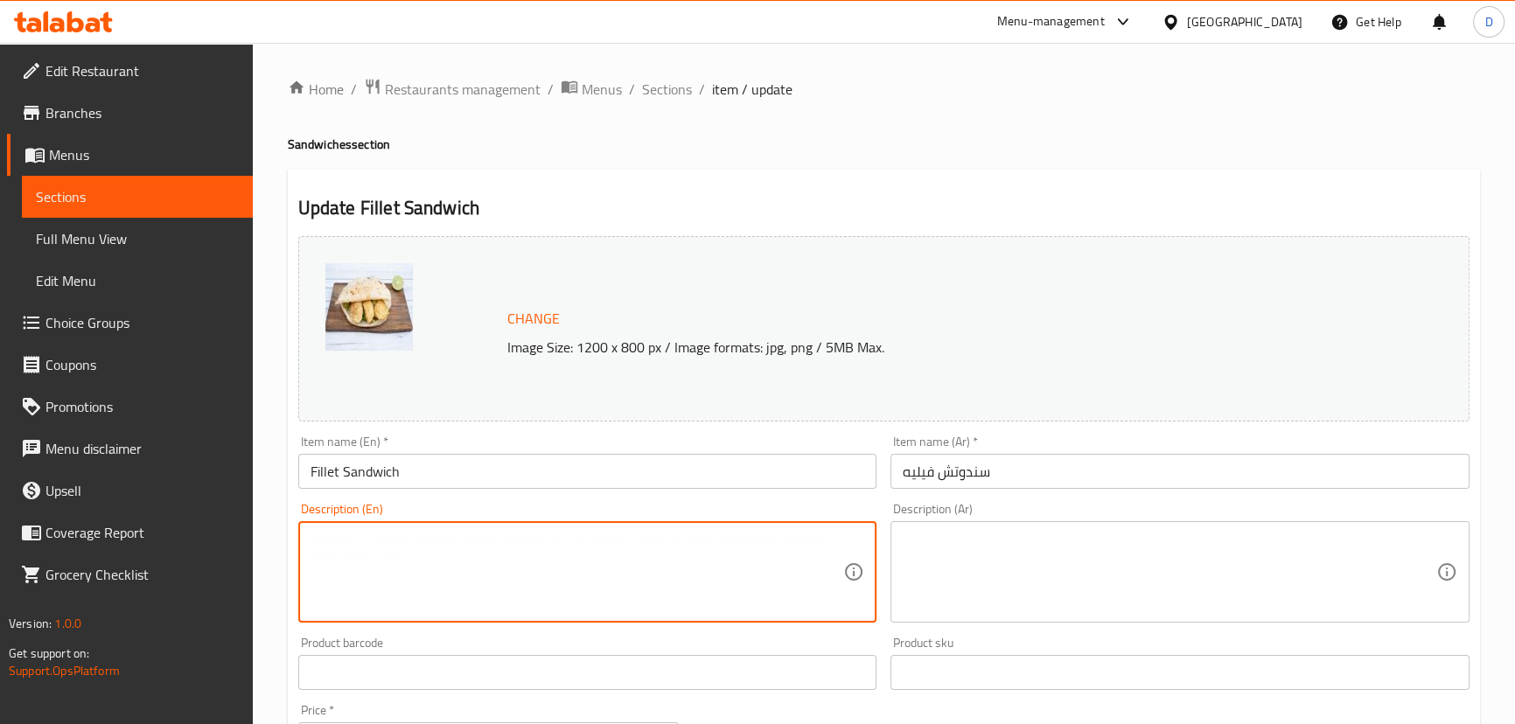
paste textarea "Fish fillet, bread, sauce, lettuce, tomato, onion, and pickles"
type textarea "Fish fillet, bread, sauce, lettuce, tomato, onion, and pickles"
click at [1003, 584] on textarea at bounding box center [1168, 572] width 533 height 83
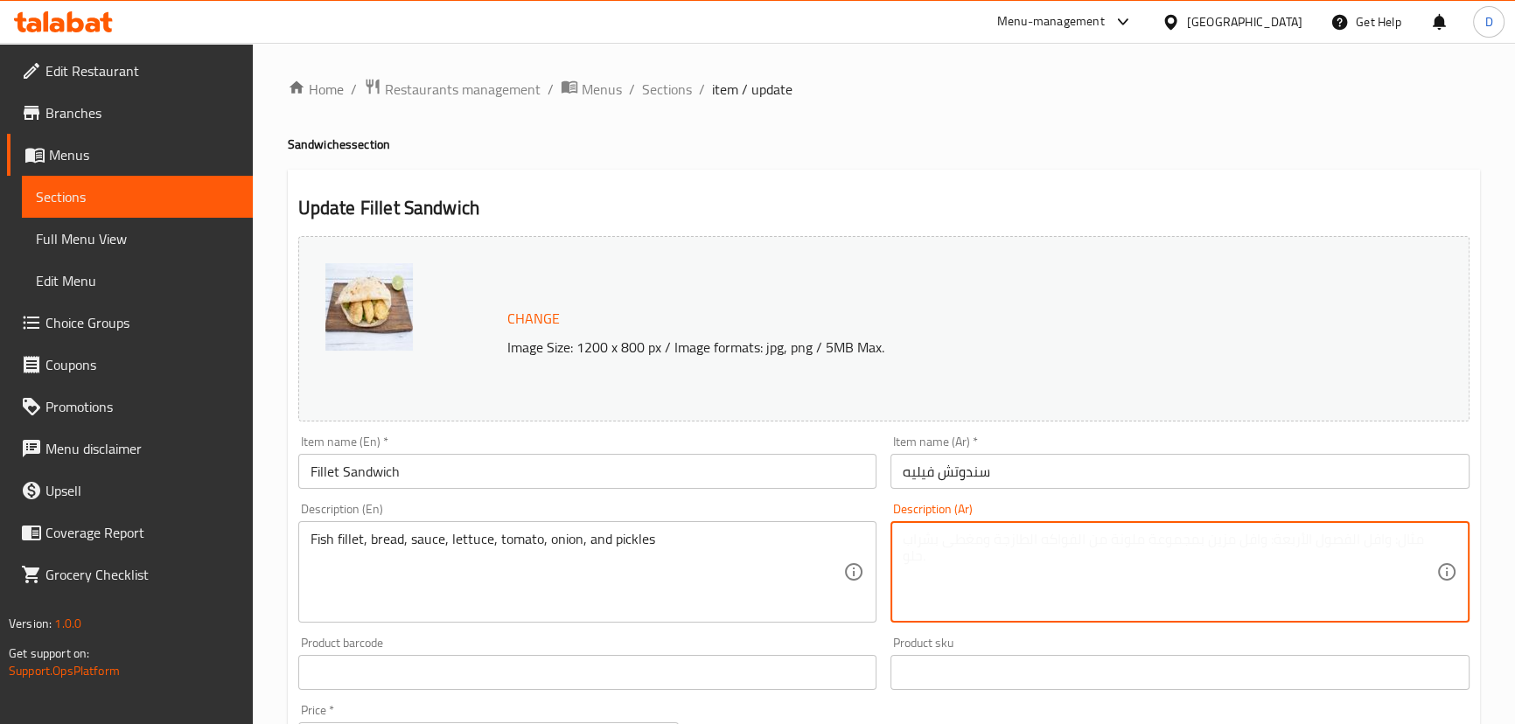
paste textarea "سمك فيليه، خبز، صوص، خس، طماطم، بصل ومخلل"
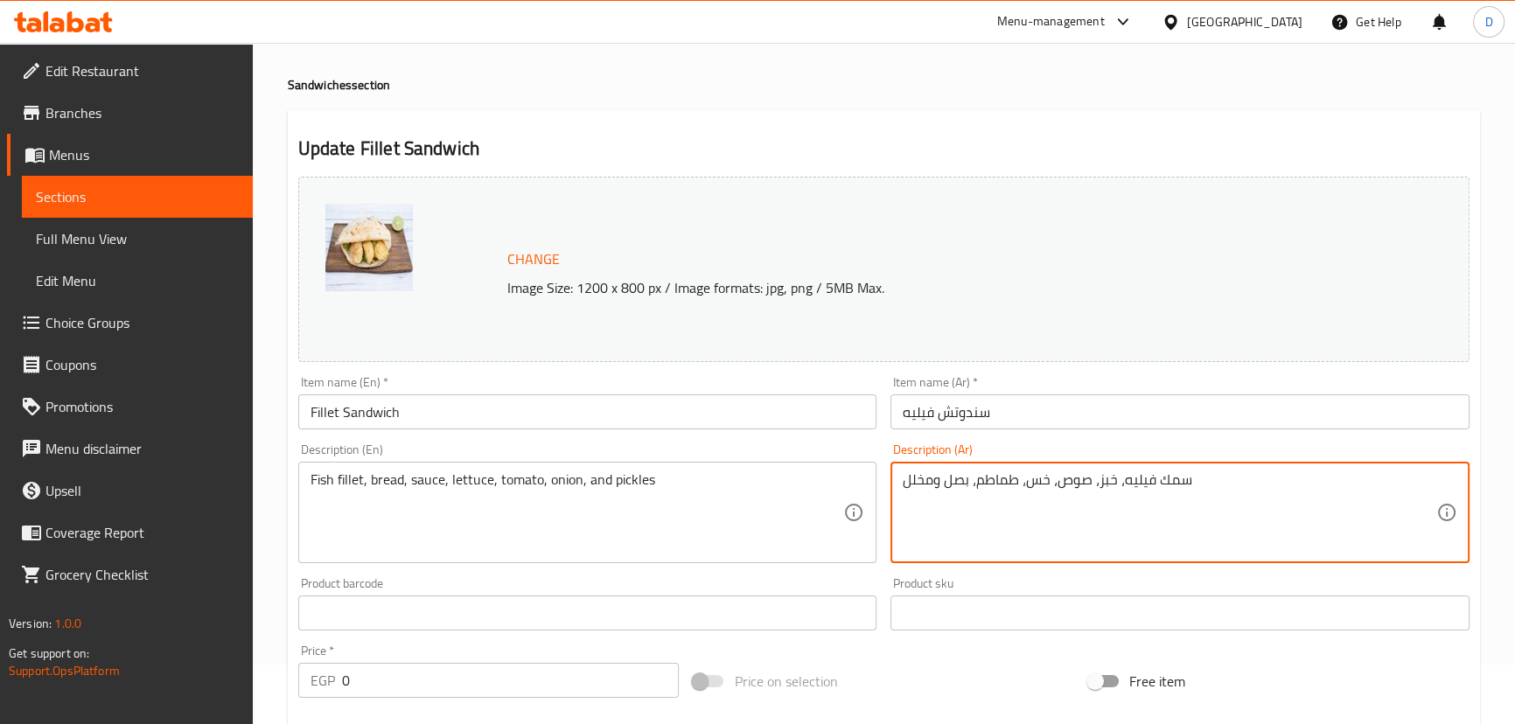
scroll to position [158, 0]
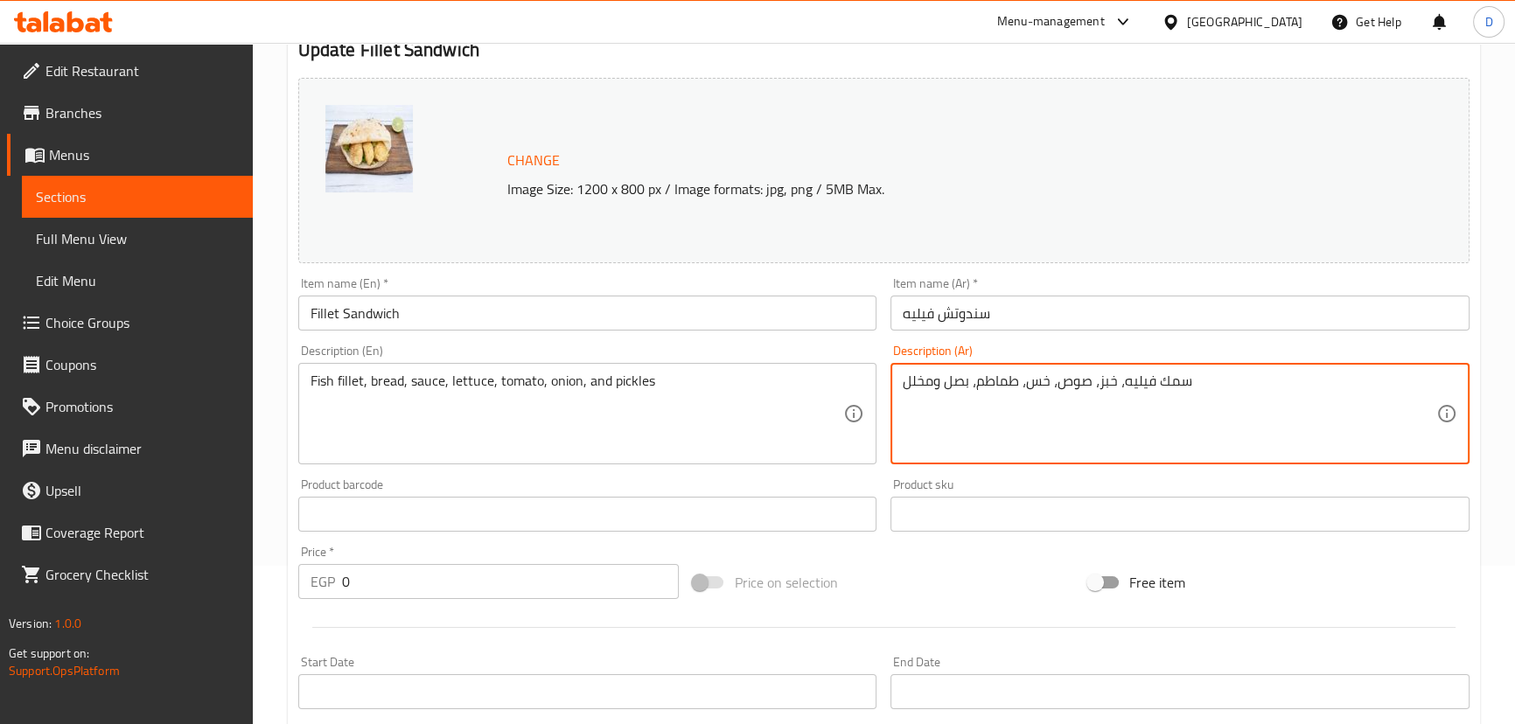
type textarea "سمك فيليه، خبز، صوص، خس، طماطم، بصل ومخلل"
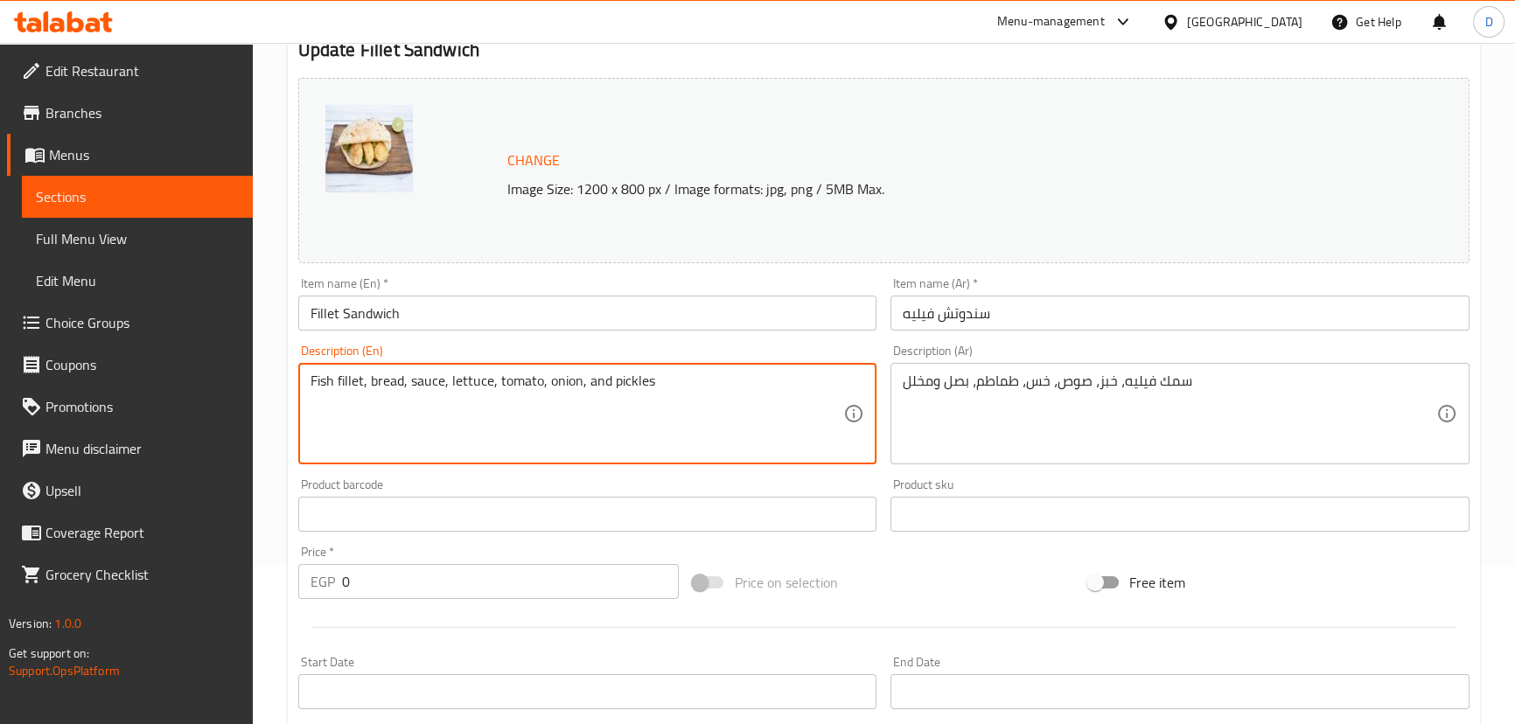
drag, startPoint x: 355, startPoint y: 387, endPoint x: 612, endPoint y: 392, distance: 257.2
click at [617, 430] on textarea "Fish fillet, bread, sauce, lettuce, tomato, onion, and pickles" at bounding box center [576, 414] width 533 height 83
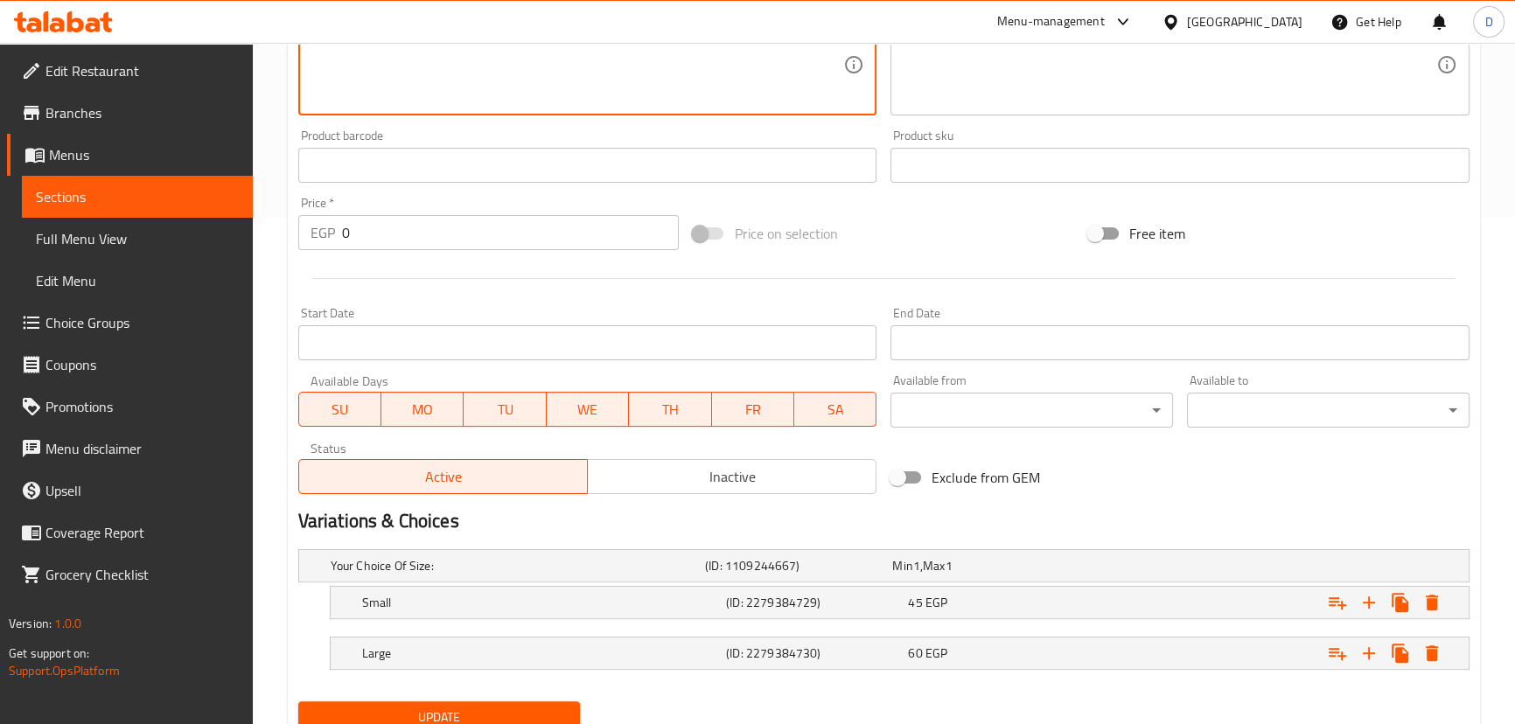
scroll to position [575, 0]
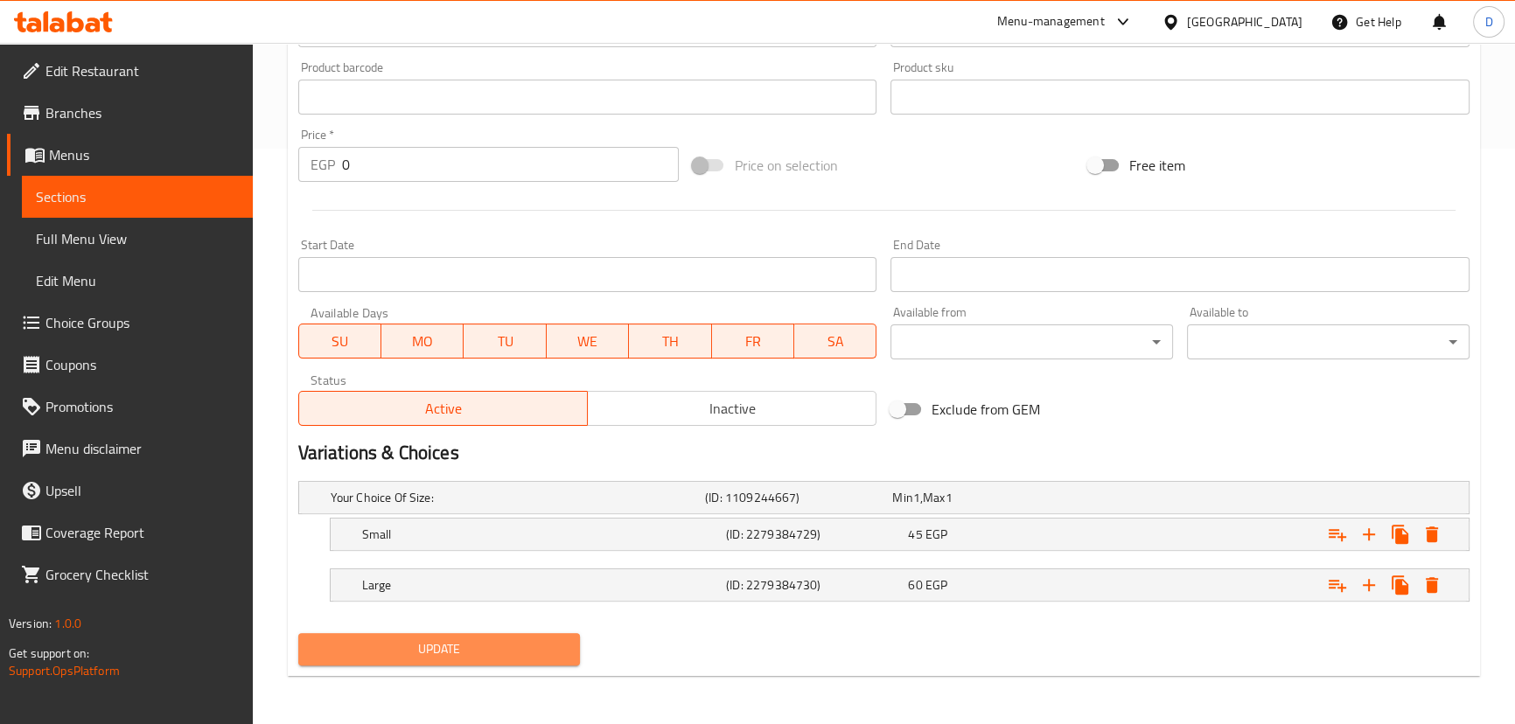
click at [492, 657] on span "Update" at bounding box center [439, 649] width 254 height 22
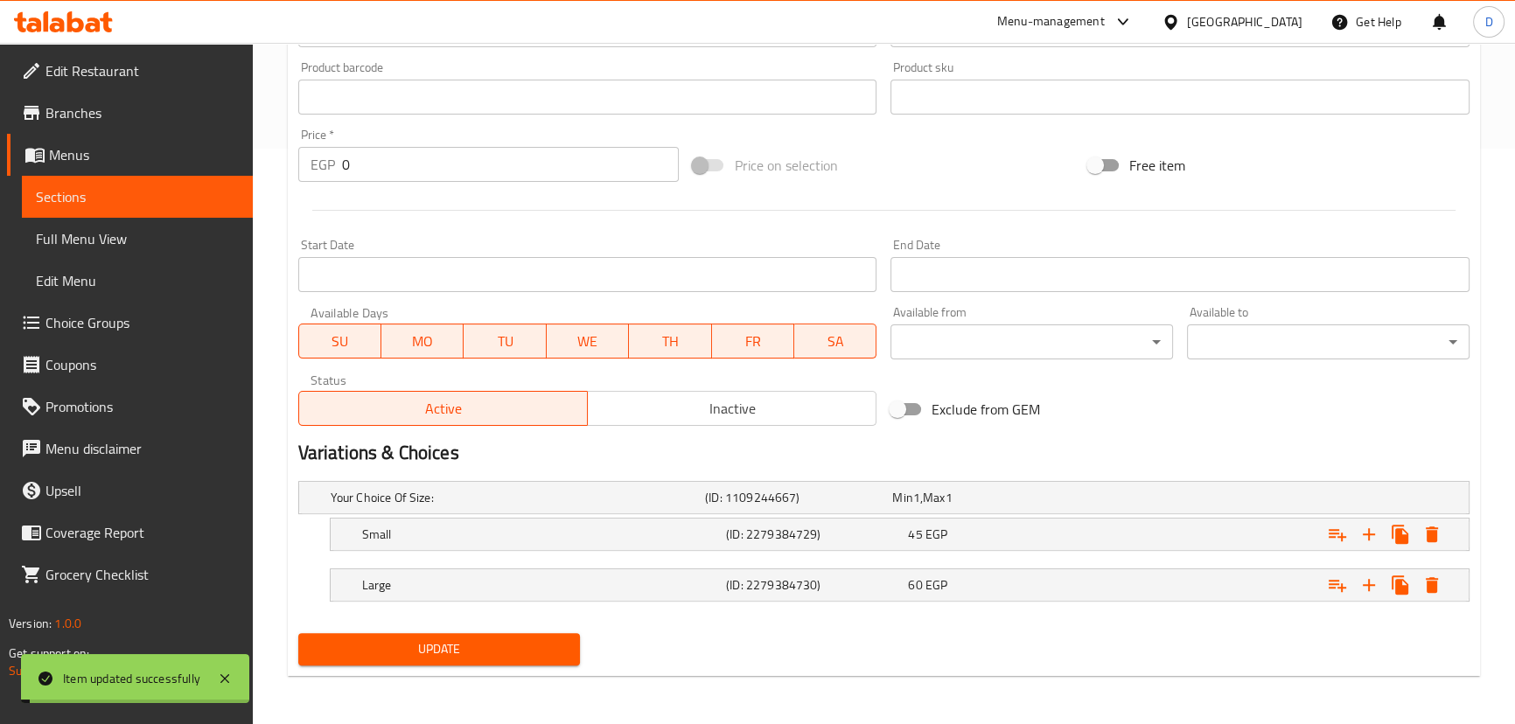
click at [497, 654] on span "Update" at bounding box center [439, 649] width 254 height 22
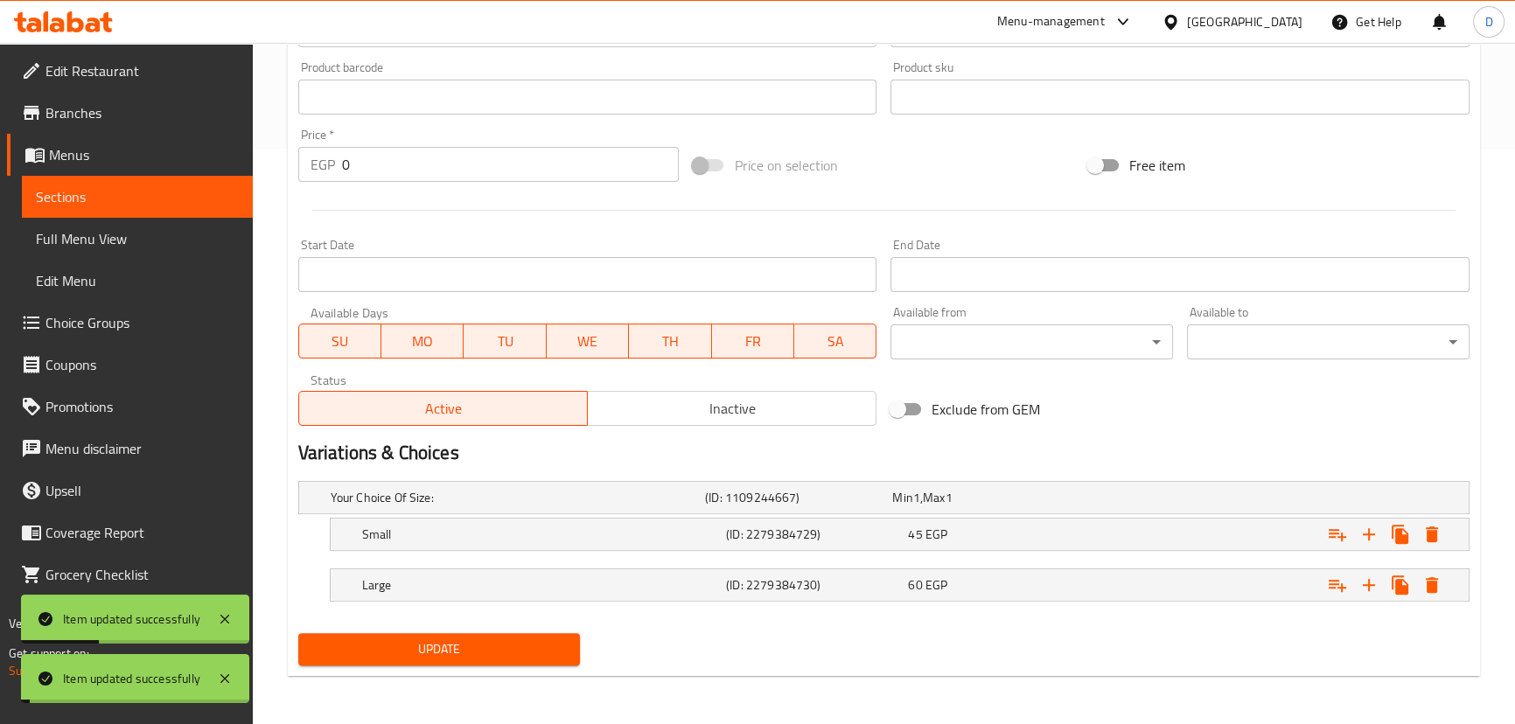
click at [191, 196] on span "Sections" at bounding box center [137, 196] width 203 height 21
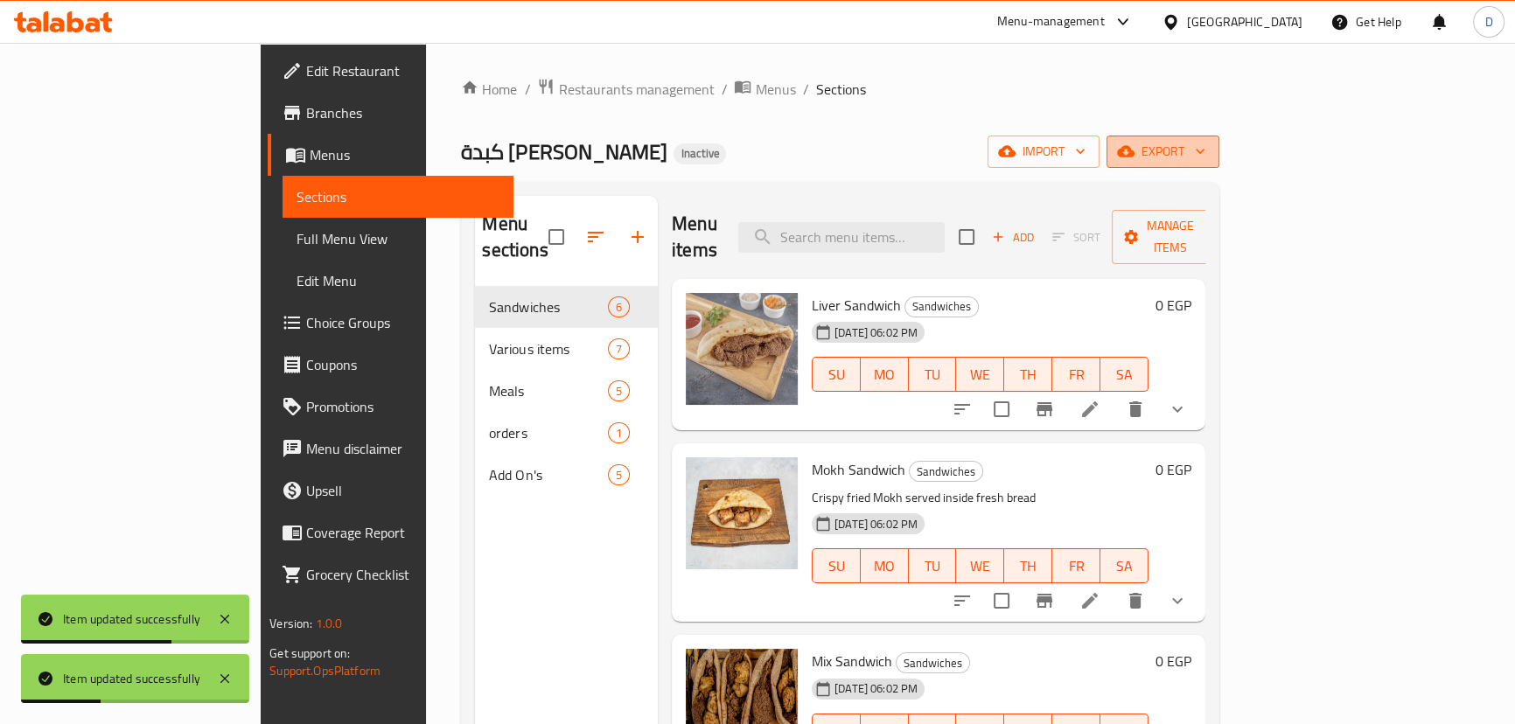
click at [1205, 149] on span "export" at bounding box center [1162, 152] width 85 height 22
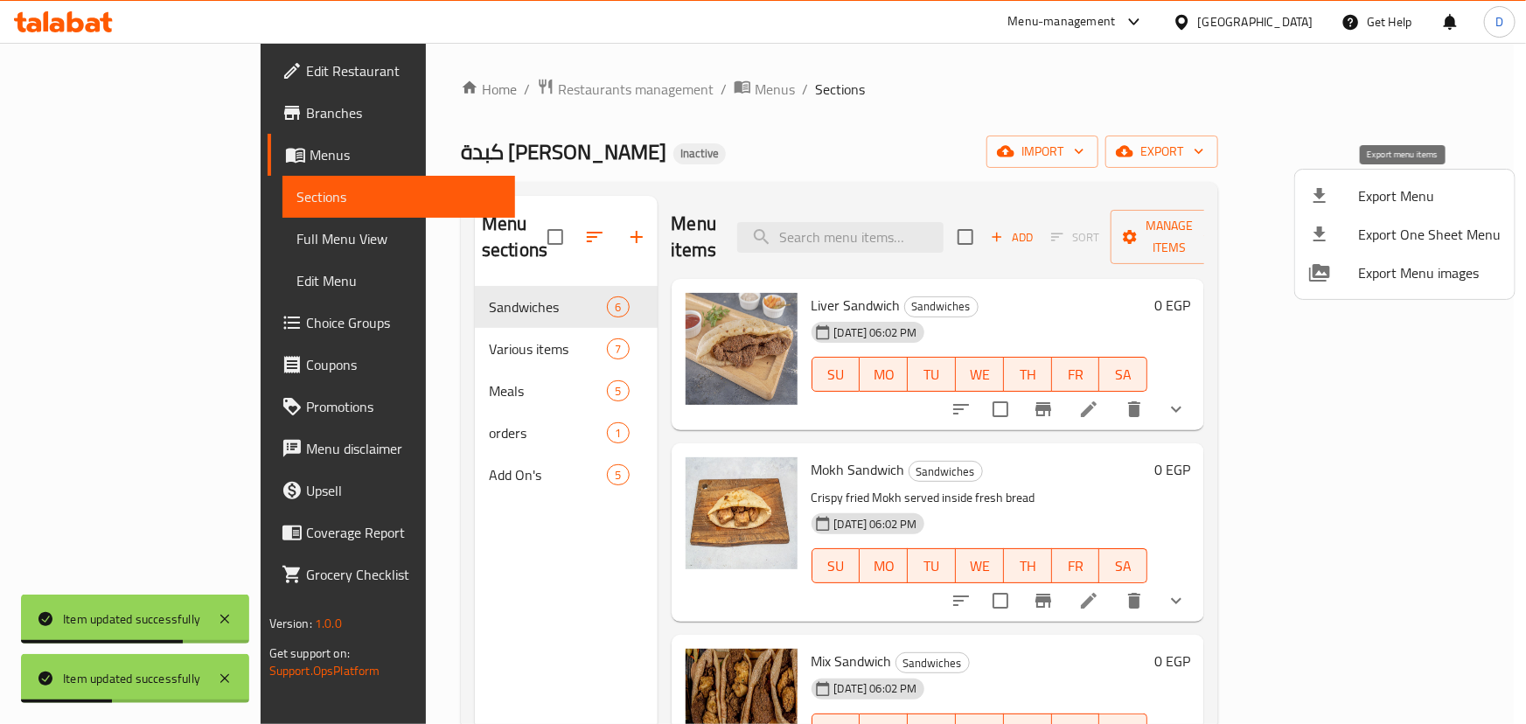
click at [1390, 194] on span "Export Menu" at bounding box center [1429, 195] width 143 height 21
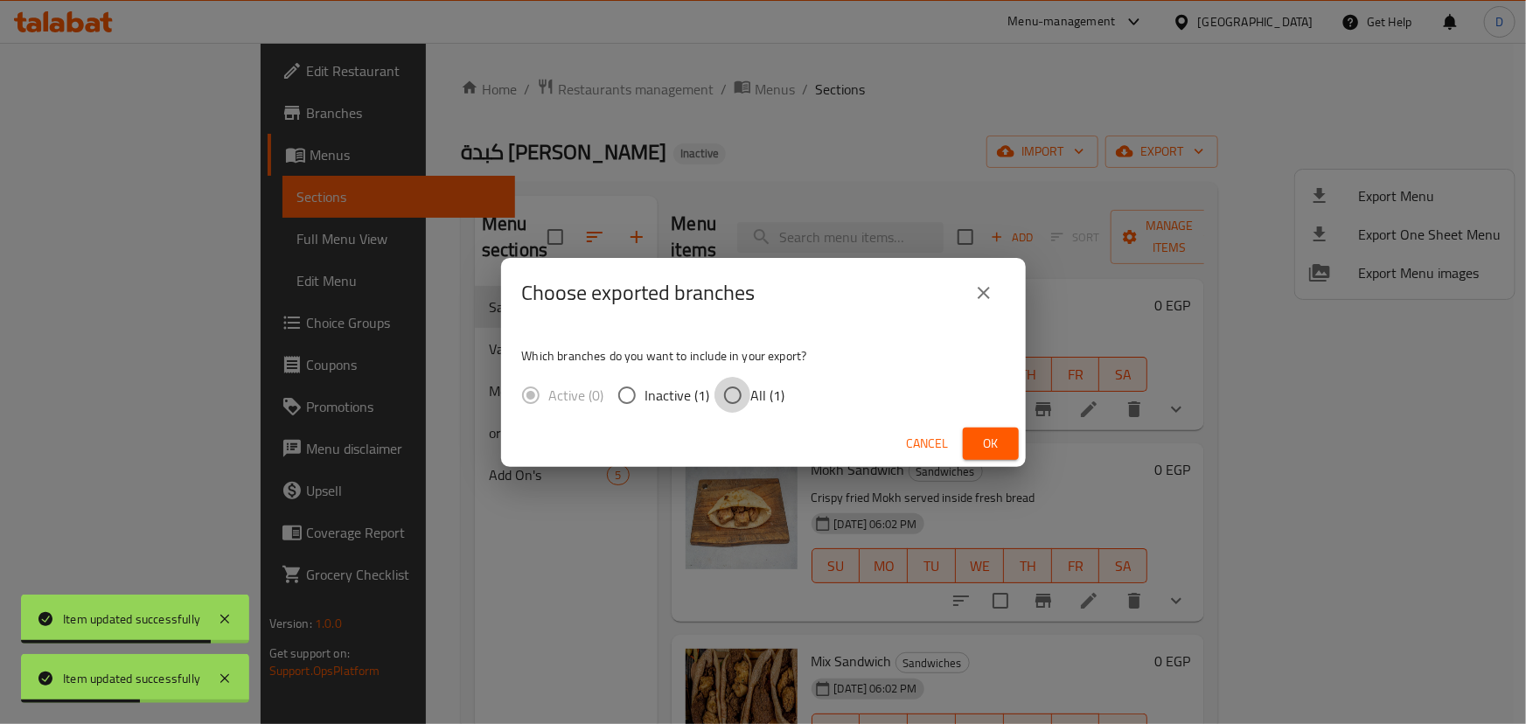
click at [719, 394] on input "All (1)" at bounding box center [732, 395] width 37 height 37
radio input "true"
click at [977, 441] on span "Ok" at bounding box center [991, 444] width 28 height 22
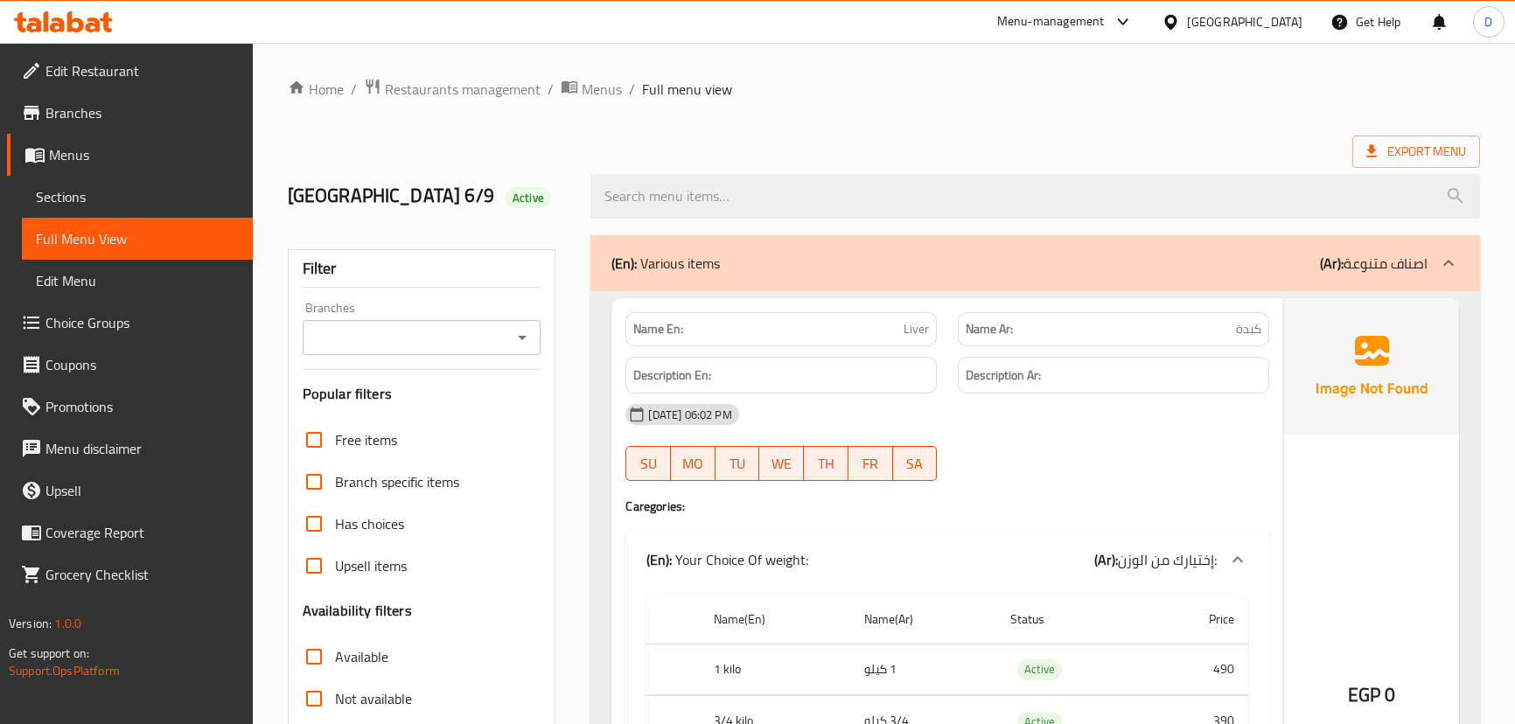
scroll to position [5585, 0]
